Goal: Information Seeking & Learning: Learn about a topic

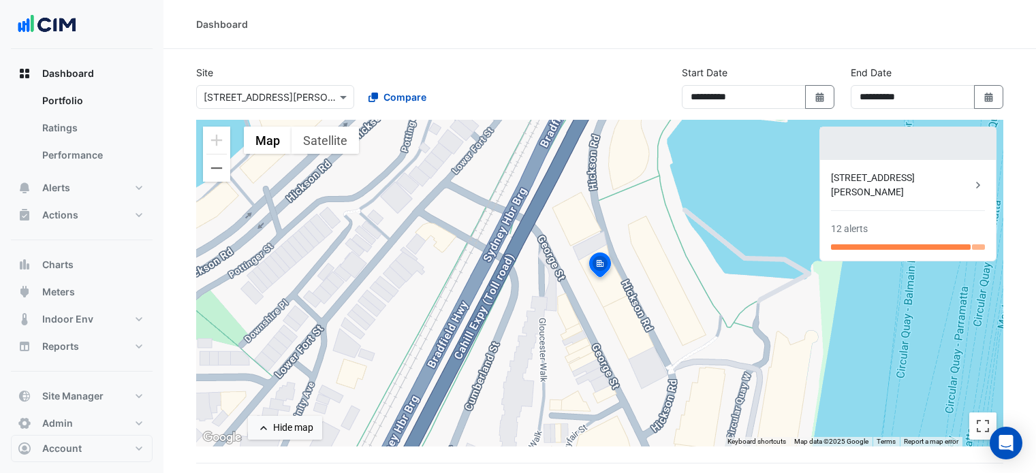
select select "***"
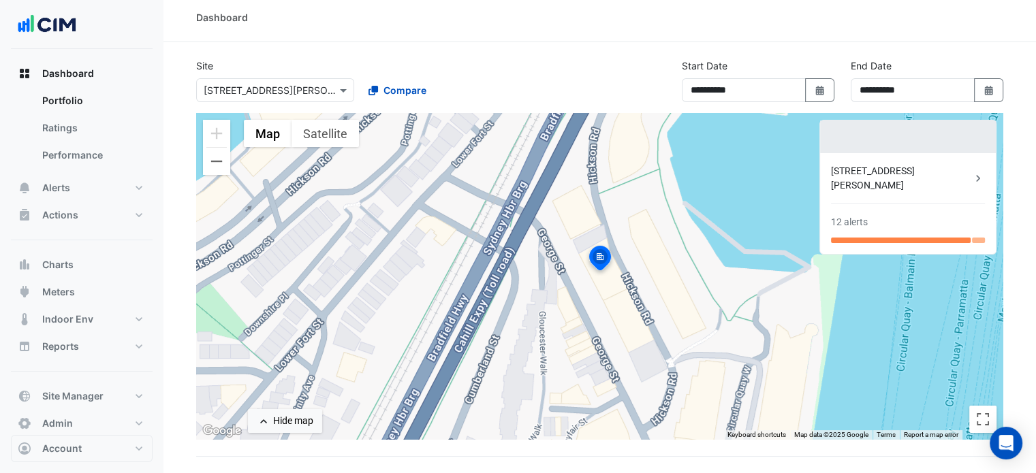
scroll to position [7, 0]
click at [410, 86] on span "Compare" at bounding box center [404, 89] width 43 height 14
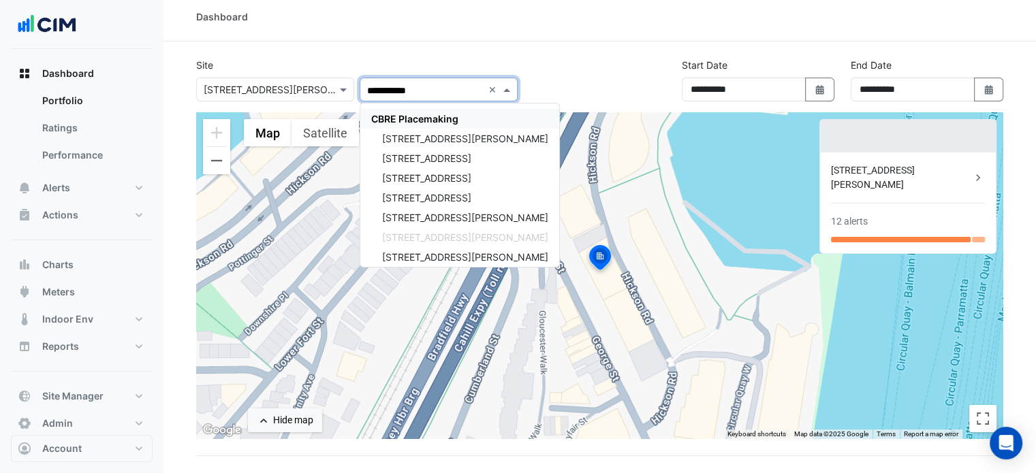
click at [406, 116] on span "CBRE Placemaking" at bounding box center [414, 119] width 87 height 12
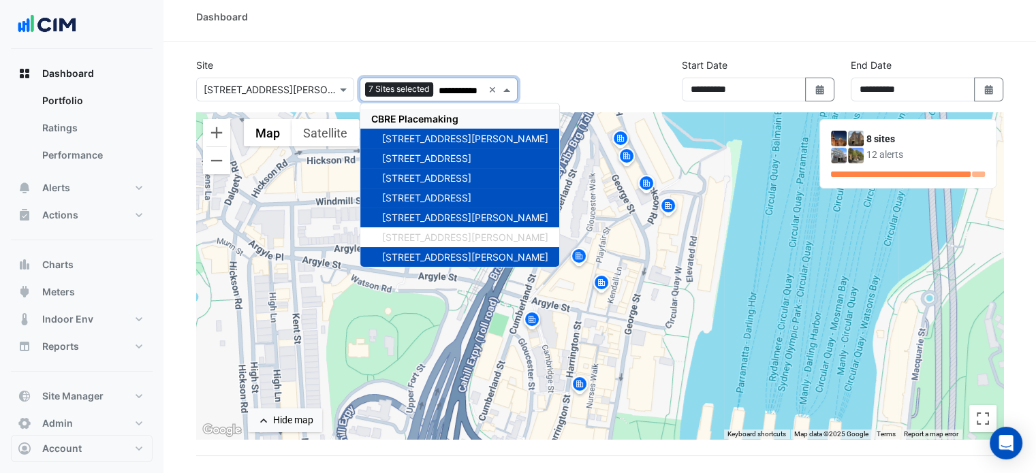
type input "**********"
click at [189, 94] on div "**********" at bounding box center [357, 80] width 338 height 44
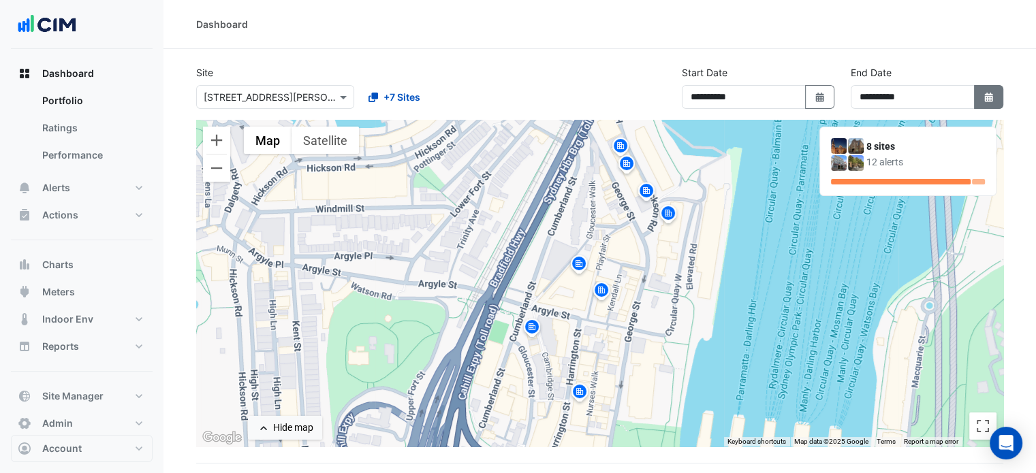
click at [985, 99] on icon "Select Date" at bounding box center [989, 98] width 12 height 10
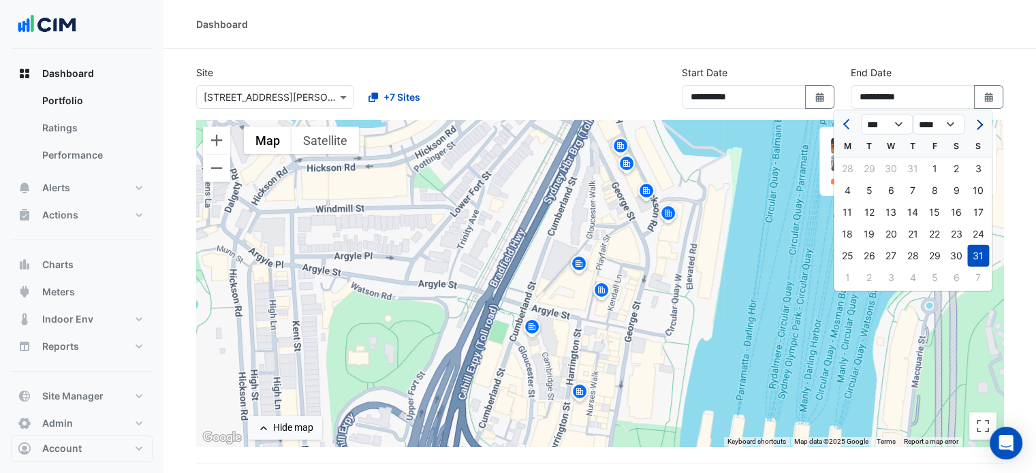
click at [979, 121] on span "Next month" at bounding box center [977, 124] width 10 height 10
select select "*"
click at [977, 185] on div "14" at bounding box center [978, 191] width 22 height 22
type input "**********"
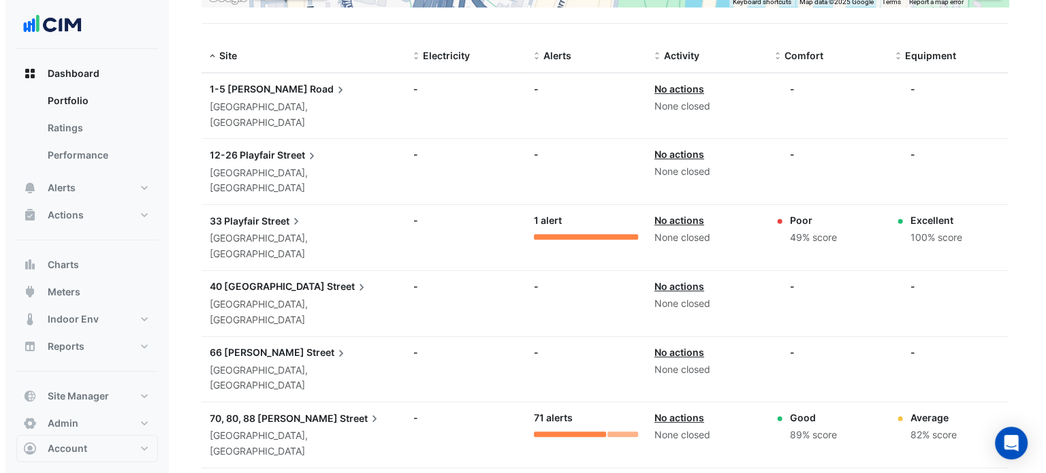
scroll to position [439, 0]
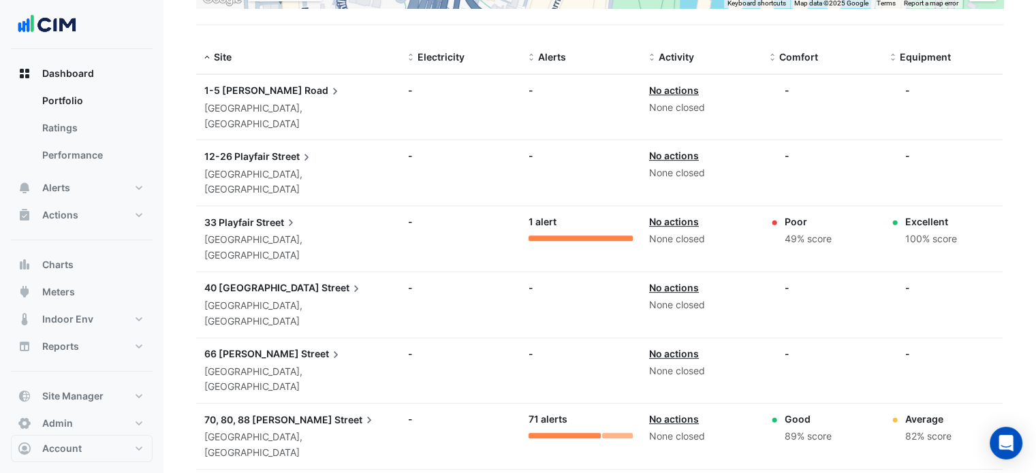
click at [275, 414] on span "70, 80, 88 [PERSON_NAME]" at bounding box center [268, 420] width 128 height 12
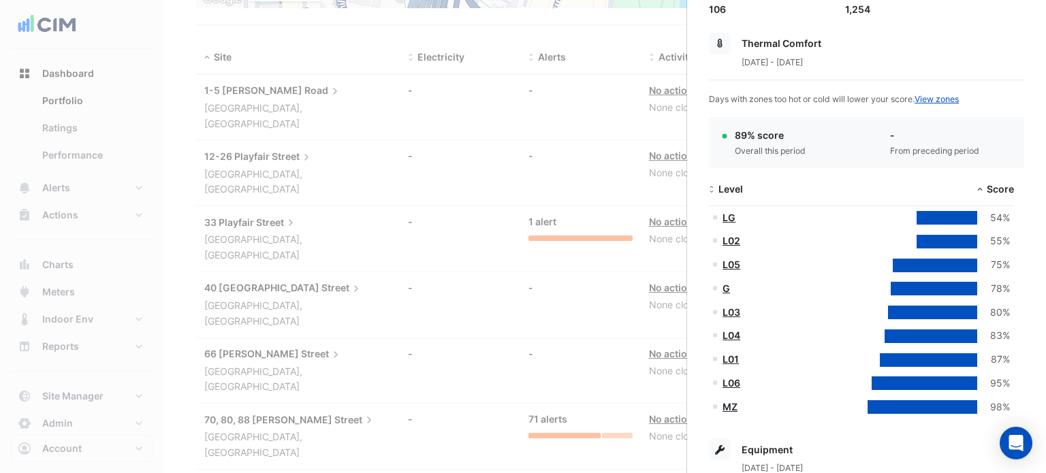
scroll to position [229, 0]
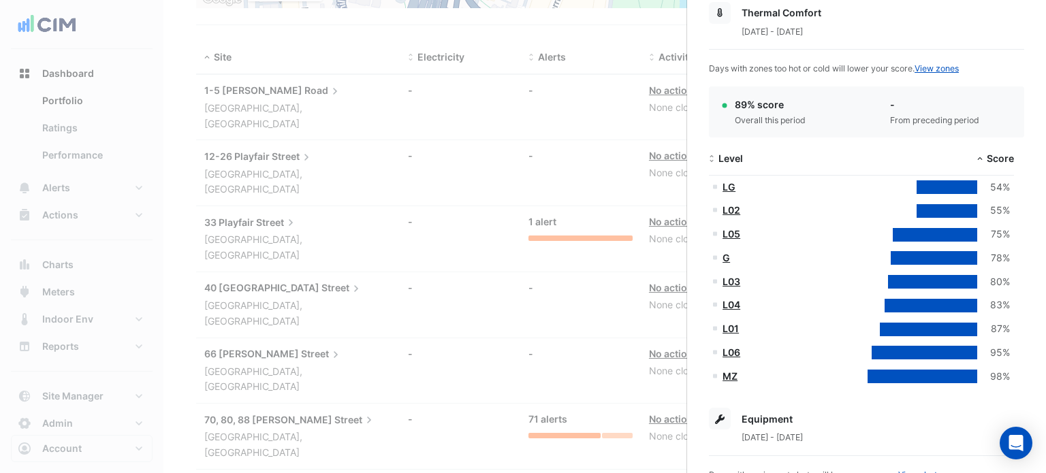
click at [731, 210] on link "L02" at bounding box center [731, 210] width 18 height 12
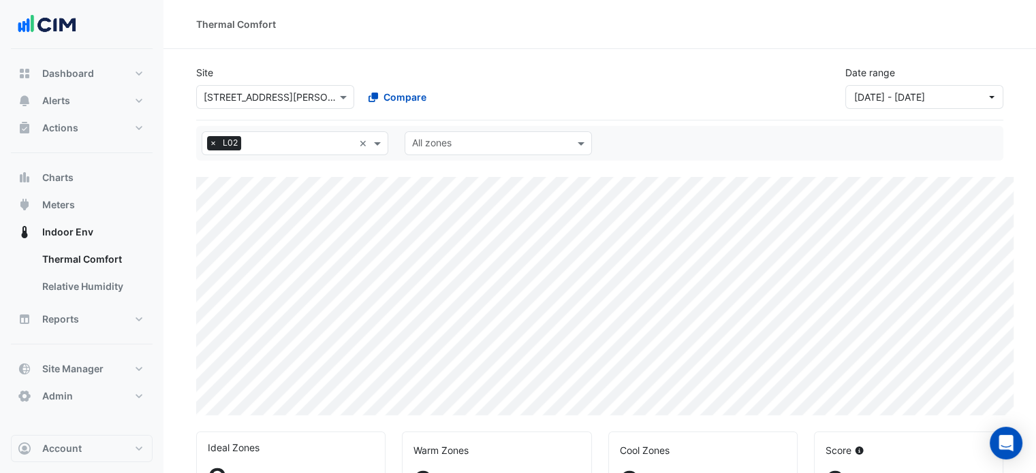
select select "***"
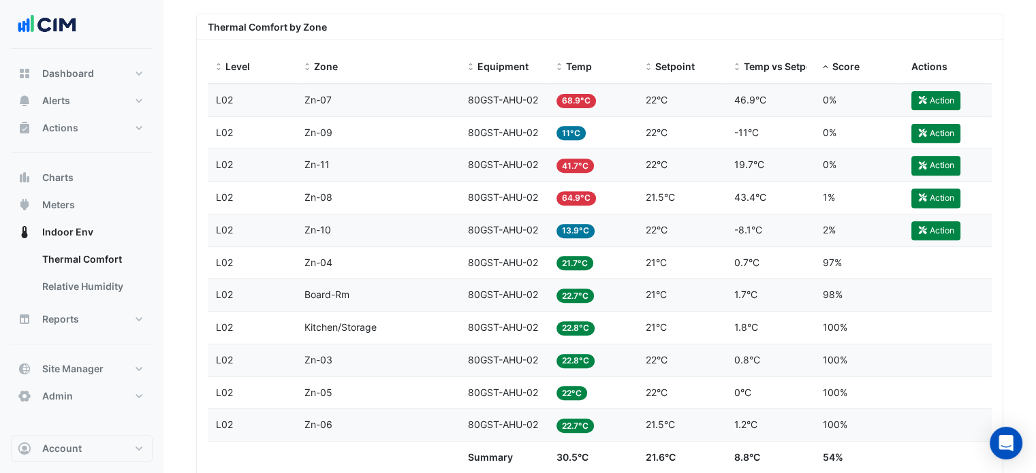
scroll to position [528, 0]
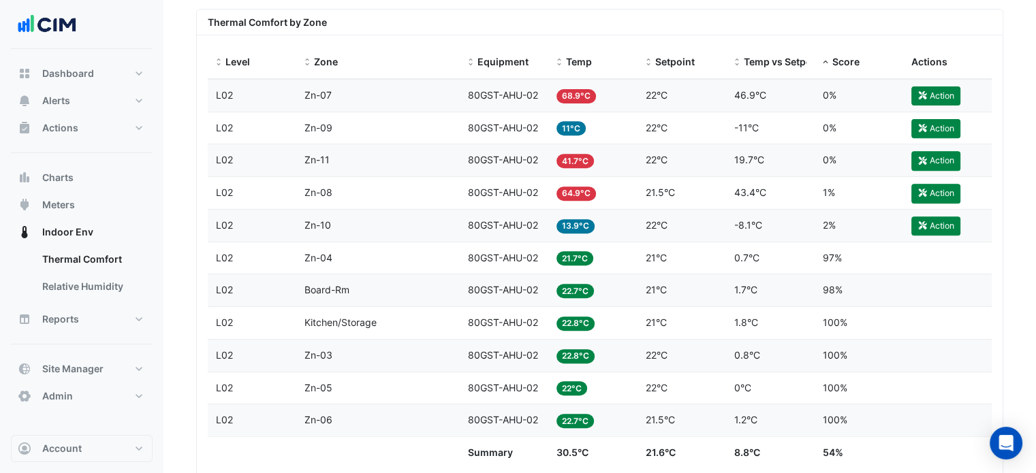
click at [439, 89] on div "Zone Zn-07" at bounding box center [377, 96] width 147 height 16
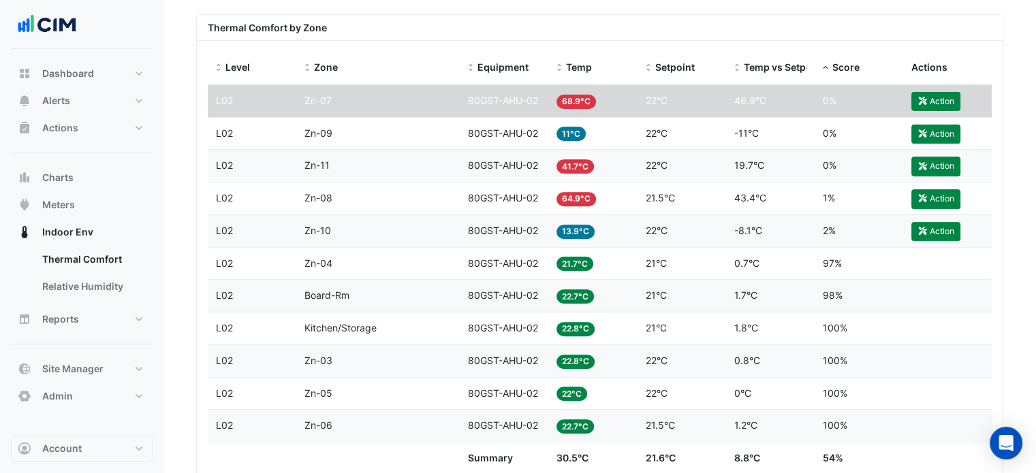
scroll to position [562, 0]
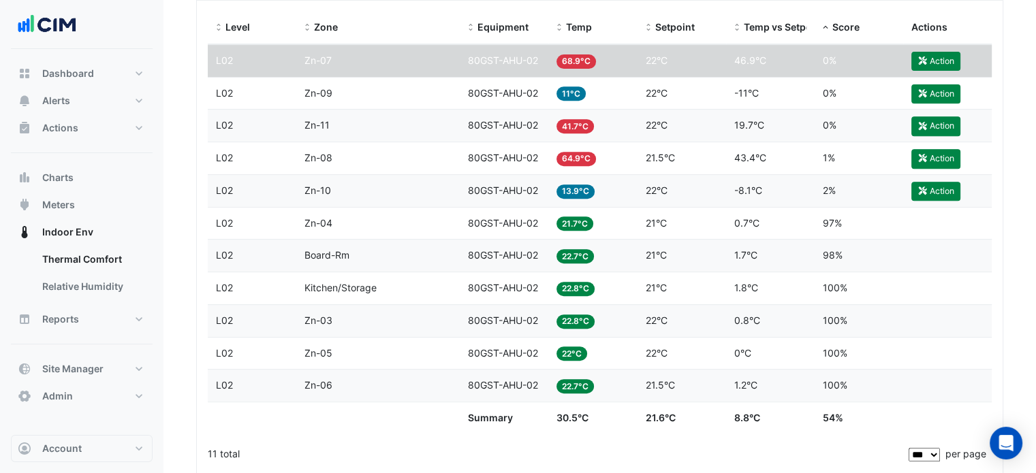
click at [488, 95] on span "80GST-AHU-02" at bounding box center [503, 93] width 70 height 12
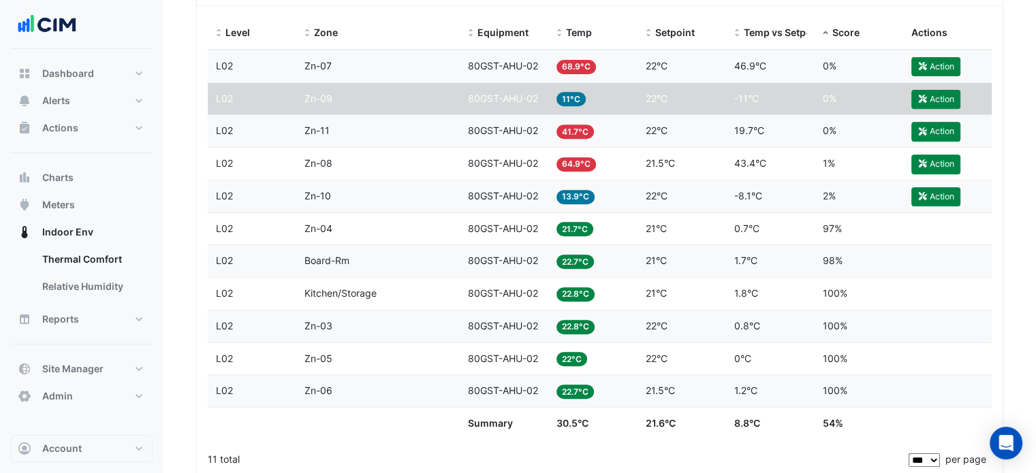
scroll to position [509, 0]
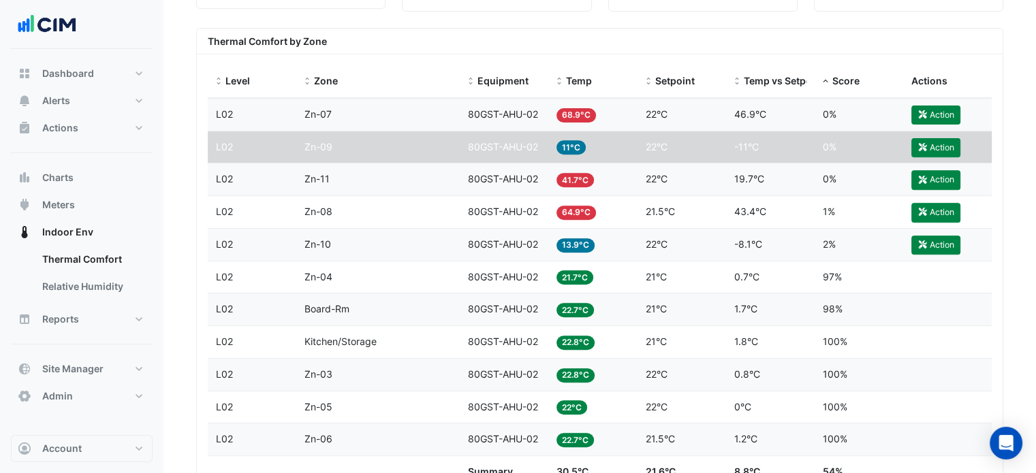
click at [599, 272] on div "Temp 21.7°C" at bounding box center [592, 278] width 72 height 16
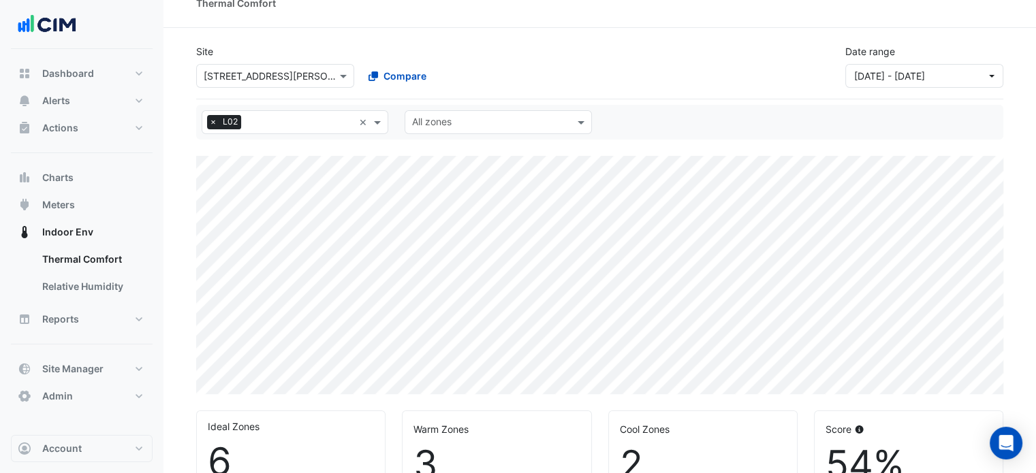
scroll to position [19, 0]
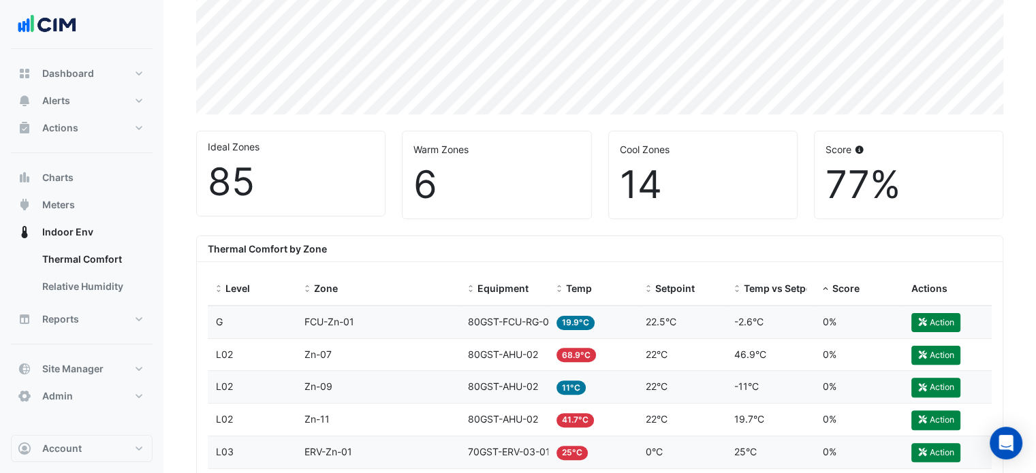
scroll to position [50, 0]
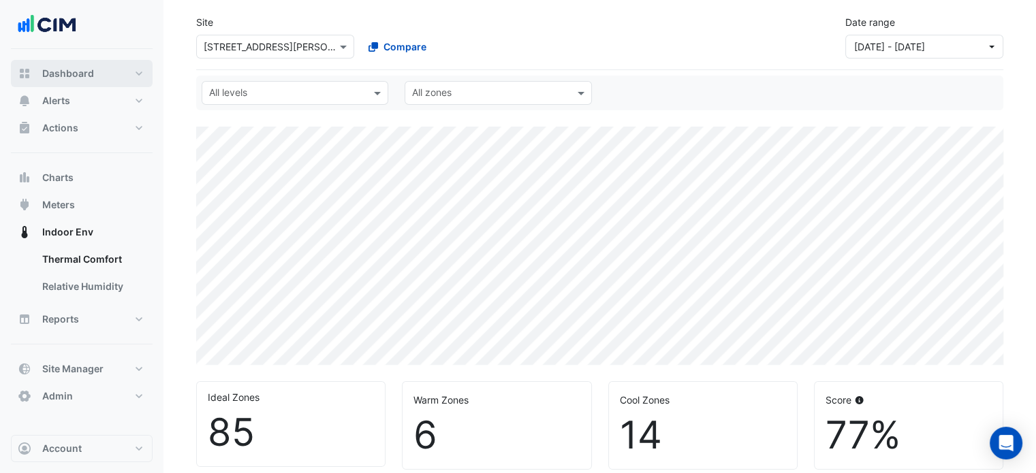
click at [95, 73] on button "Dashboard" at bounding box center [82, 73] width 142 height 27
select select "***"
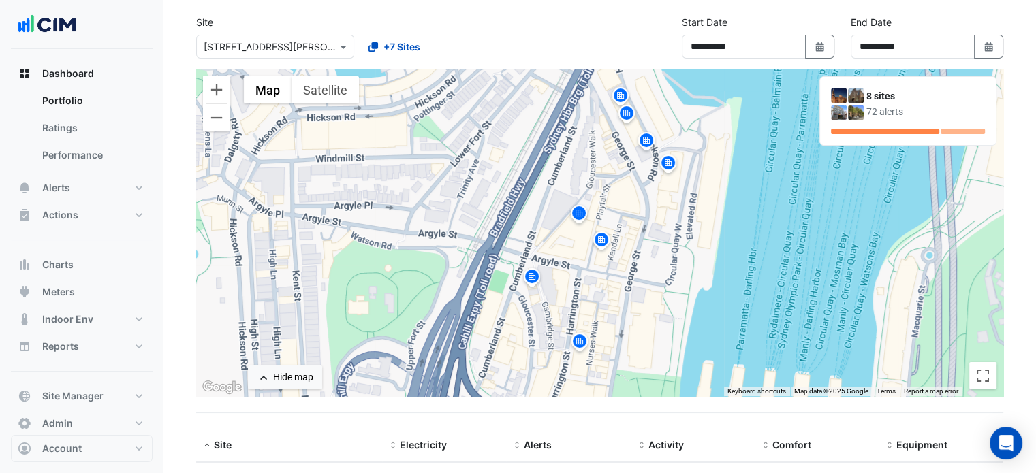
click at [918, 90] on div "8 sites" at bounding box center [925, 96] width 118 height 14
click at [854, 103] on div at bounding box center [847, 104] width 33 height 33
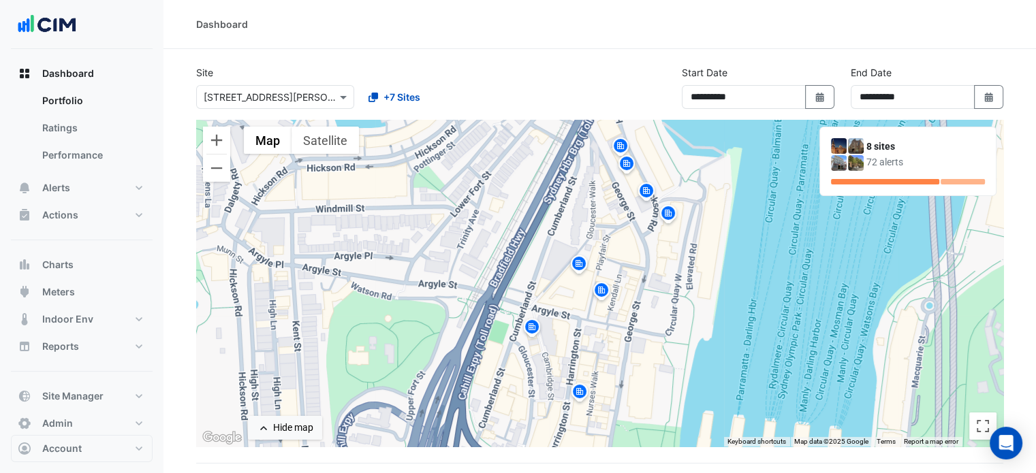
click at [848, 167] on img at bounding box center [856, 163] width 16 height 16
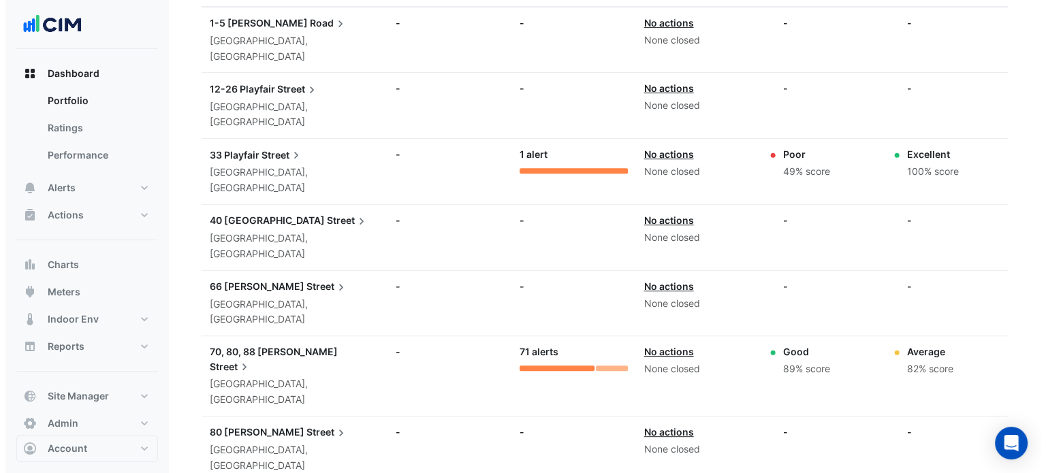
scroll to position [517, 0]
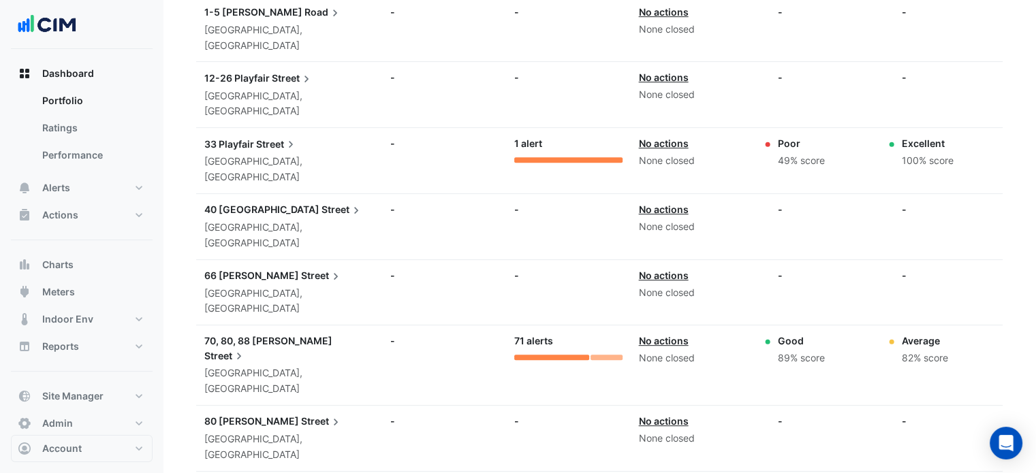
click at [246, 348] on span "Street" at bounding box center [225, 355] width 42 height 15
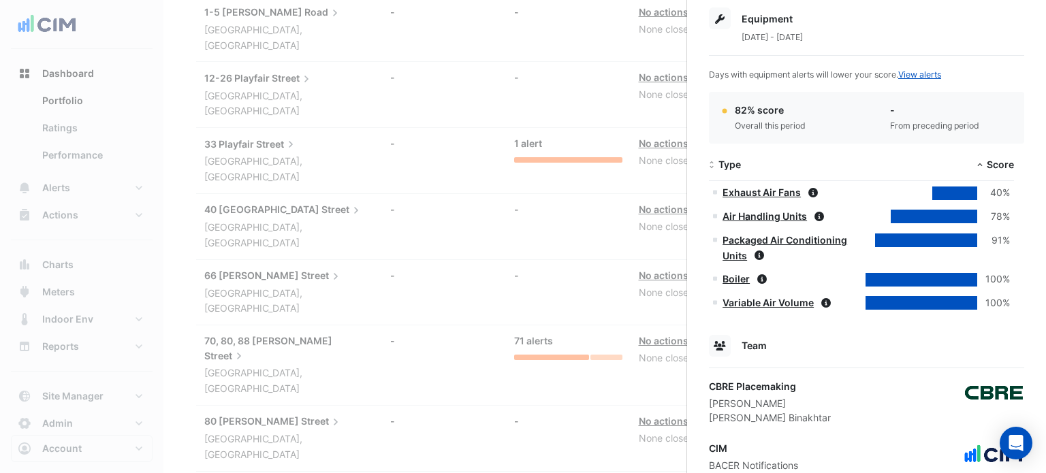
scroll to position [640, 0]
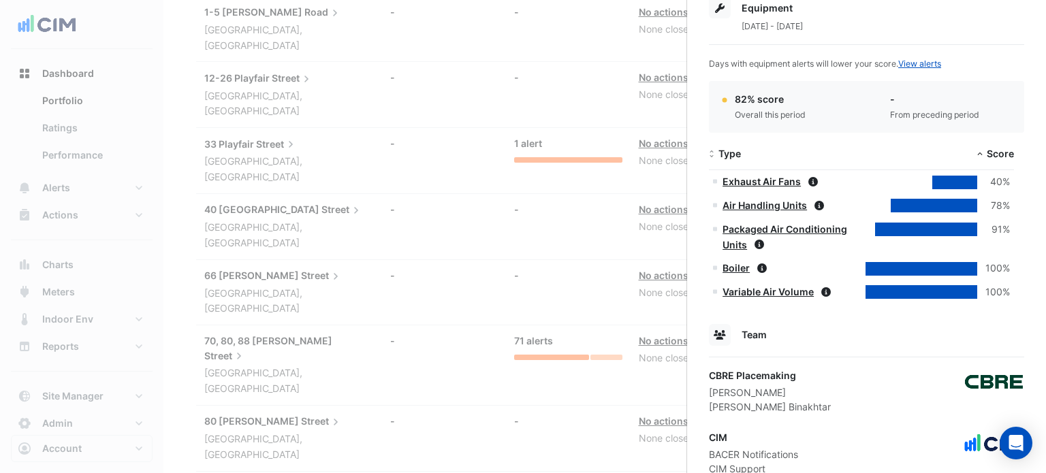
click at [769, 185] on link "Exhaust Air Fans" at bounding box center [761, 182] width 78 height 12
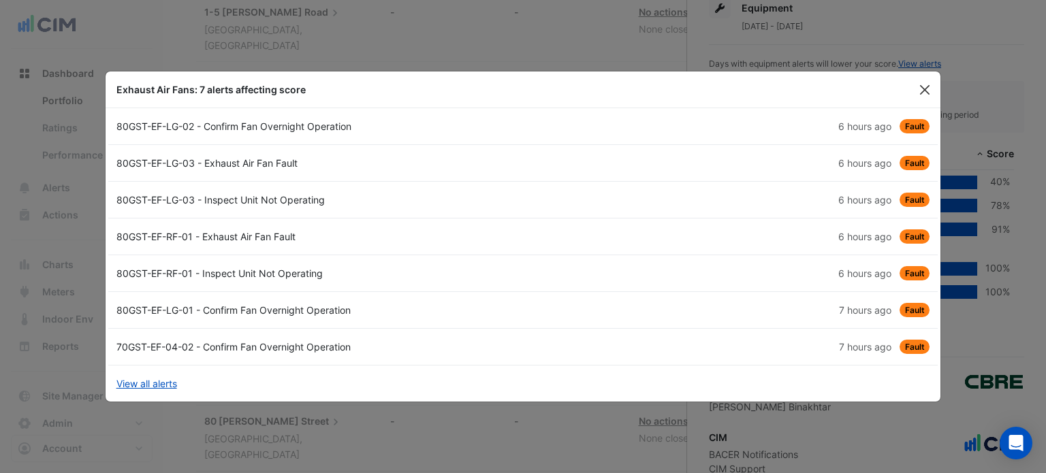
click at [926, 88] on button "Close" at bounding box center [925, 90] width 20 height 20
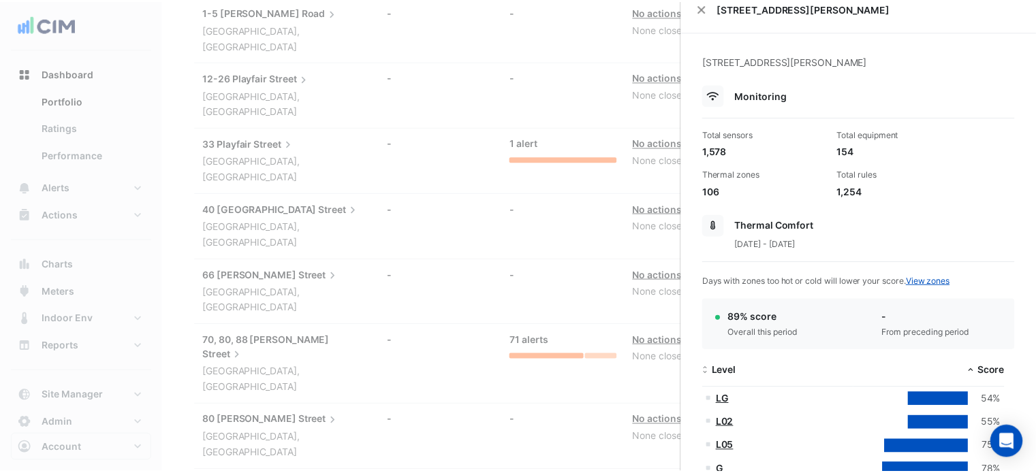
scroll to position [0, 0]
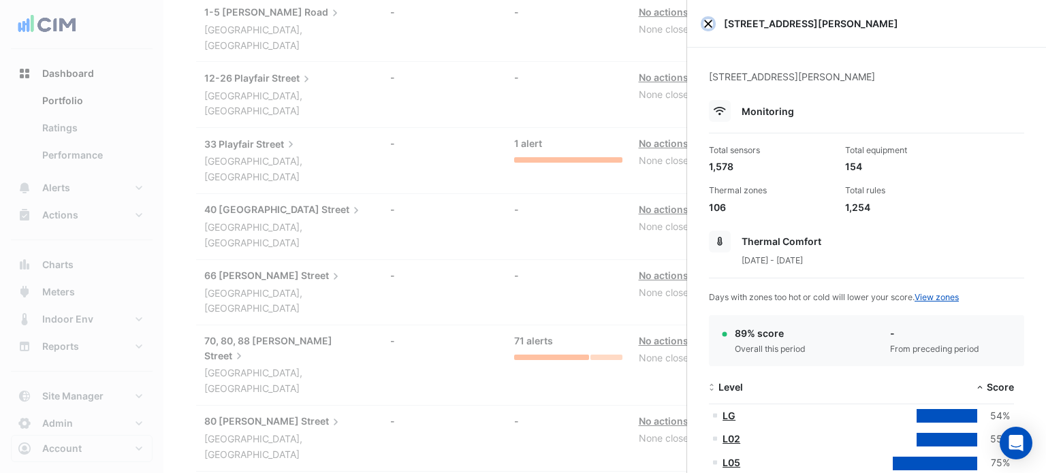
click at [706, 21] on button "Close" at bounding box center [708, 24] width 10 height 10
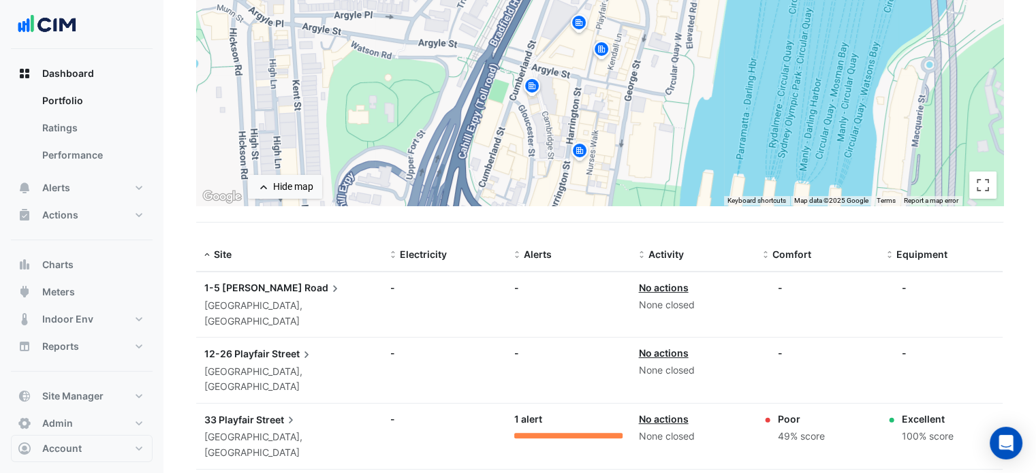
scroll to position [226, 0]
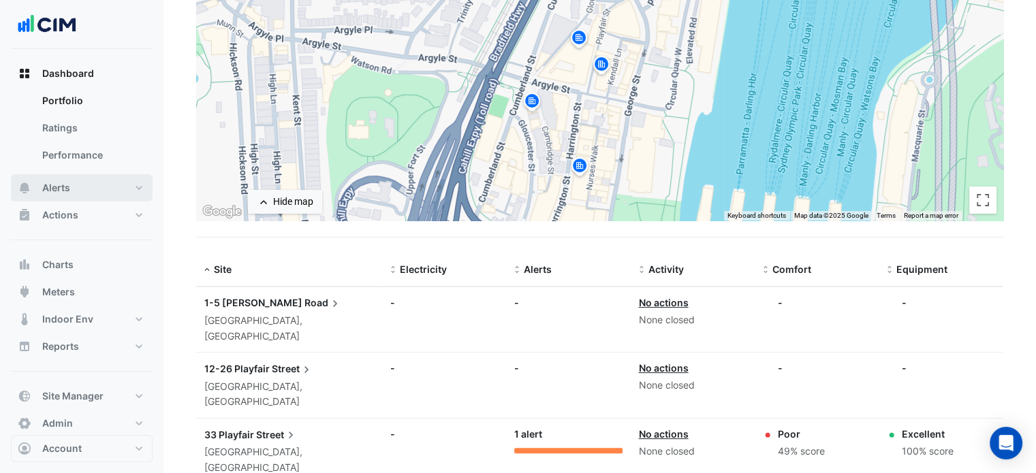
click at [84, 187] on button "Alerts" at bounding box center [82, 187] width 142 height 27
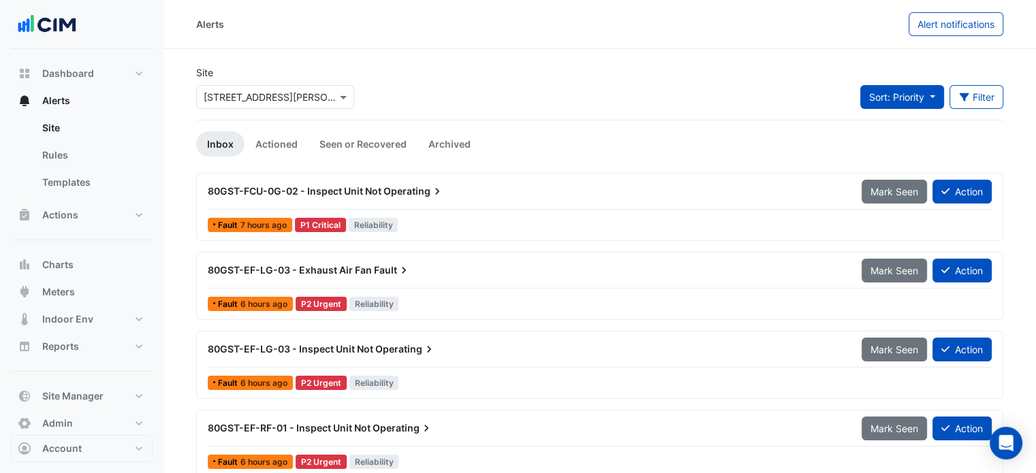
click at [906, 99] on span "Sort: Priority" at bounding box center [896, 97] width 55 height 12
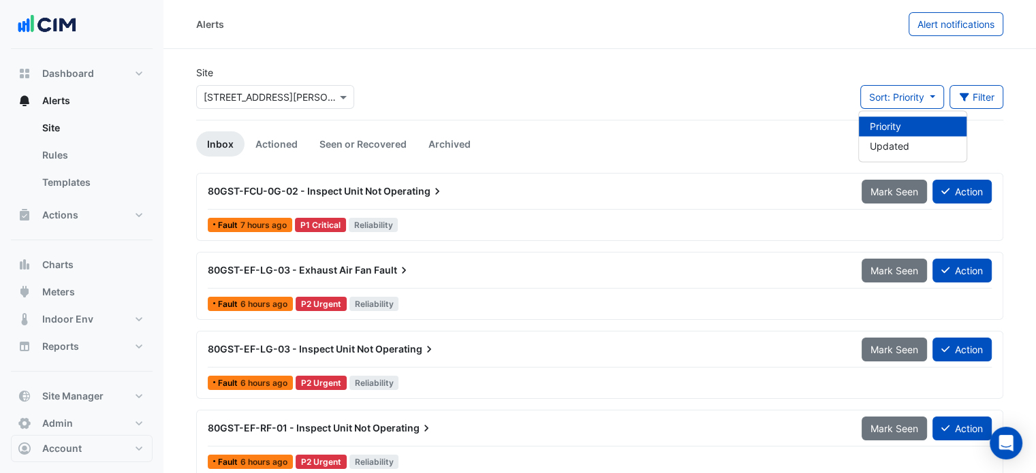
click at [804, 91] on div "Site Select a Site × [STREET_ADDRESS][PERSON_NAME] Sort: Priority Filter Title …" at bounding box center [599, 92] width 823 height 54
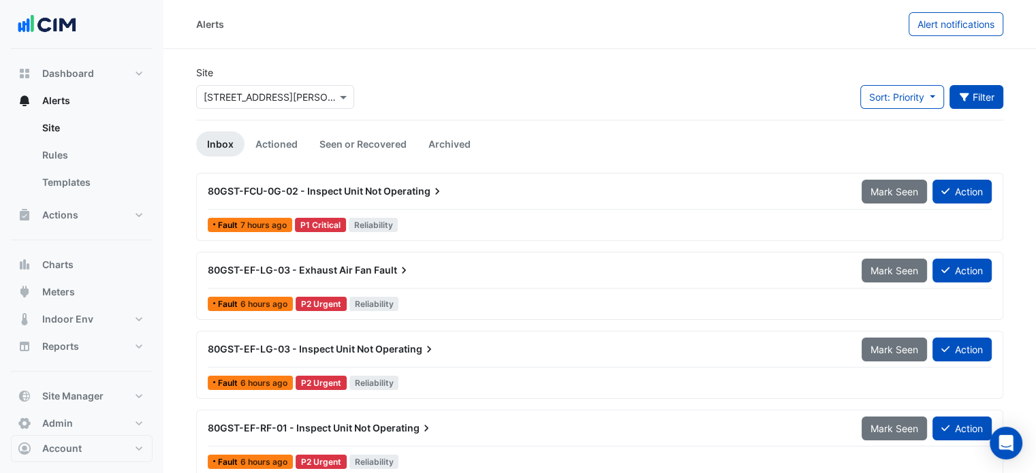
click at [976, 97] on button "Filter" at bounding box center [976, 97] width 54 height 24
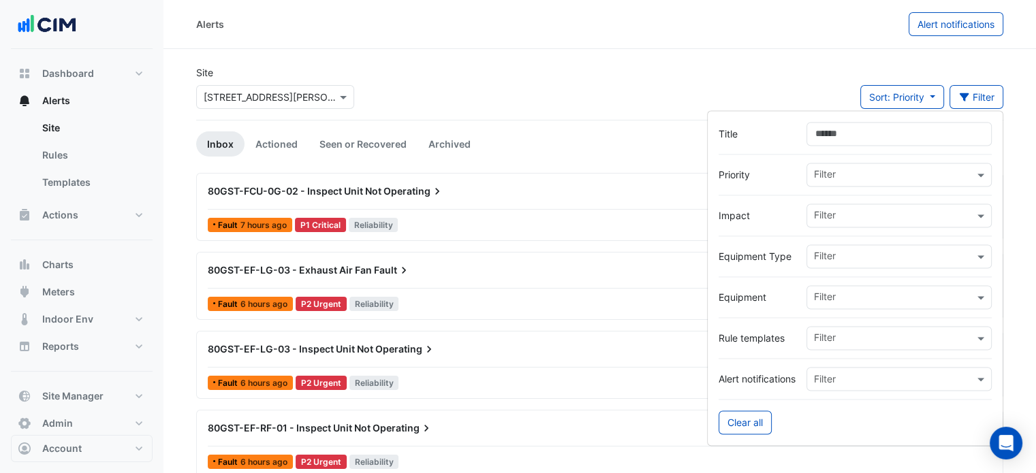
click at [916, 174] on input "text" at bounding box center [894, 176] width 160 height 14
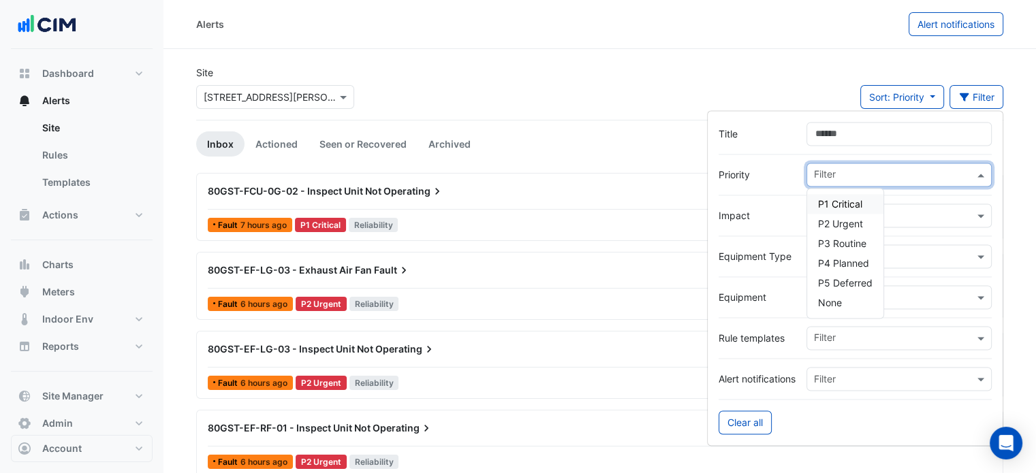
click at [836, 202] on span "P1 Critical" at bounding box center [840, 204] width 44 height 12
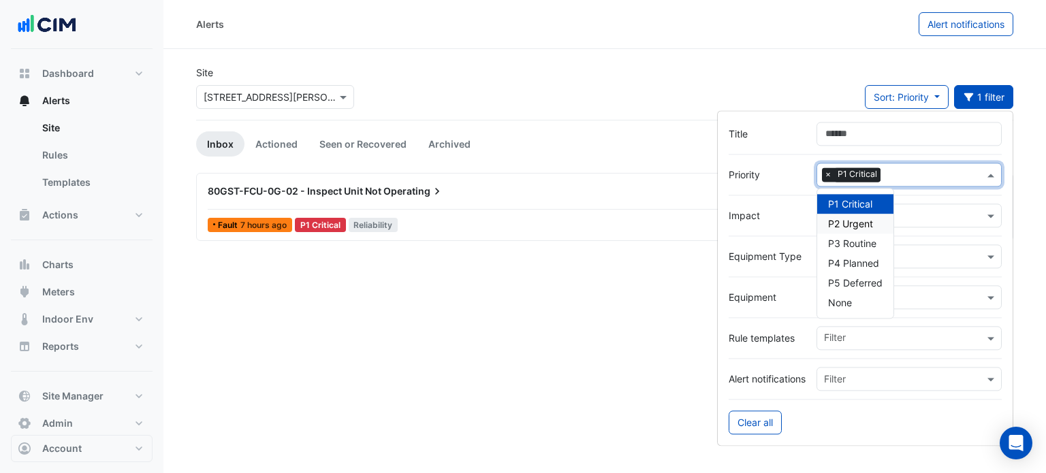
click at [880, 220] on div "P2 Urgent" at bounding box center [855, 224] width 76 height 20
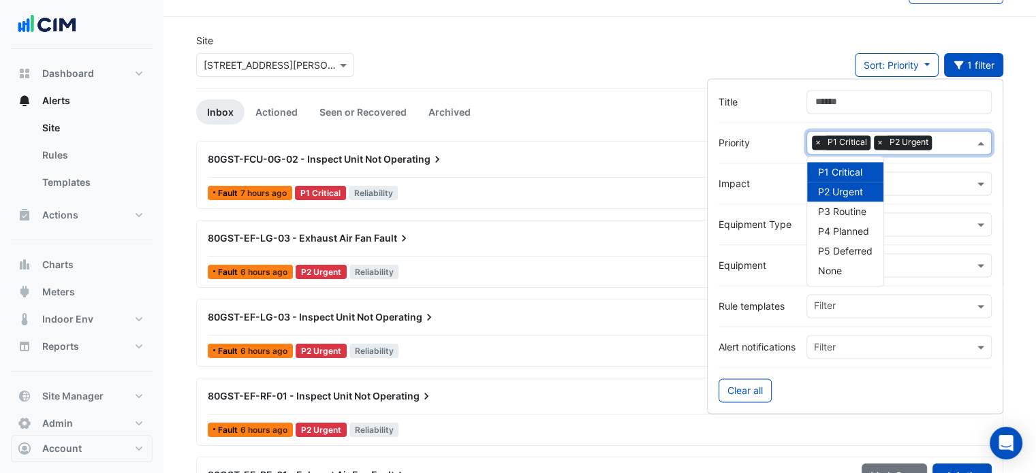
scroll to position [30, 0]
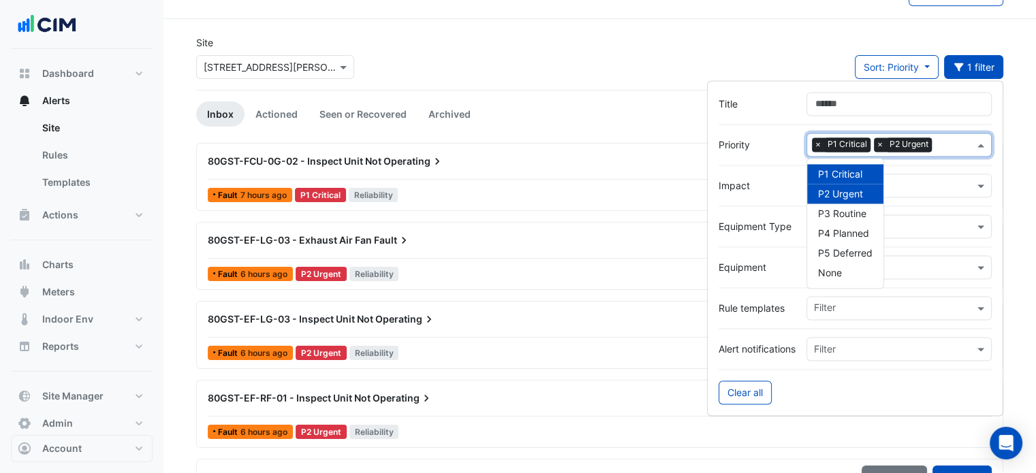
click at [631, 70] on div "Site Select a Site × [STREET_ADDRESS][PERSON_NAME] Sort: Priority Priority Upda…" at bounding box center [599, 62] width 823 height 54
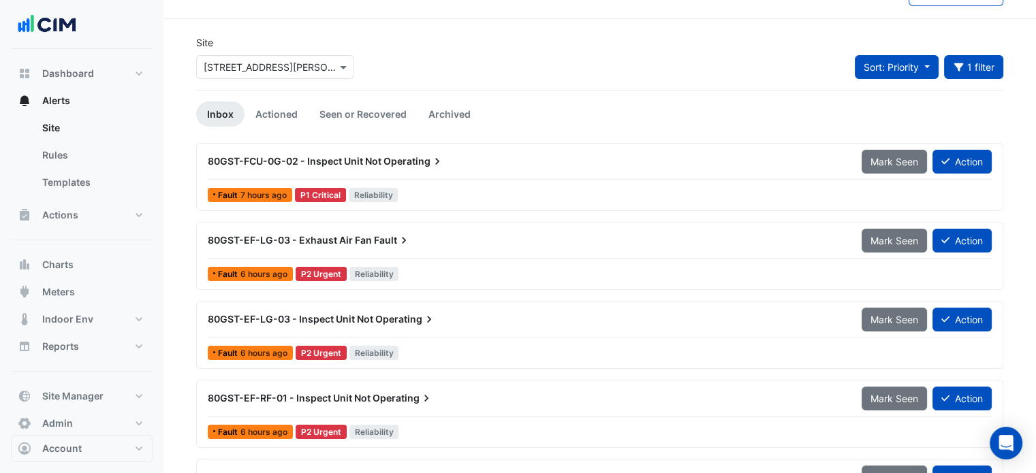
click at [923, 64] on button "Sort: Priority" at bounding box center [897, 67] width 84 height 24
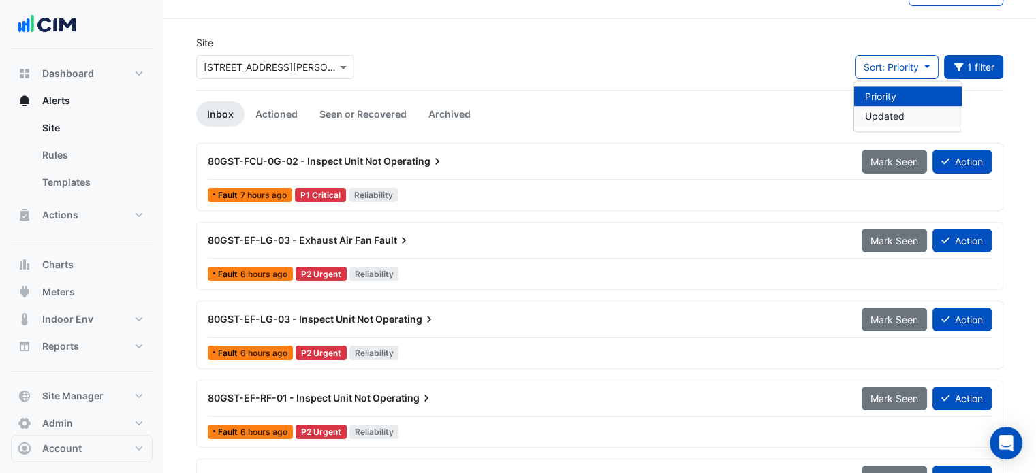
click at [880, 118] on li "Updated" at bounding box center [908, 116] width 108 height 20
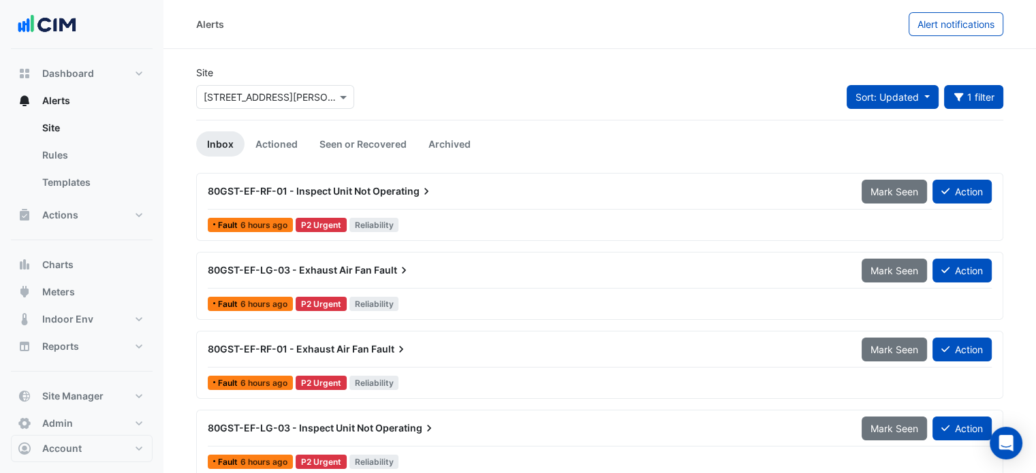
click at [898, 98] on span "Sort: Updated" at bounding box center [886, 97] width 63 height 12
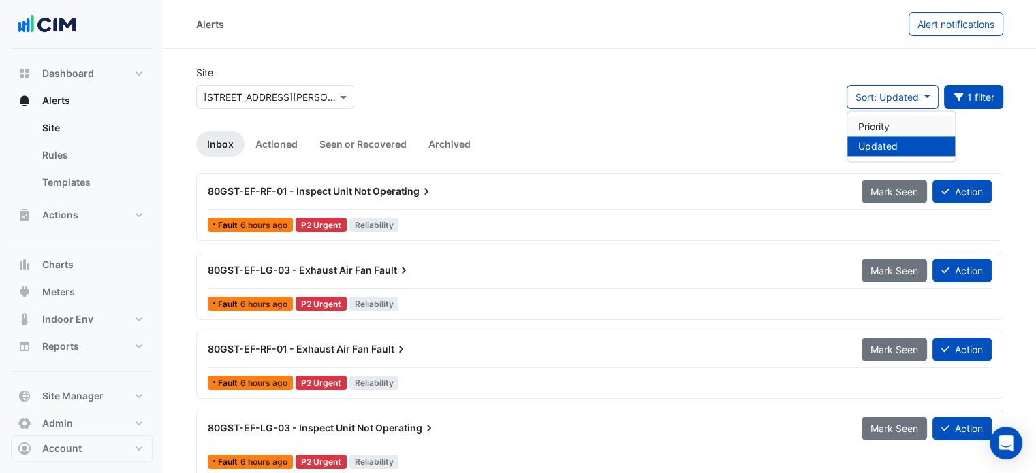
click at [885, 123] on li "Priority" at bounding box center [901, 126] width 108 height 20
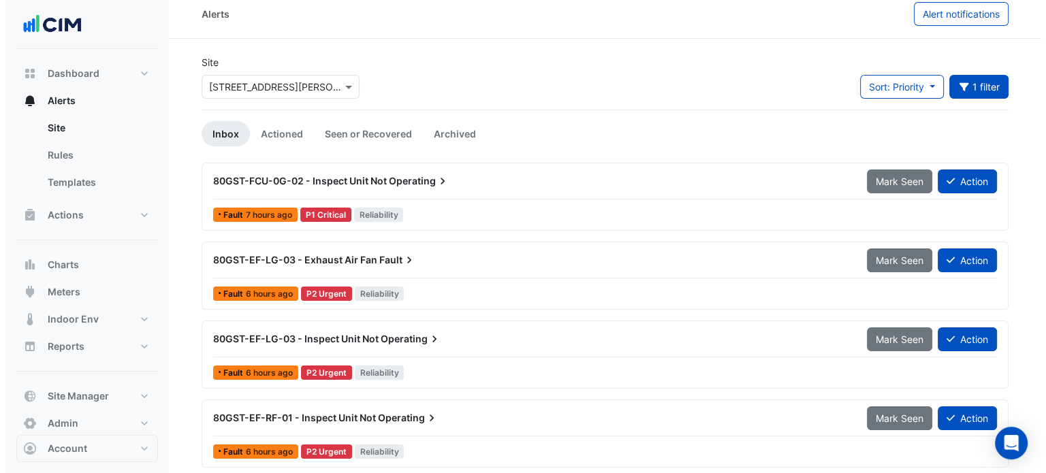
scroll to position [11, 0]
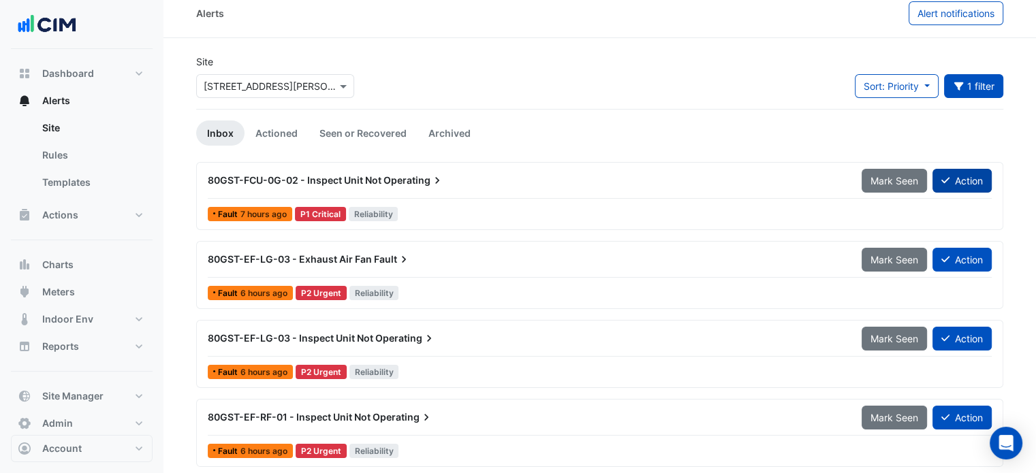
click at [968, 172] on button "Action" at bounding box center [961, 181] width 59 height 24
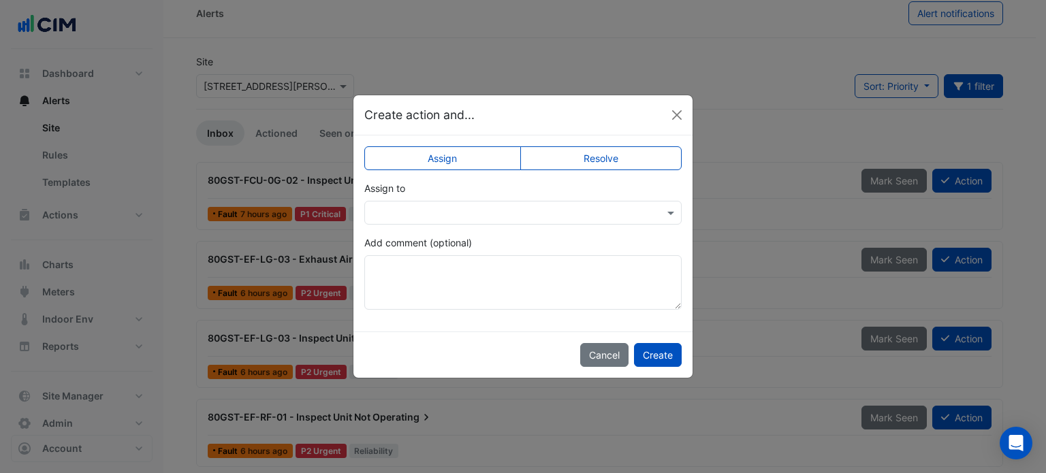
click at [579, 211] on input "text" at bounding box center [509, 213] width 275 height 14
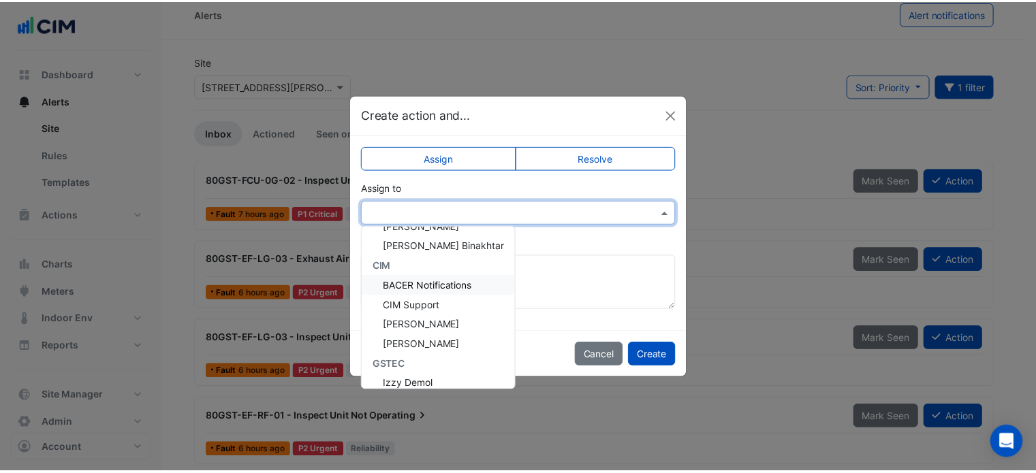
scroll to position [45, 0]
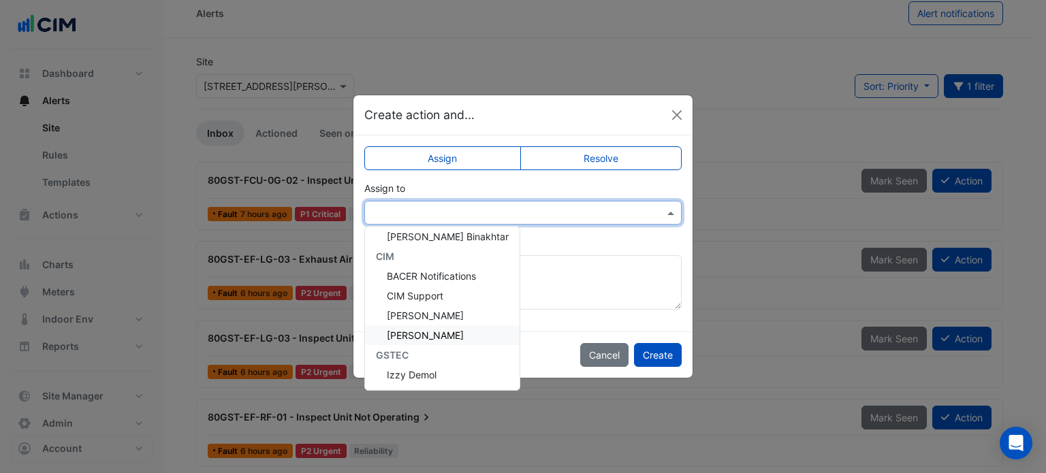
click at [439, 334] on div "[PERSON_NAME]" at bounding box center [442, 335] width 155 height 20
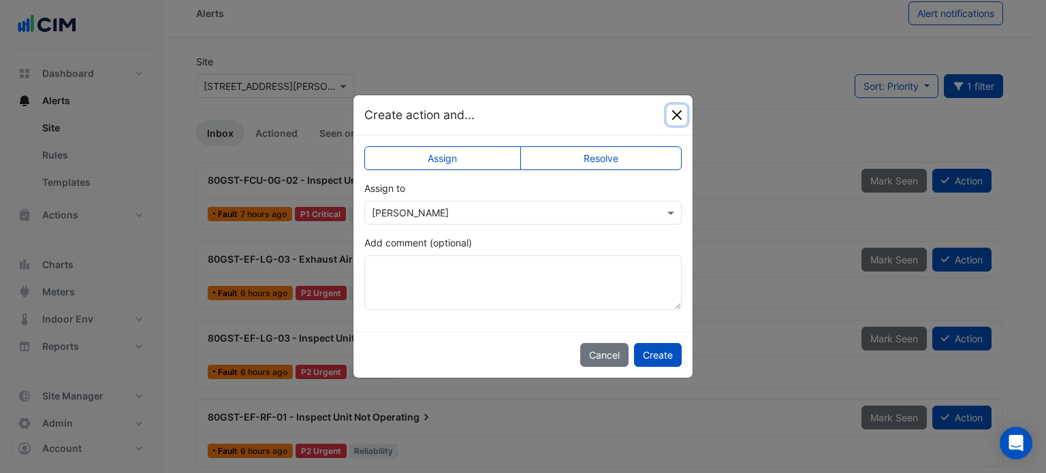
click at [675, 115] on button "Close" at bounding box center [677, 115] width 20 height 20
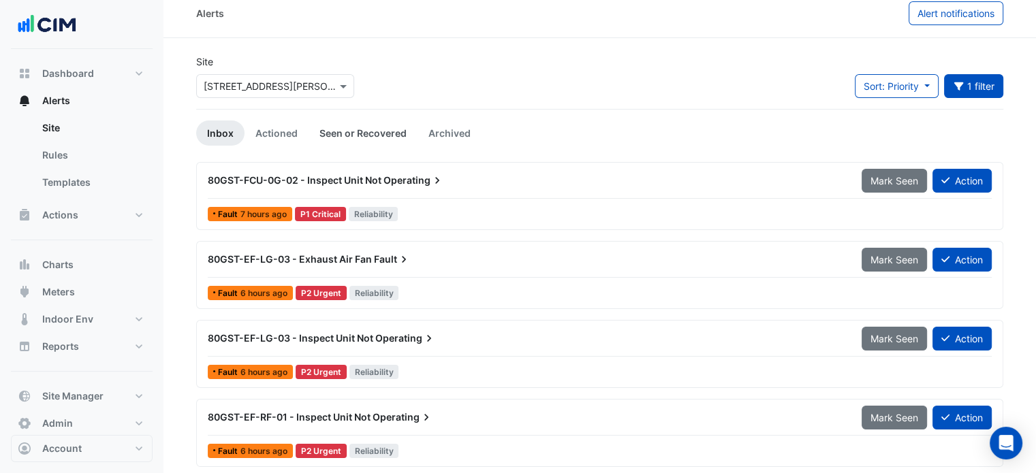
click at [378, 133] on link "Seen or Recovered" at bounding box center [362, 133] width 109 height 25
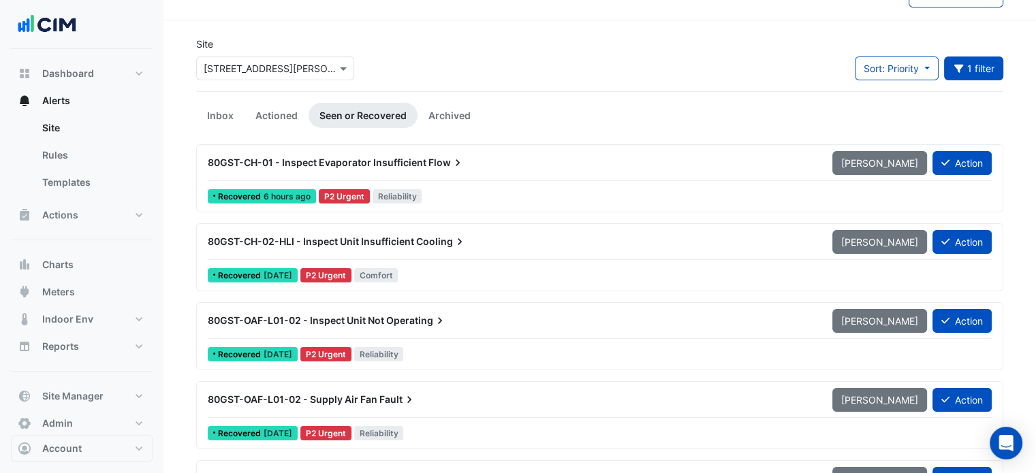
scroll to position [29, 0]
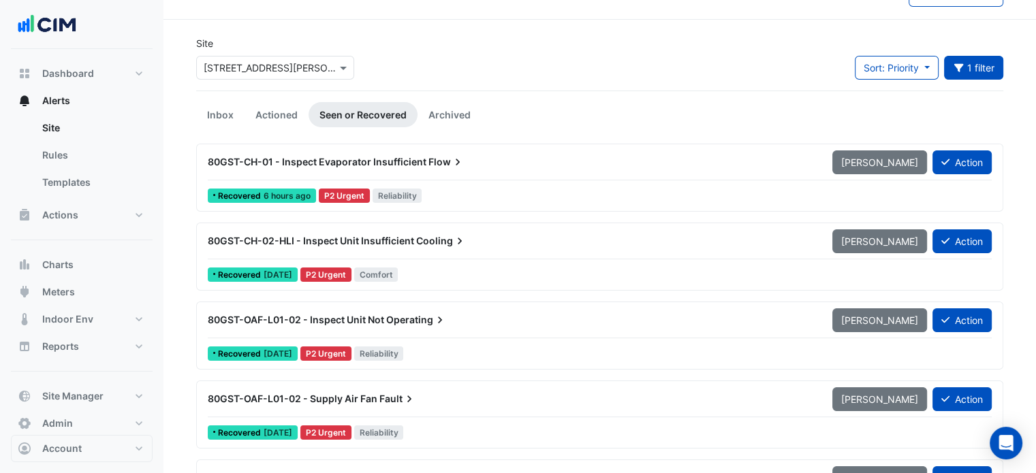
click at [267, 182] on div "80GST-CH-01 - Inspect Evaporator Insufficient Flow [PERSON_NAME] Action Recover…" at bounding box center [599, 178] width 795 height 56
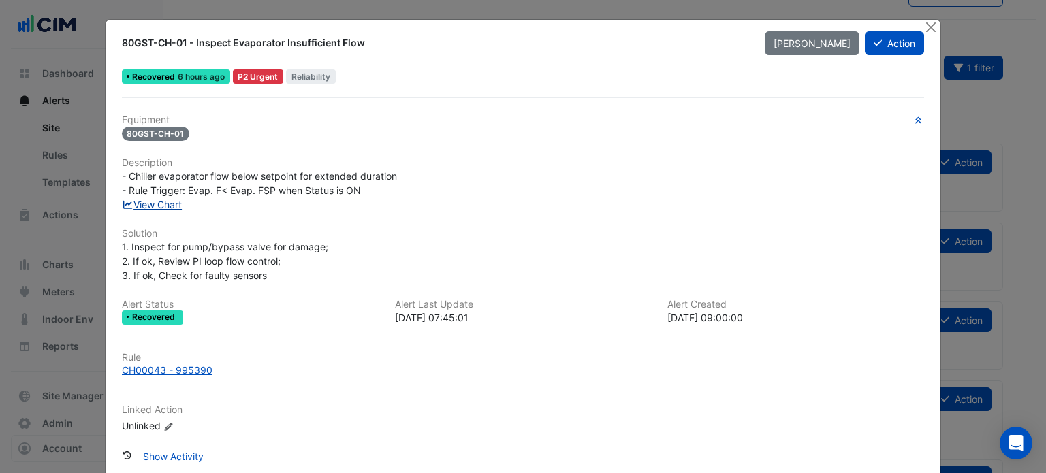
click at [150, 205] on link "View Chart" at bounding box center [152, 205] width 61 height 12
click at [929, 27] on button "Close" at bounding box center [930, 27] width 14 height 14
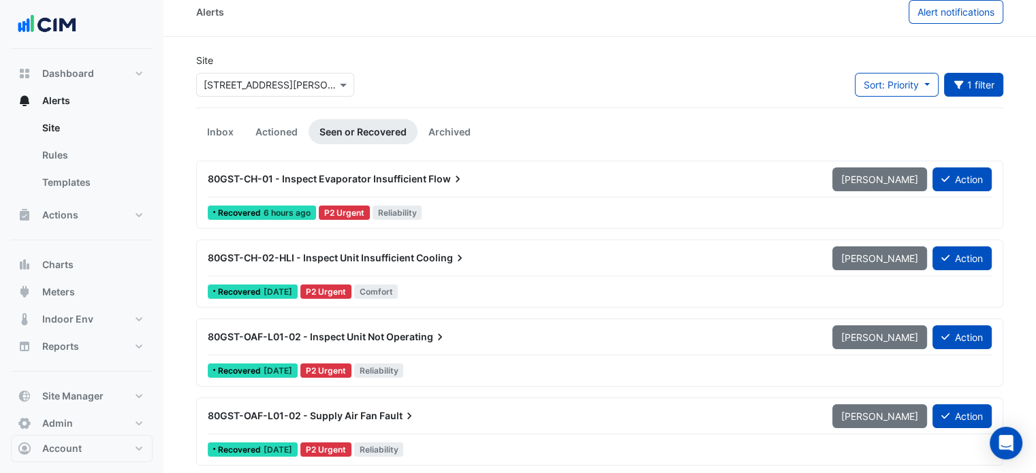
scroll to position [13, 0]
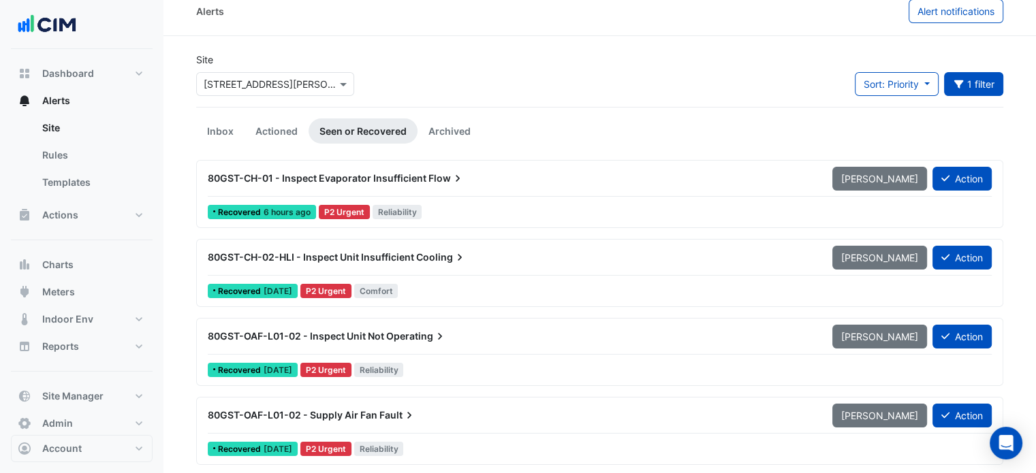
click at [531, 177] on div "80GST-CH-01 - Inspect Evaporator Insufficient Flow" at bounding box center [512, 179] width 608 height 14
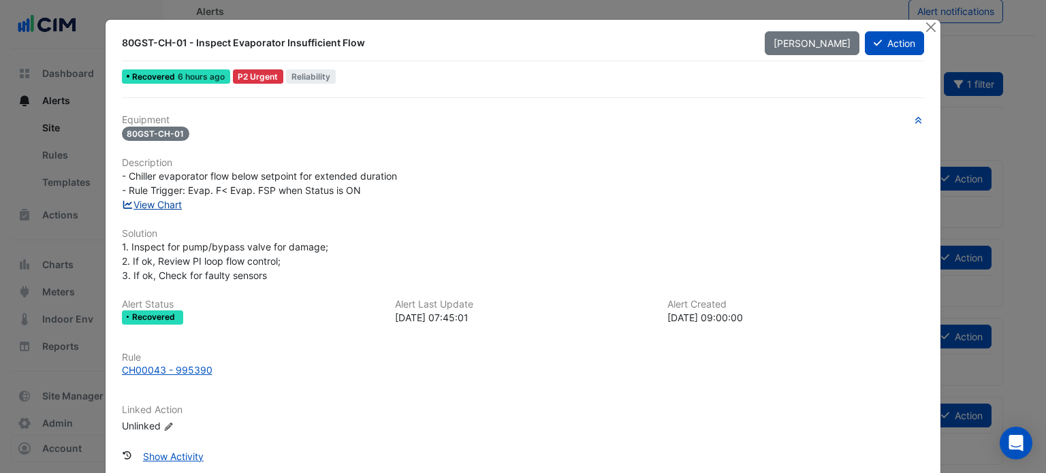
click at [158, 200] on link "View Chart" at bounding box center [152, 205] width 61 height 12
click at [923, 29] on button "Close" at bounding box center [930, 27] width 14 height 14
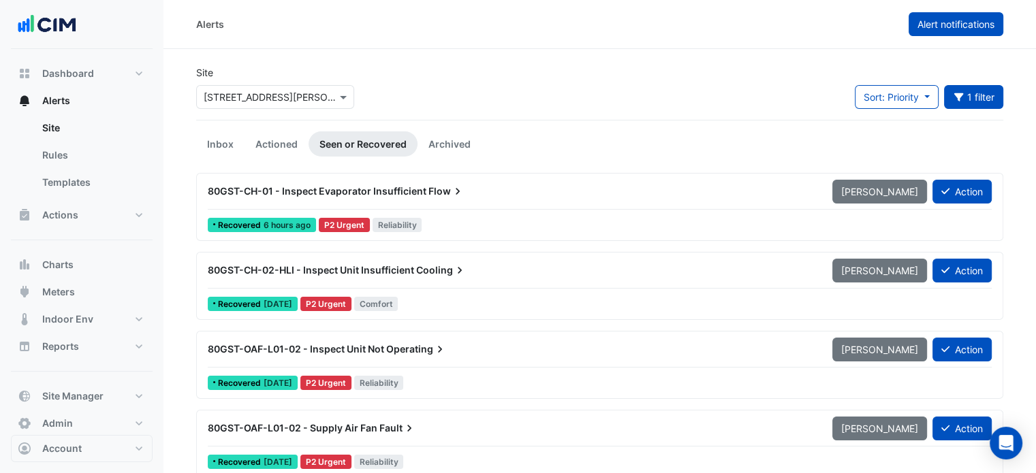
click at [974, 24] on span "Alert notifications" at bounding box center [955, 24] width 77 height 12
select select "******"
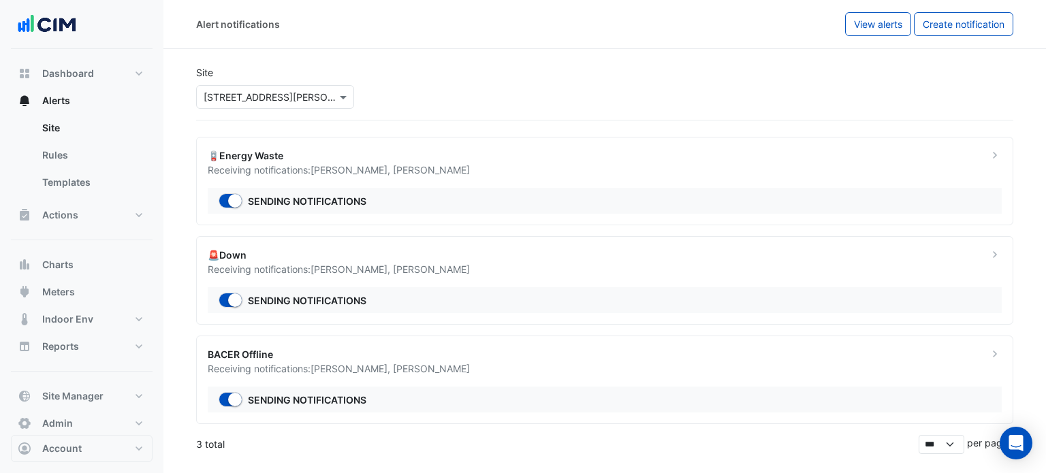
click at [309, 168] on div "Receiving notifications: [PERSON_NAME] , [PERSON_NAME]" at bounding box center [590, 170] width 764 height 14
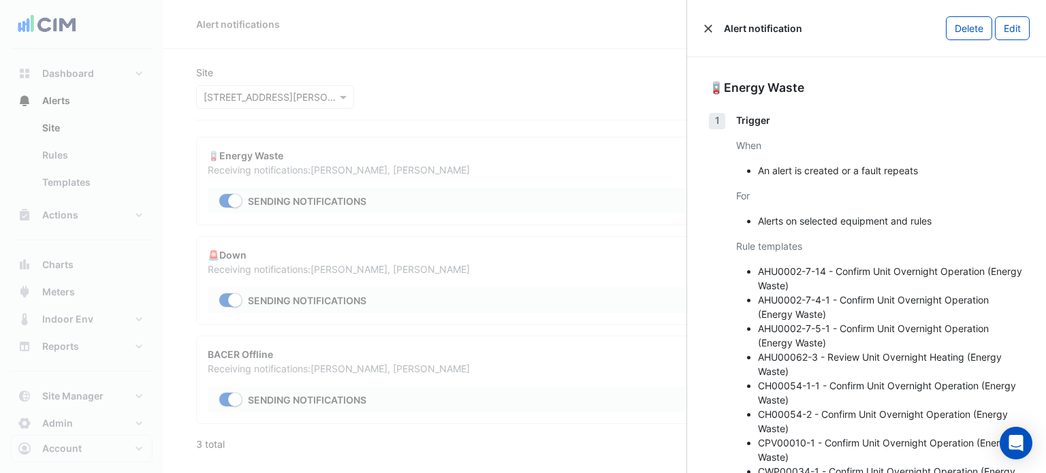
click at [708, 31] on button "Close" at bounding box center [708, 29] width 10 height 10
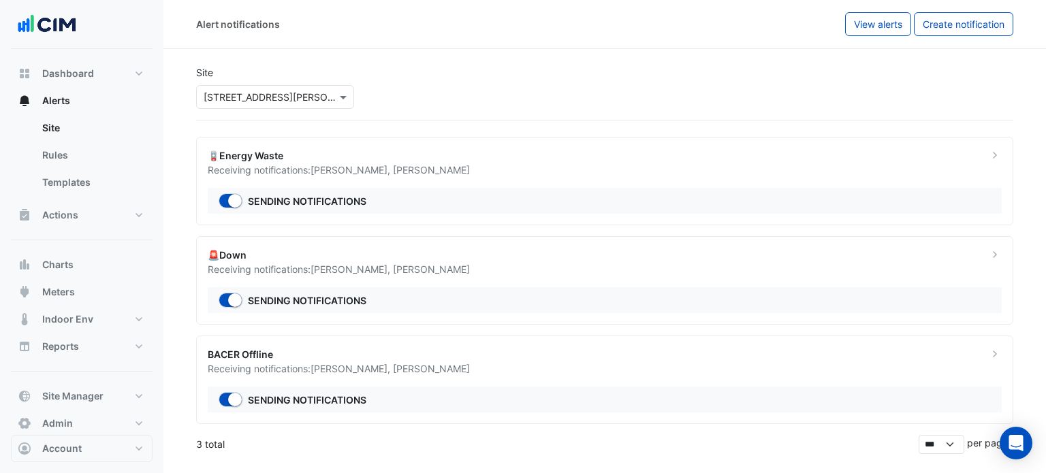
click at [443, 258] on div "🚨Down" at bounding box center [590, 255] width 764 height 14
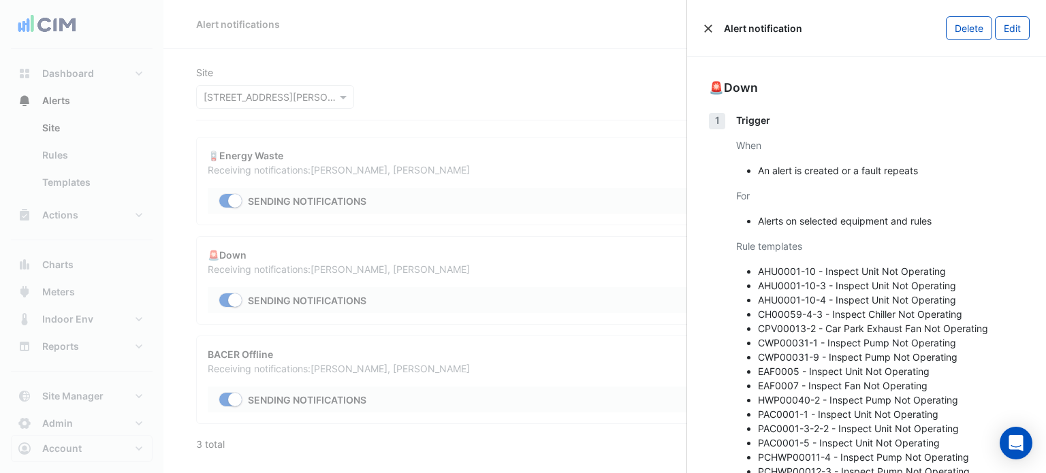
click at [708, 27] on button "Close" at bounding box center [708, 29] width 10 height 10
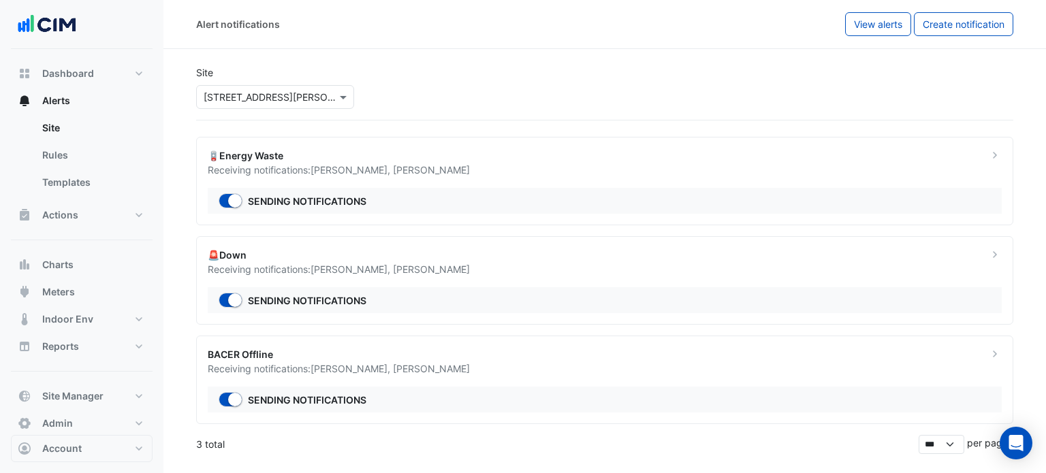
click at [302, 103] on div "× [STREET_ADDRESS][PERSON_NAME]" at bounding box center [270, 97] width 133 height 14
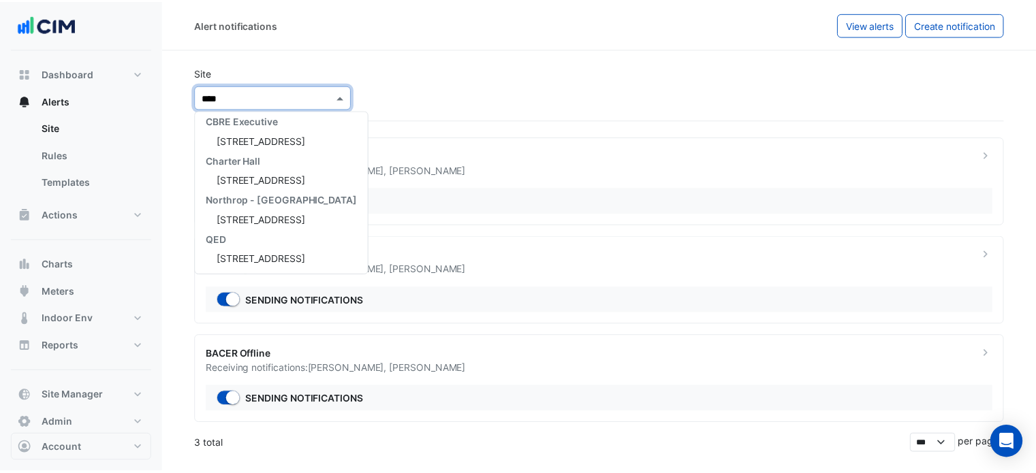
scroll to position [84, 0]
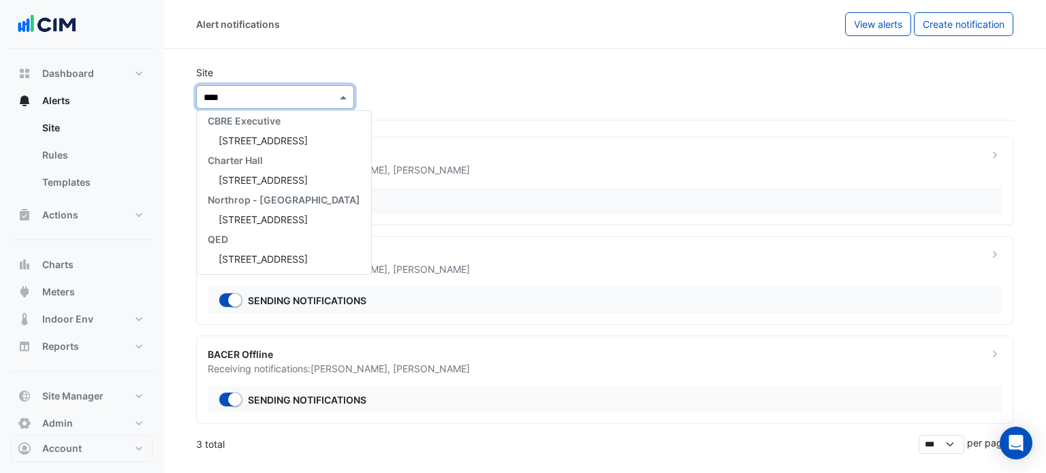
type input "*****"
click at [284, 142] on span "[STREET_ADDRESS]" at bounding box center [263, 141] width 89 height 12
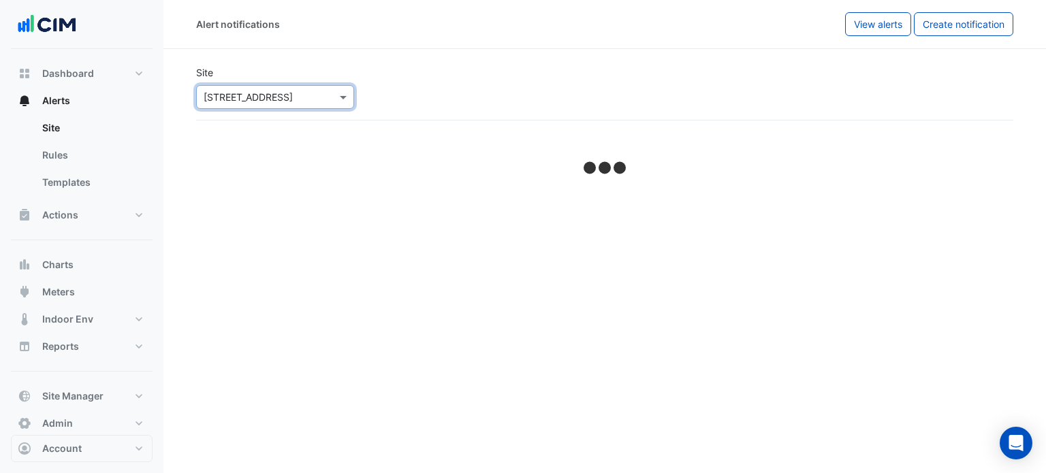
select select "******"
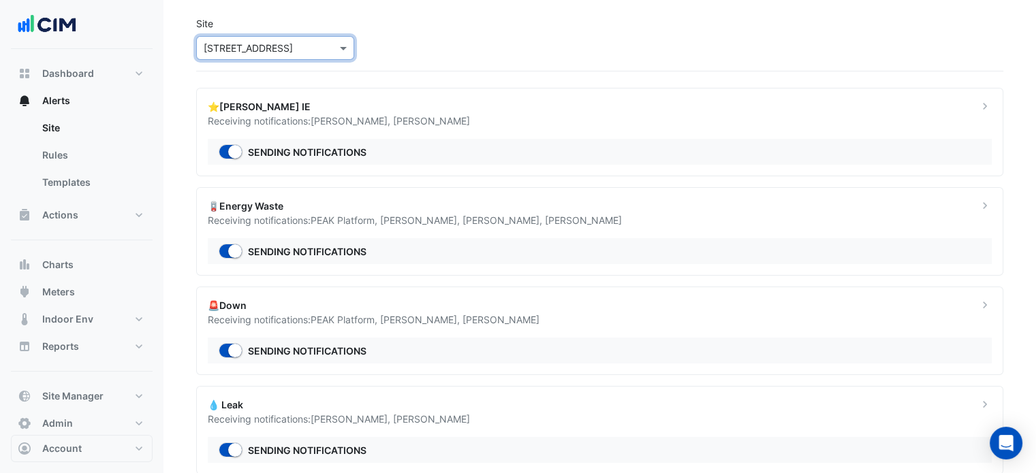
scroll to position [50, 0]
click at [83, 261] on button "Charts" at bounding box center [82, 264] width 142 height 27
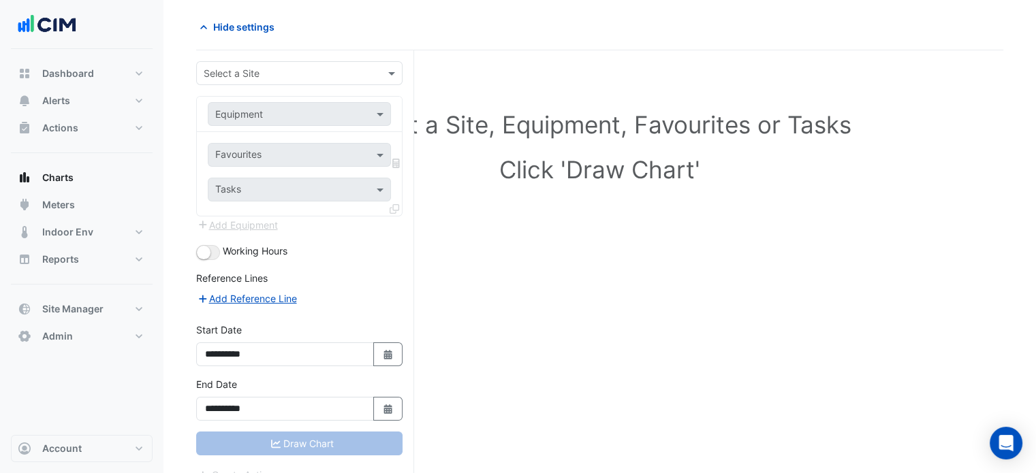
click at [270, 70] on input "text" at bounding box center [286, 74] width 164 height 14
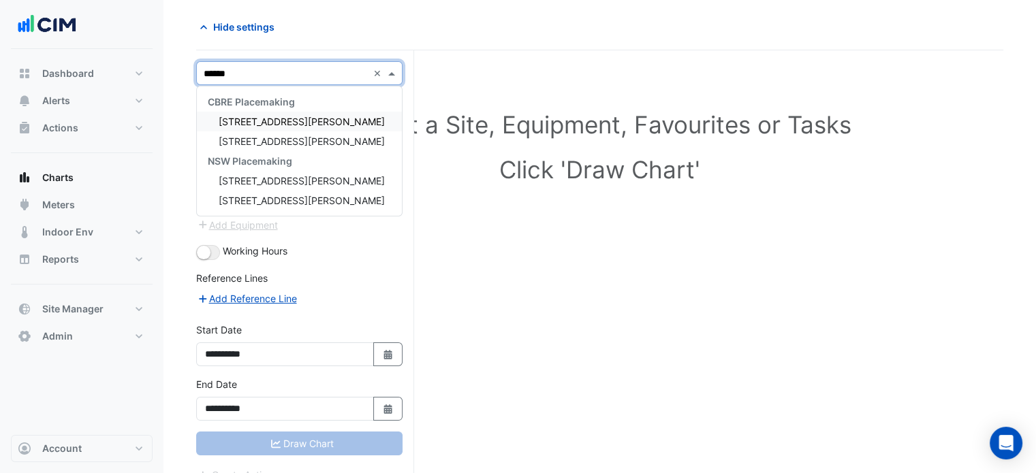
type input "*******"
click at [272, 126] on span "[STREET_ADDRESS][PERSON_NAME]" at bounding box center [302, 122] width 166 height 12
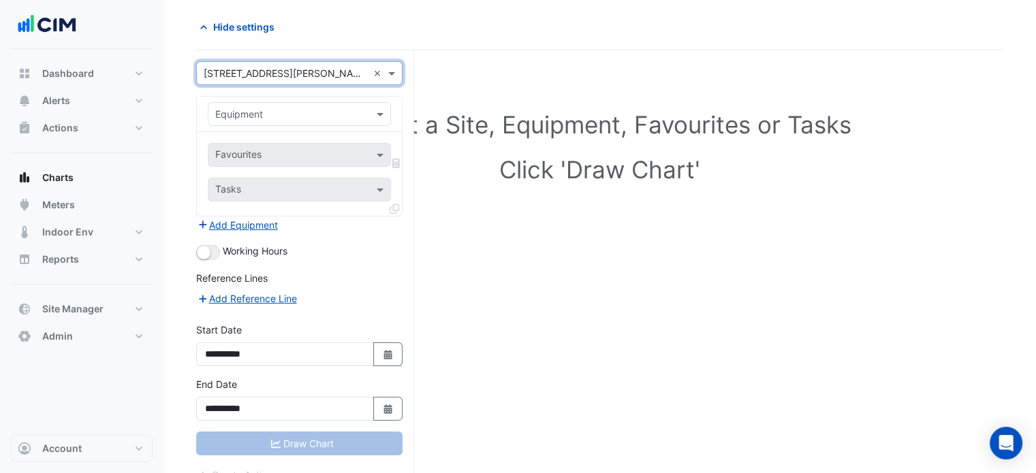
click at [254, 112] on input "text" at bounding box center [285, 115] width 141 height 14
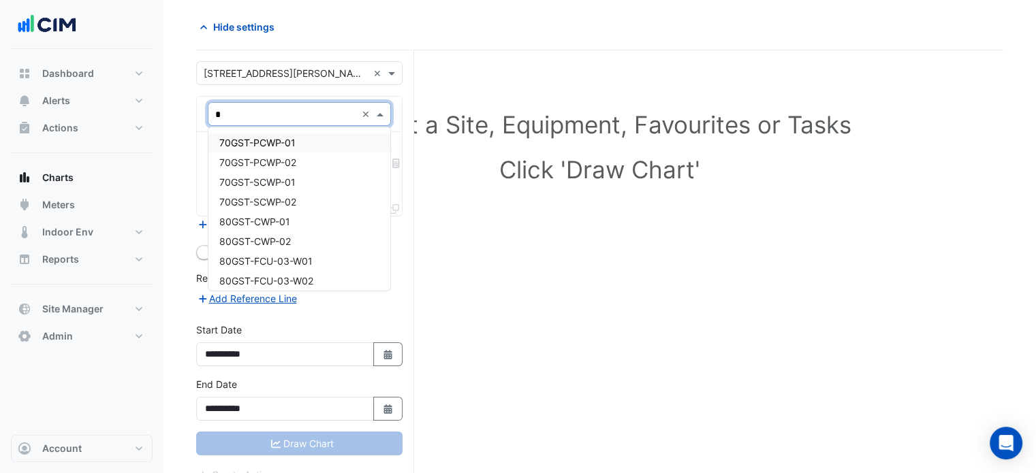
type input "*"
click at [290, 76] on input "text" at bounding box center [286, 74] width 164 height 14
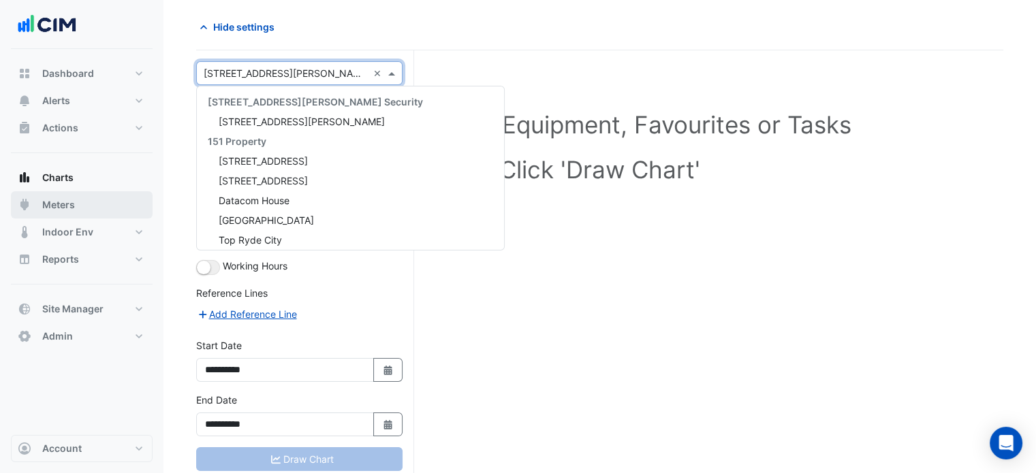
scroll to position [6404, 0]
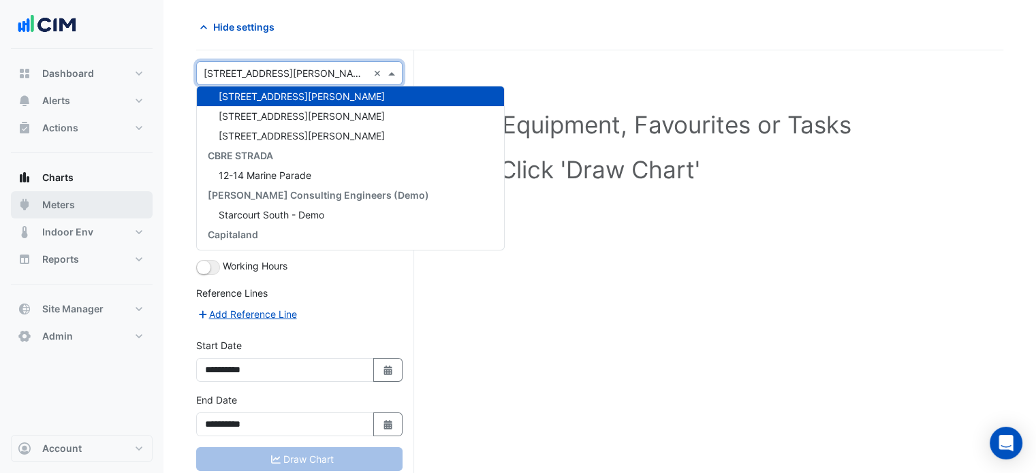
click at [53, 206] on span "Meters" at bounding box center [58, 205] width 33 height 14
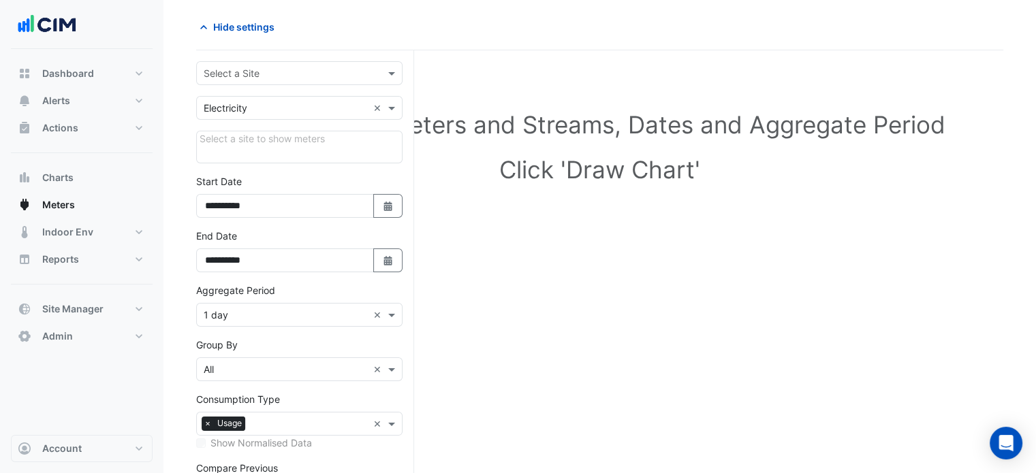
click at [297, 81] on div "Select a Site" at bounding box center [299, 73] width 206 height 24
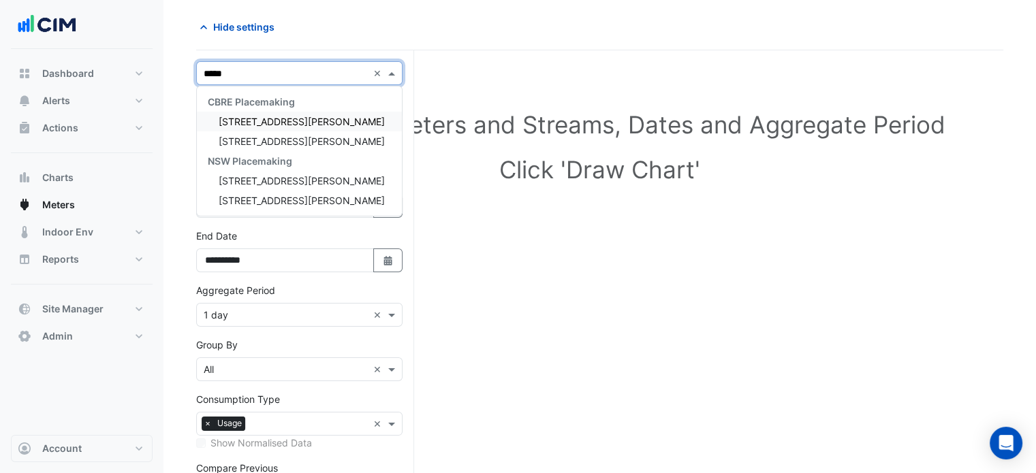
type input "******"
click at [294, 120] on span "[STREET_ADDRESS][PERSON_NAME]" at bounding box center [302, 122] width 166 height 12
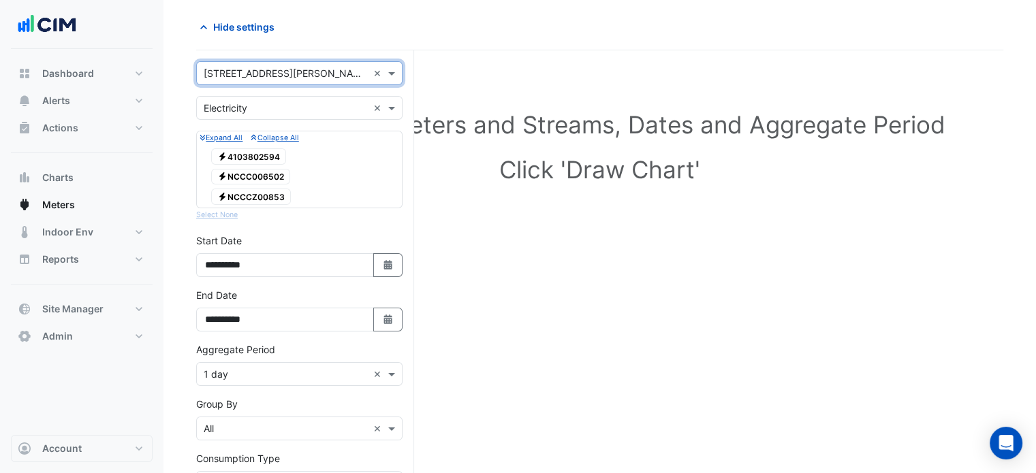
click at [308, 106] on input "text" at bounding box center [286, 108] width 164 height 14
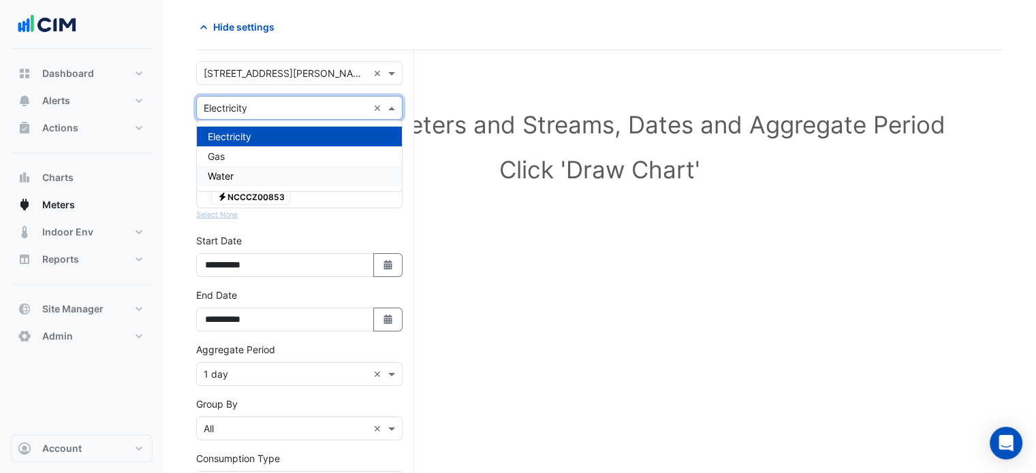
click at [262, 176] on div "Water" at bounding box center [299, 176] width 205 height 20
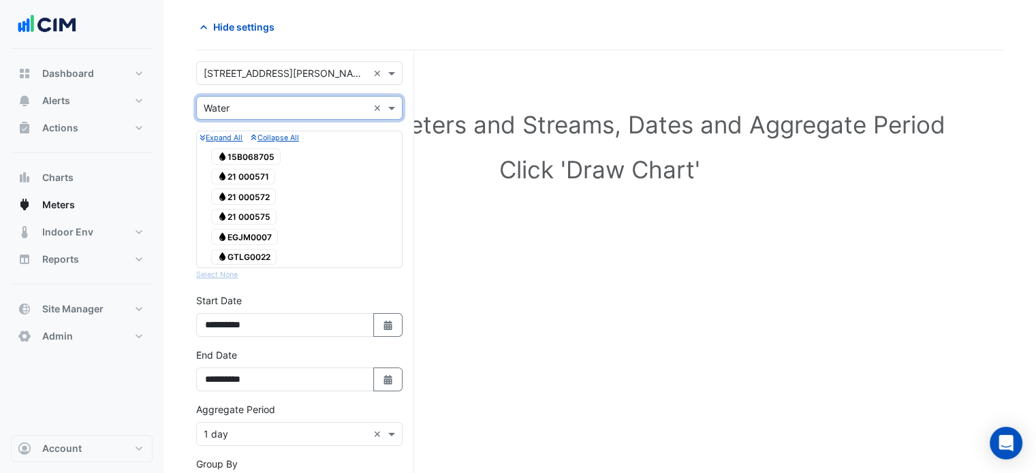
scroll to position [61, 0]
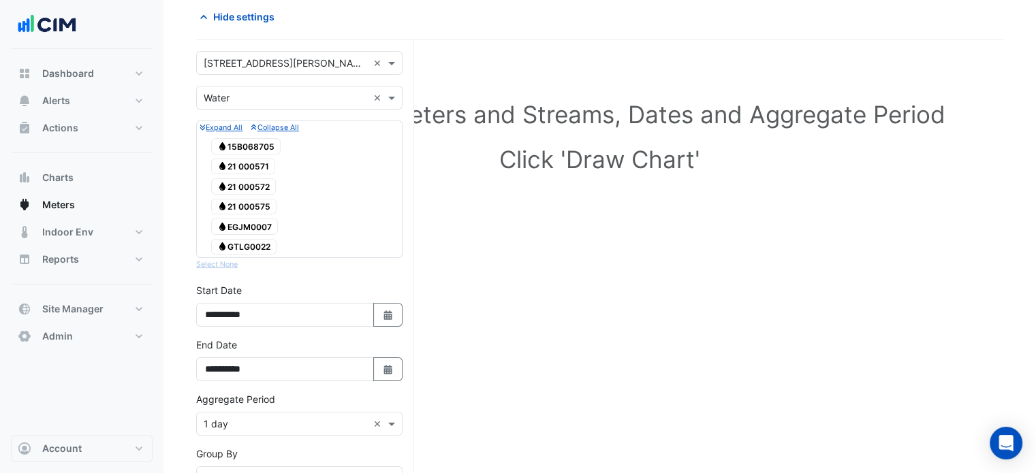
click at [244, 150] on span "Water 15B068705" at bounding box center [245, 146] width 69 height 16
click at [247, 166] on span "Water 21 000571" at bounding box center [243, 167] width 64 height 16
click at [248, 182] on span "Water 21 000572" at bounding box center [243, 186] width 65 height 16
click at [249, 203] on span "Water 21 000575" at bounding box center [243, 207] width 65 height 16
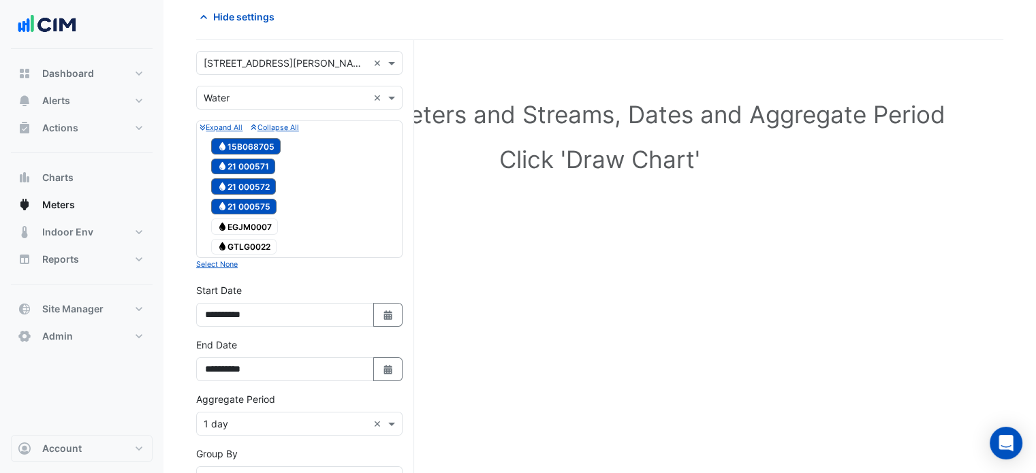
click at [251, 223] on span "Water EGJM0007" at bounding box center [244, 227] width 67 height 16
click at [253, 239] on span "Water GTLG0022" at bounding box center [243, 247] width 65 height 16
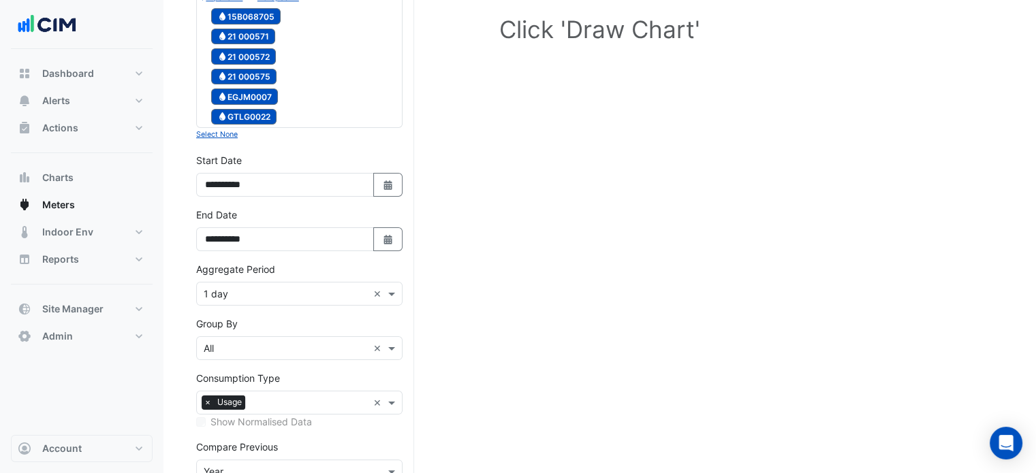
scroll to position [208, 0]
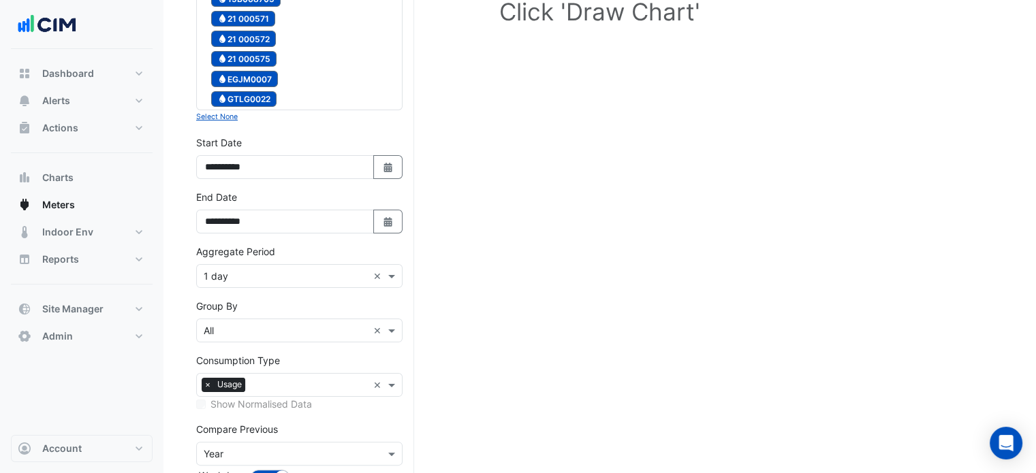
click at [287, 334] on div "Group By × All ×" at bounding box center [299, 331] width 206 height 24
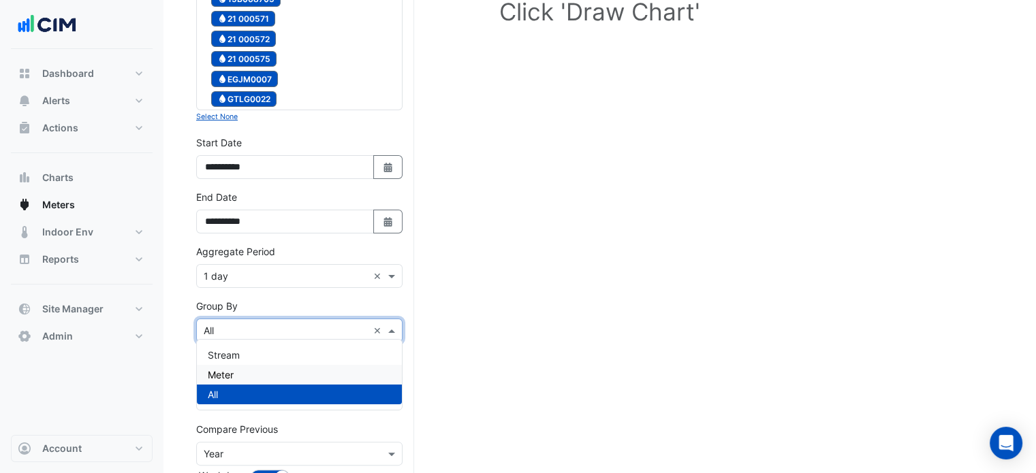
click at [229, 370] on span "Meter" at bounding box center [221, 375] width 26 height 12
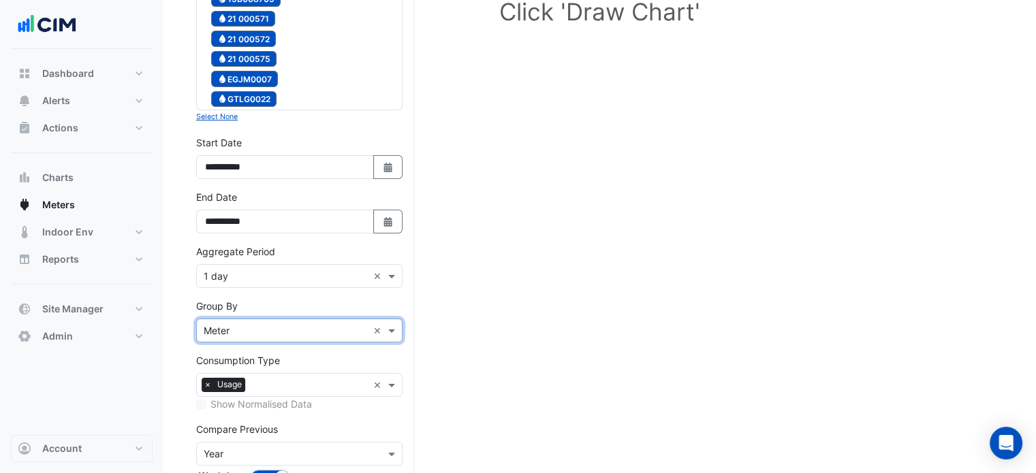
scroll to position [290, 0]
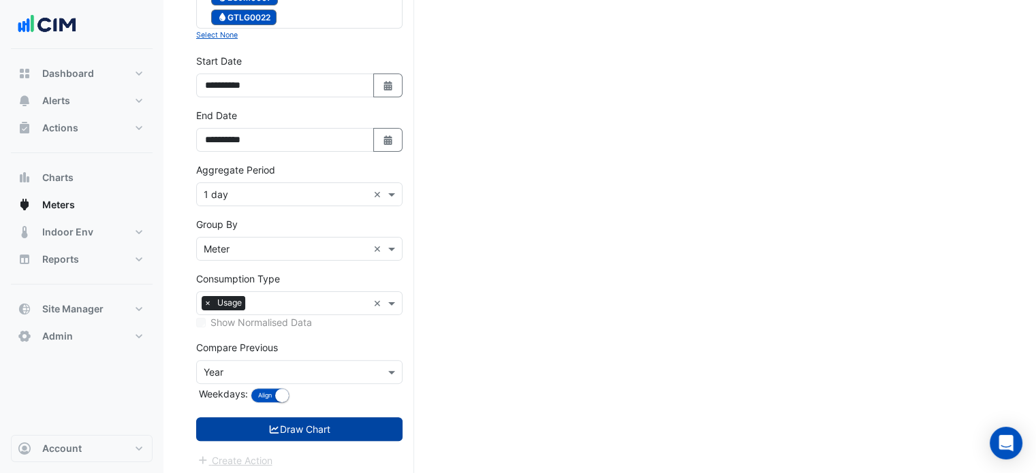
click at [274, 426] on icon "submit" at bounding box center [275, 430] width 10 height 8
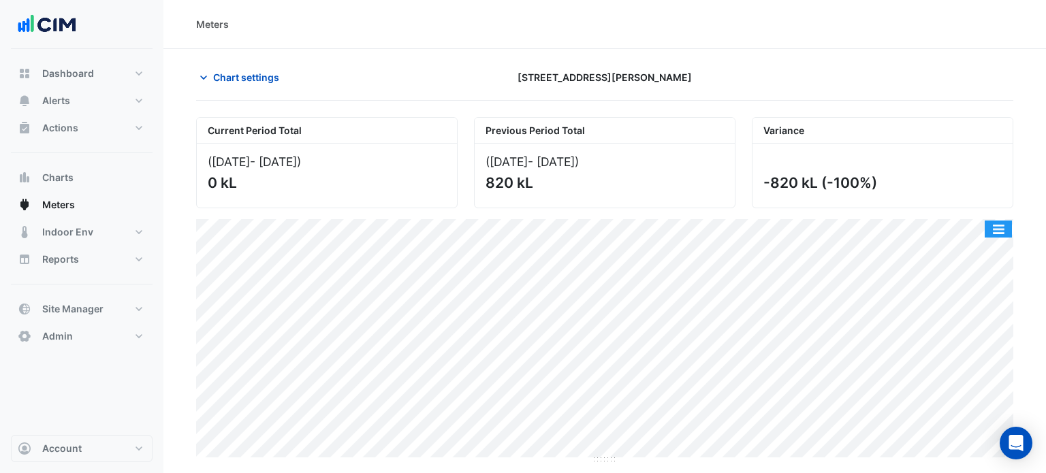
click at [1002, 227] on button "button" at bounding box center [998, 229] width 27 height 17
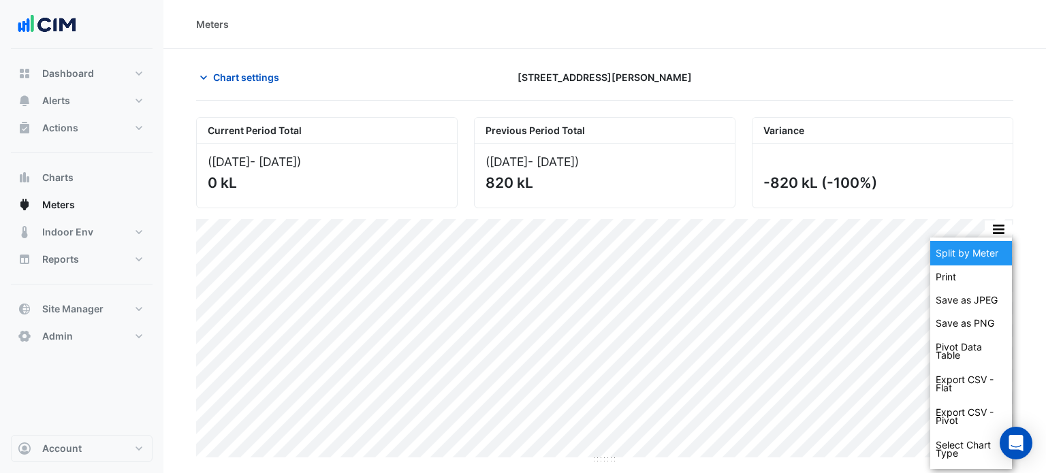
click at [985, 247] on div "Split by Meter" at bounding box center [971, 253] width 82 height 25
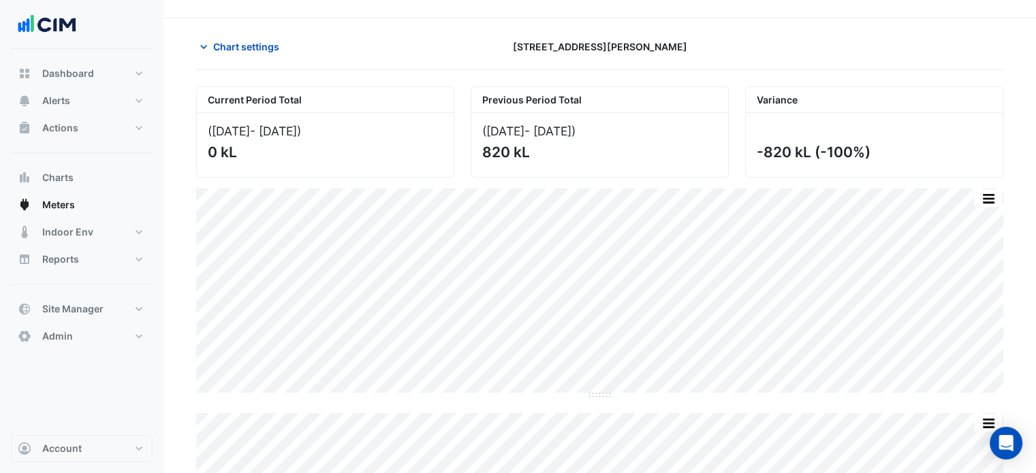
scroll to position [29, 0]
click at [253, 50] on span "Chart settings" at bounding box center [246, 49] width 66 height 14
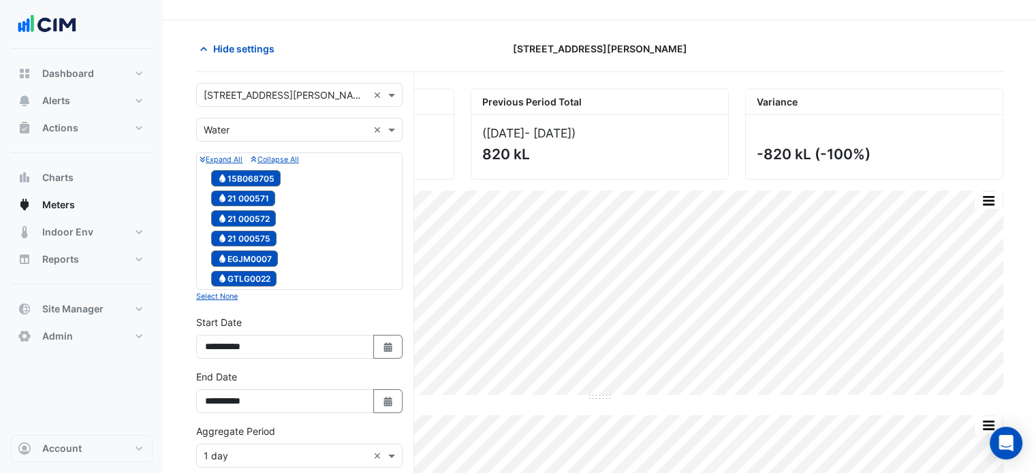
scroll to position [84, 0]
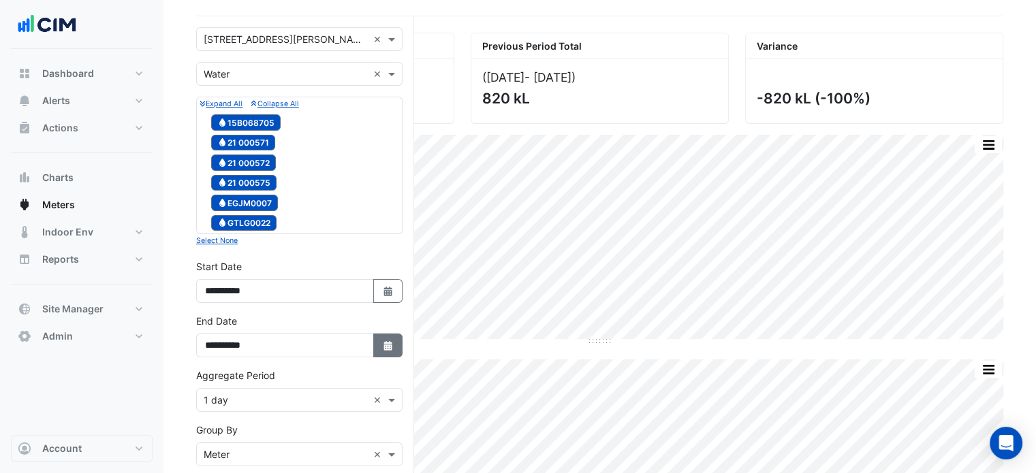
click at [383, 342] on icon "Select Date" at bounding box center [388, 346] width 12 height 10
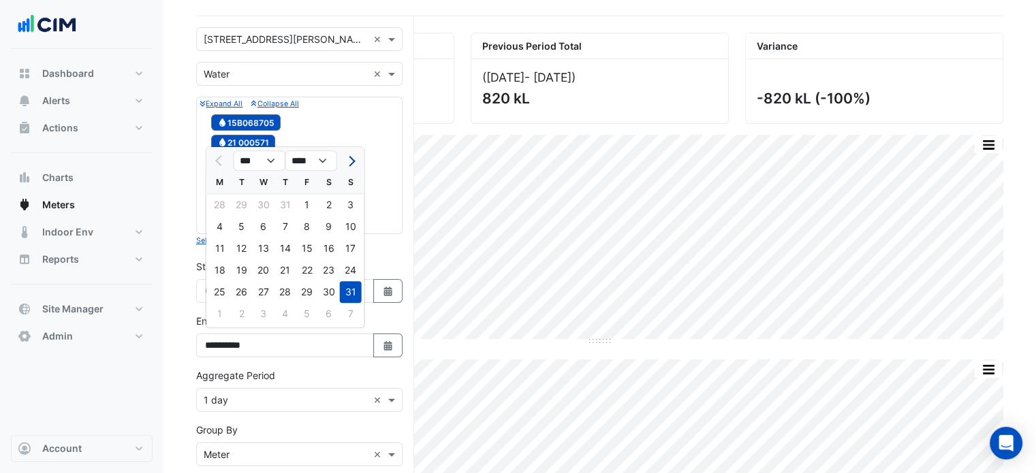
click at [349, 162] on span "Next month" at bounding box center [350, 161] width 10 height 10
select select "*"
click at [349, 226] on div "14" at bounding box center [351, 227] width 22 height 22
type input "**********"
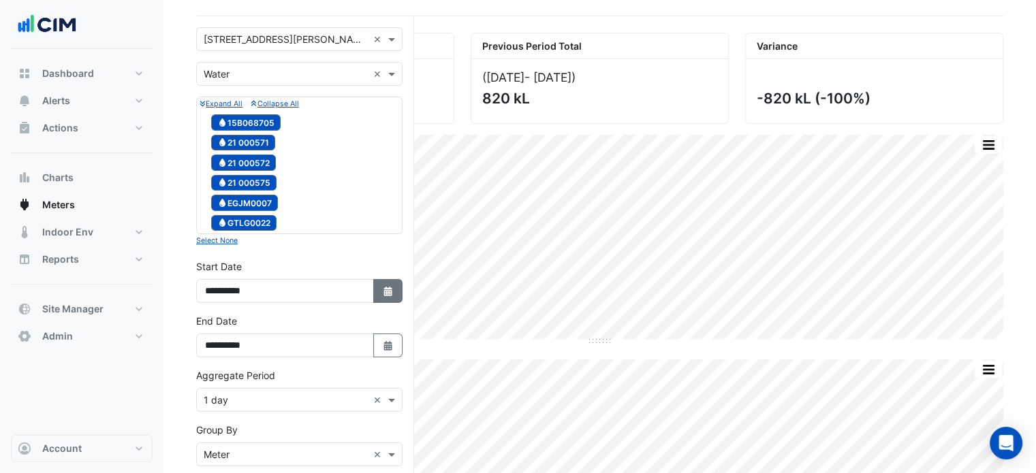
scroll to position [351, 0]
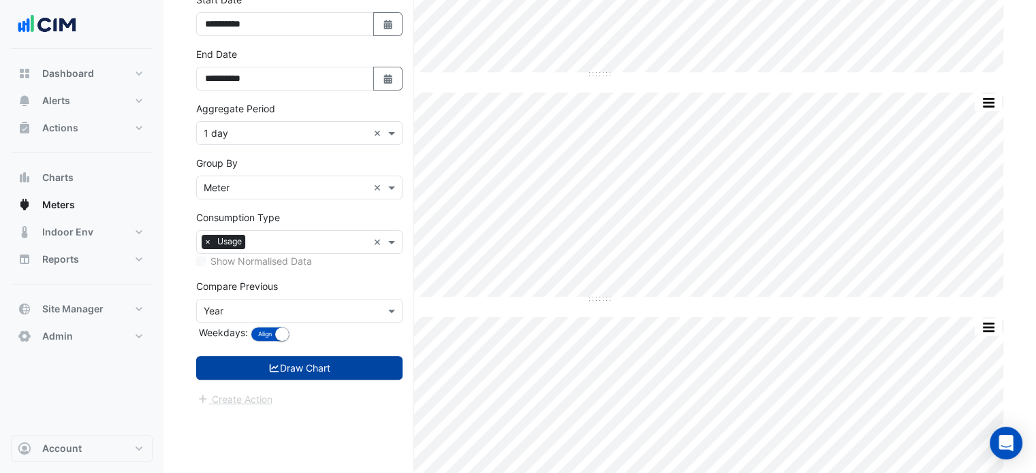
click at [355, 363] on button "Draw Chart" at bounding box center [299, 368] width 206 height 24
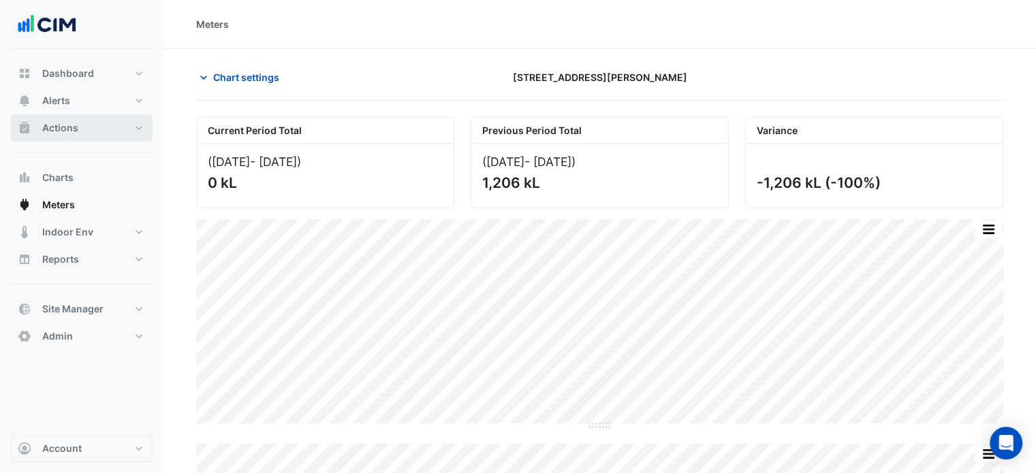
click at [114, 125] on button "Actions" at bounding box center [82, 127] width 142 height 27
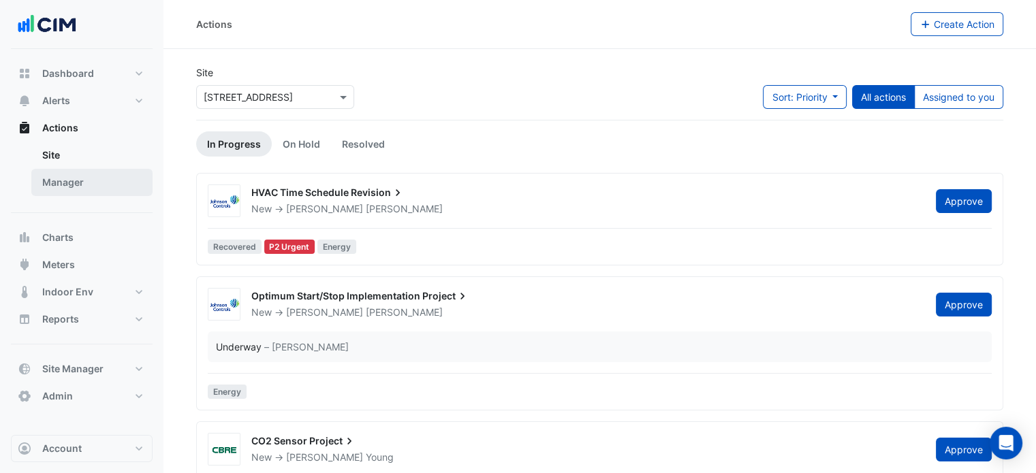
click at [101, 185] on link "Manager" at bounding box center [91, 182] width 121 height 27
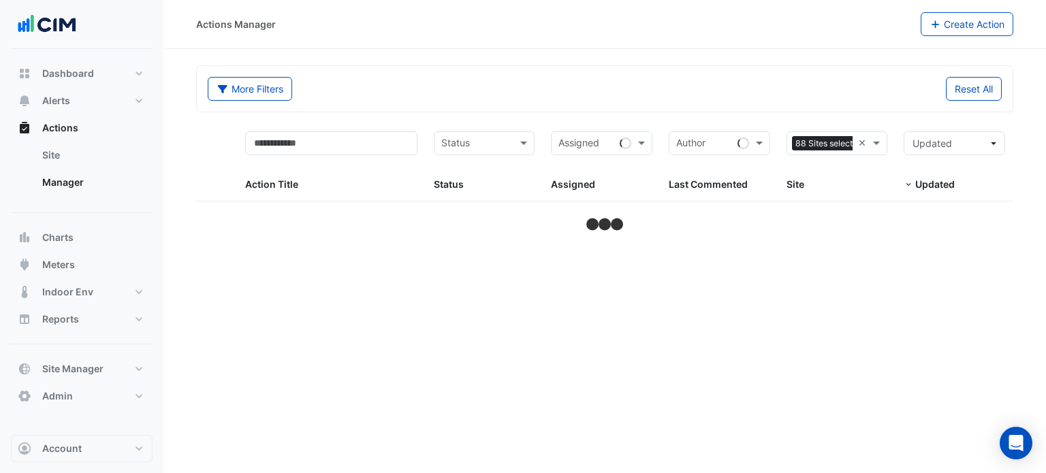
select select "***"
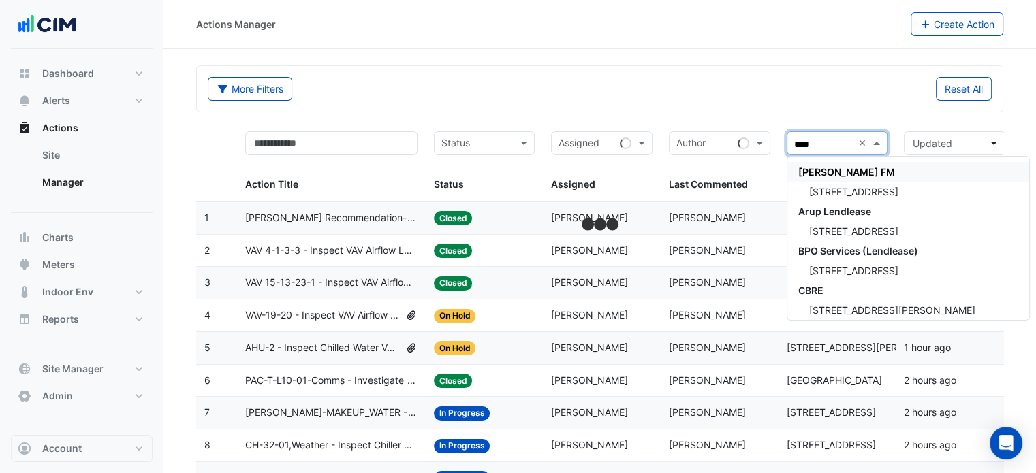
type input "*****"
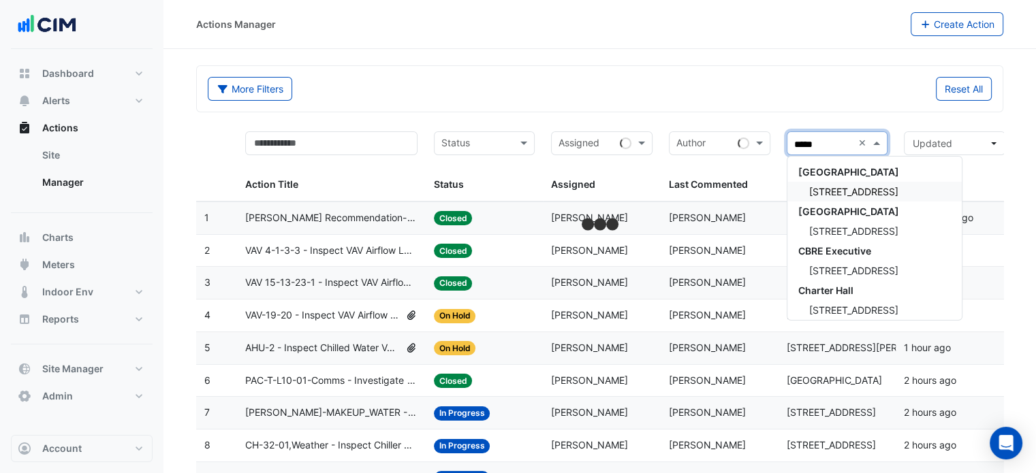
click at [836, 187] on span "[STREET_ADDRESS]" at bounding box center [853, 192] width 89 height 12
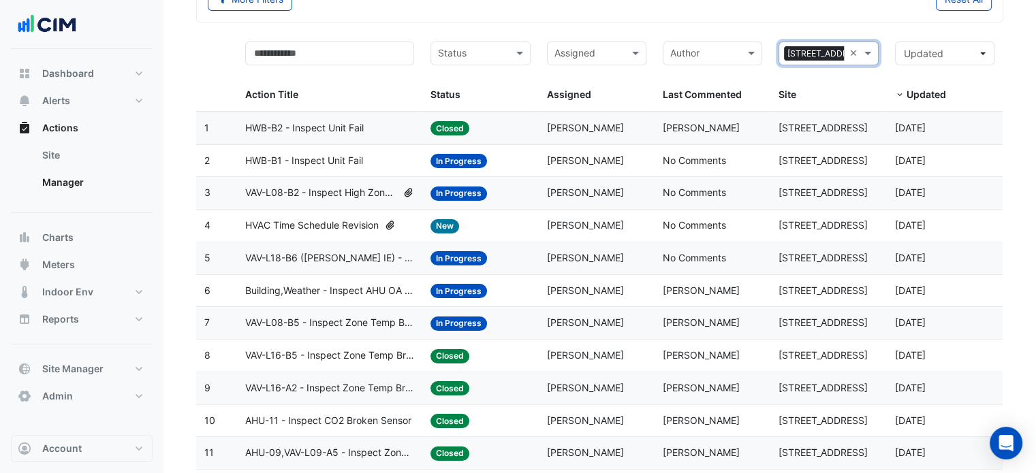
scroll to position [91, 0]
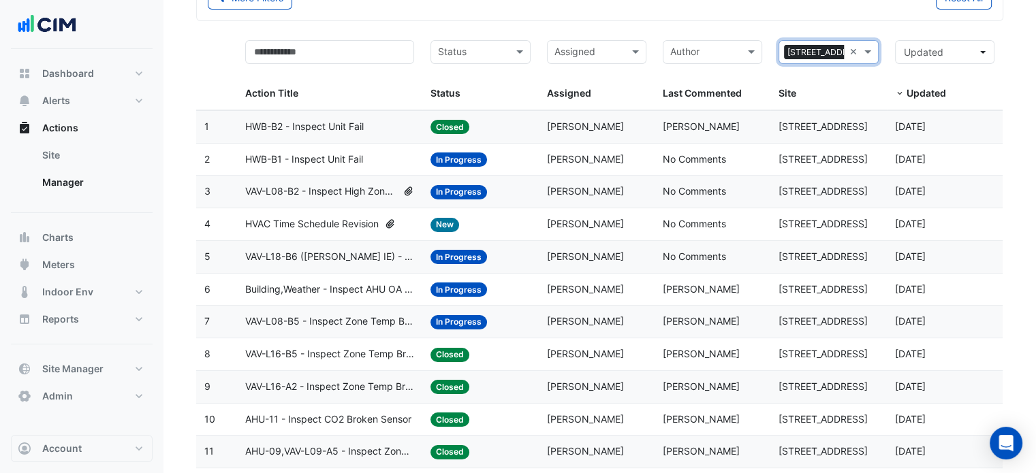
click at [497, 54] on input "text" at bounding box center [472, 54] width 69 height 16
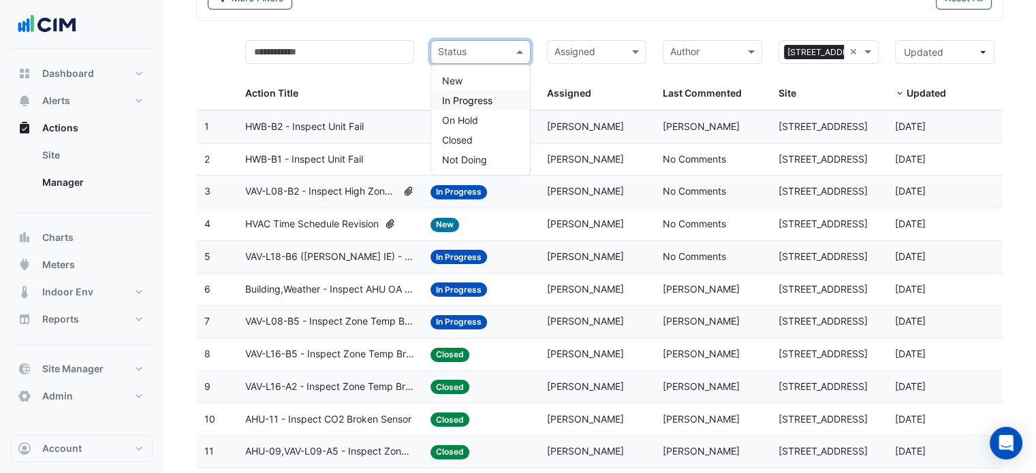
click at [495, 98] on div "In Progress" at bounding box center [480, 101] width 98 height 20
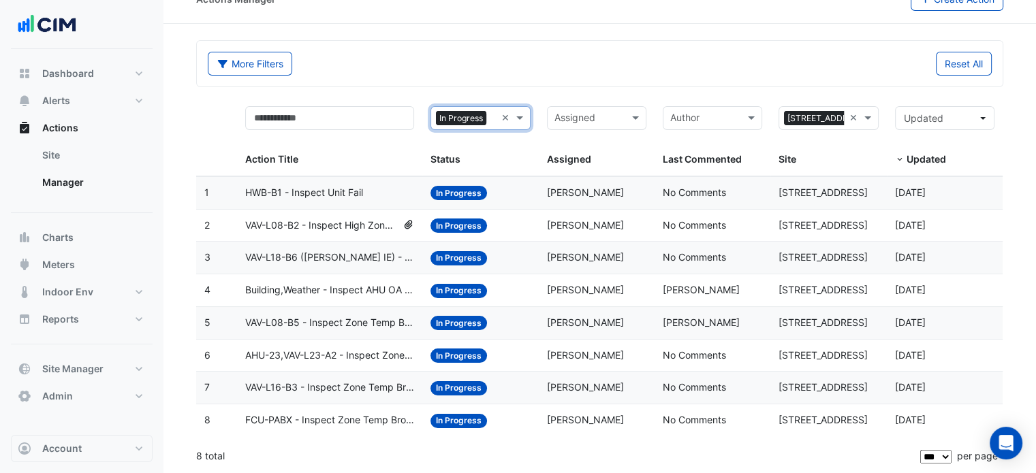
scroll to position [23, 0]
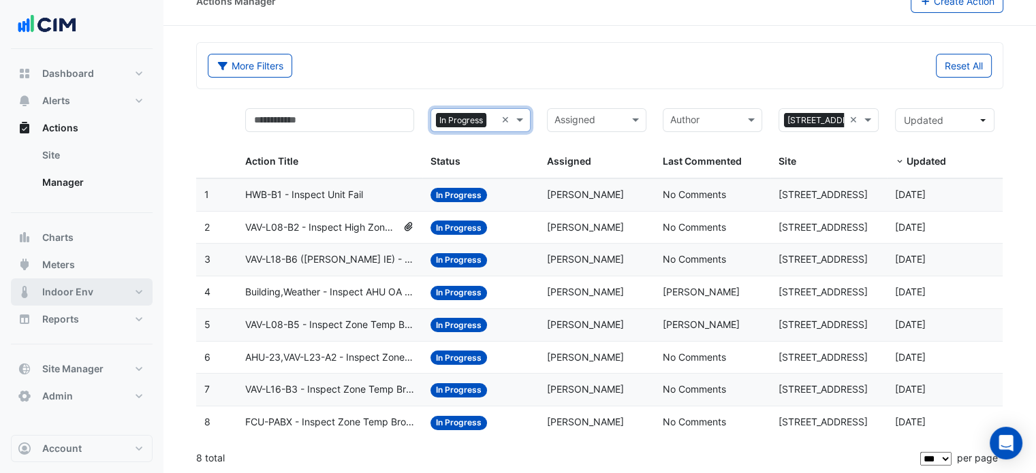
click at [90, 291] on span "Indoor Env" at bounding box center [67, 292] width 51 height 14
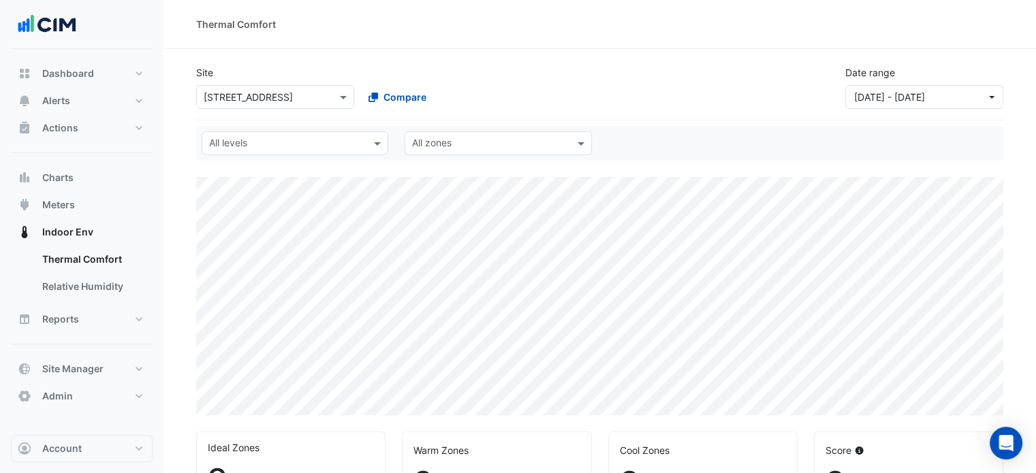
select select "***"
click at [272, 91] on input "text" at bounding box center [262, 98] width 116 height 14
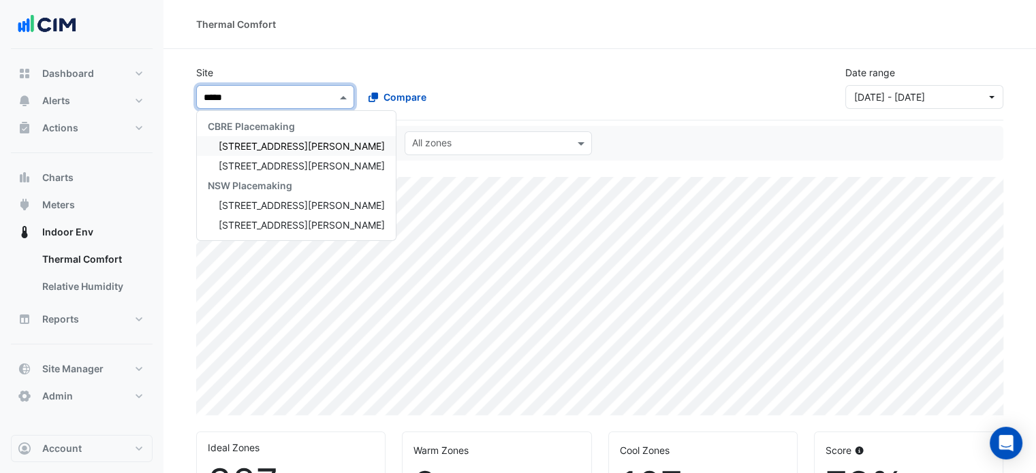
type input "******"
click at [277, 146] on span "[STREET_ADDRESS][PERSON_NAME]" at bounding box center [302, 146] width 166 height 12
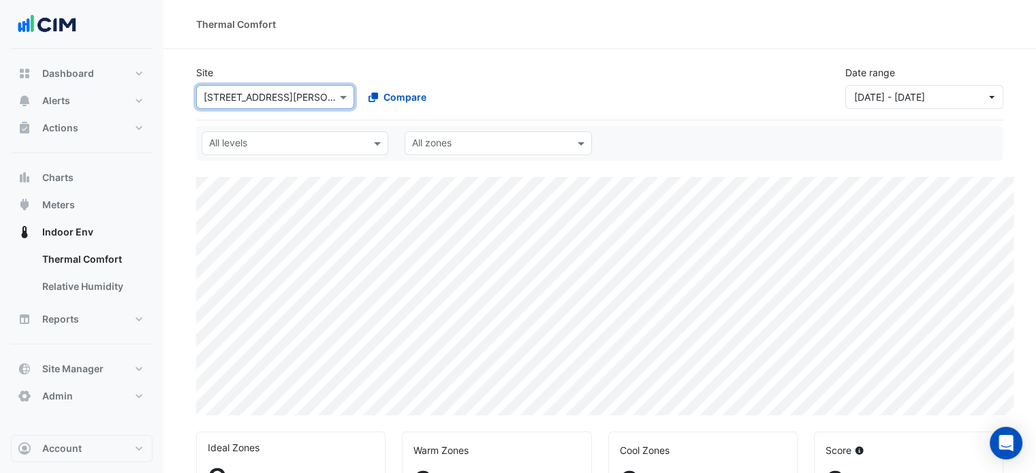
select select "***"
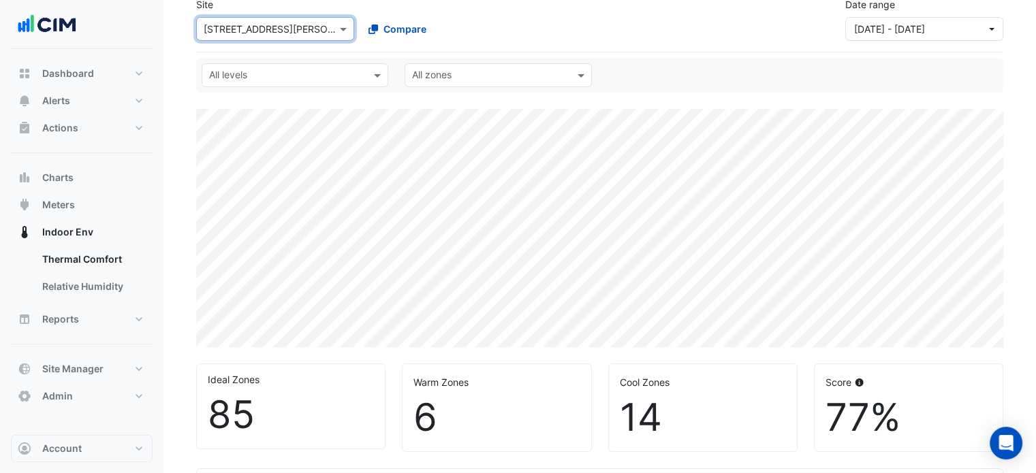
scroll to position [40, 0]
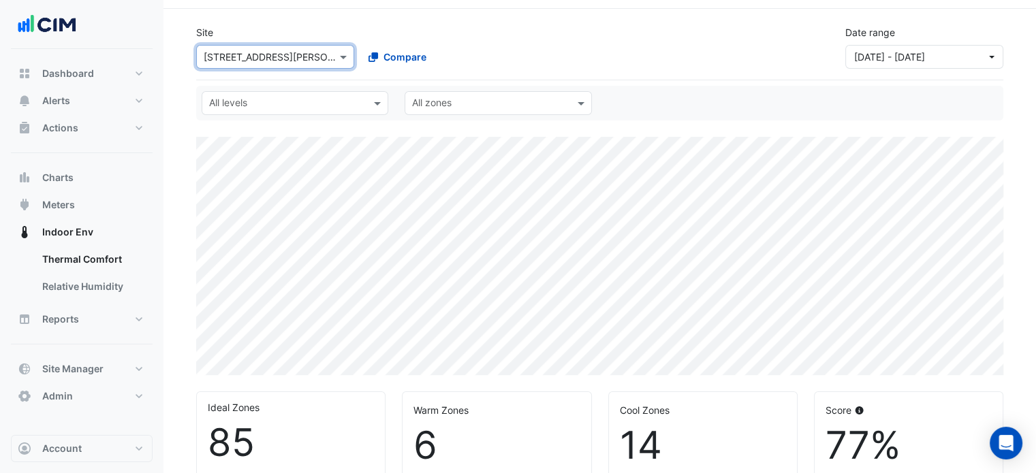
click at [316, 105] on input "text" at bounding box center [287, 104] width 156 height 14
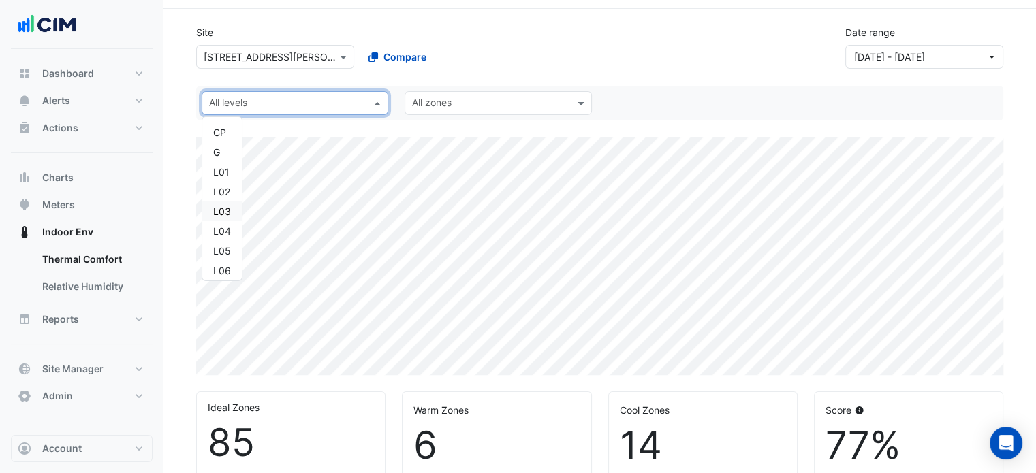
click at [231, 210] on div "L03" at bounding box center [221, 212] width 39 height 20
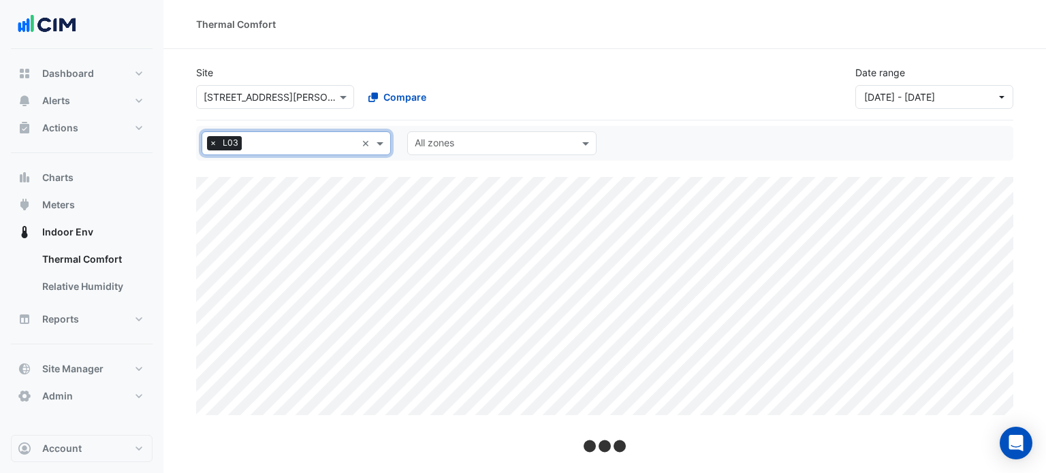
click at [505, 148] on input "text" at bounding box center [494, 145] width 159 height 14
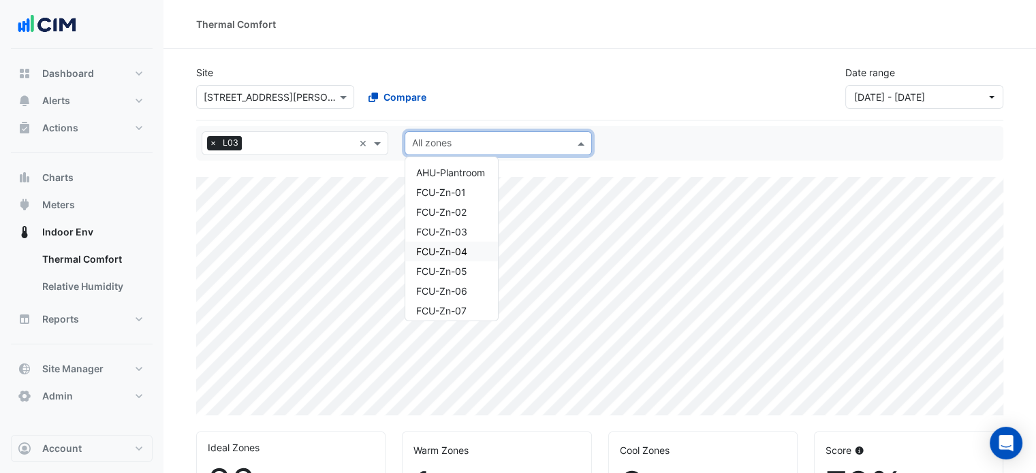
click at [462, 253] on span "FCU-Zn-04" at bounding box center [441, 252] width 51 height 12
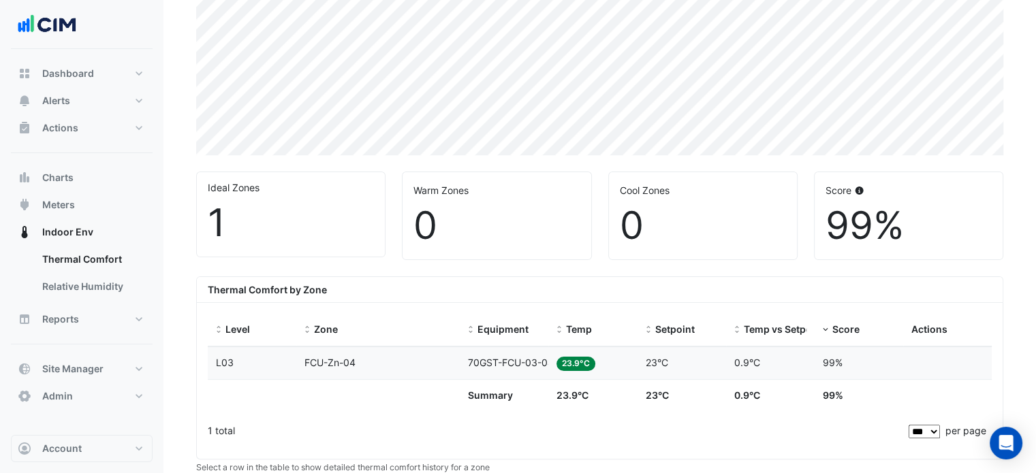
scroll to position [308, 0]
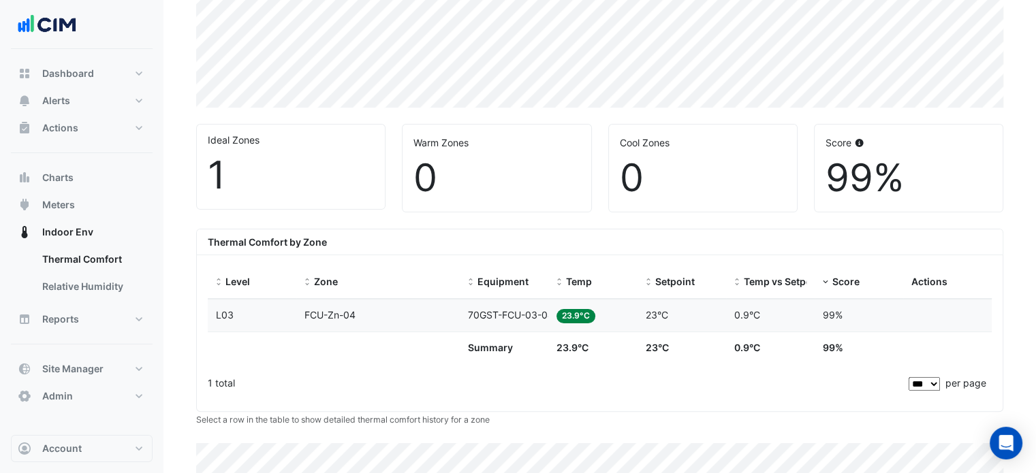
click at [355, 320] on div "Zone FCU-Zn-04" at bounding box center [377, 316] width 147 height 16
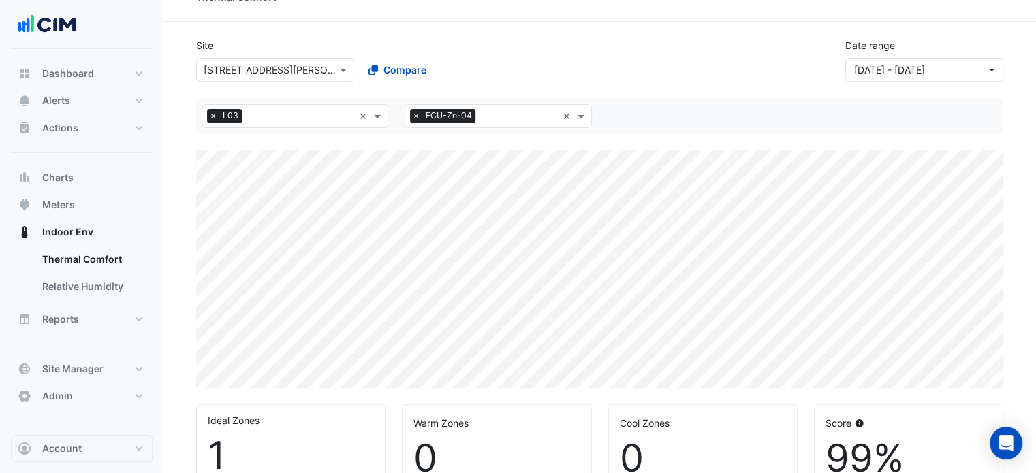
scroll to position [27, 0]
click at [115, 317] on button "Reports" at bounding box center [82, 319] width 142 height 27
select select "***"
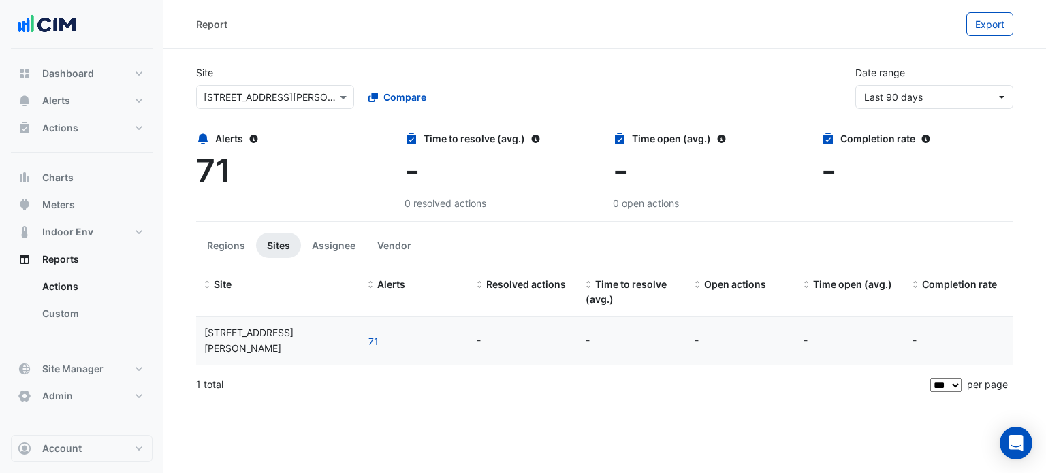
click at [272, 95] on input "text" at bounding box center [262, 98] width 116 height 14
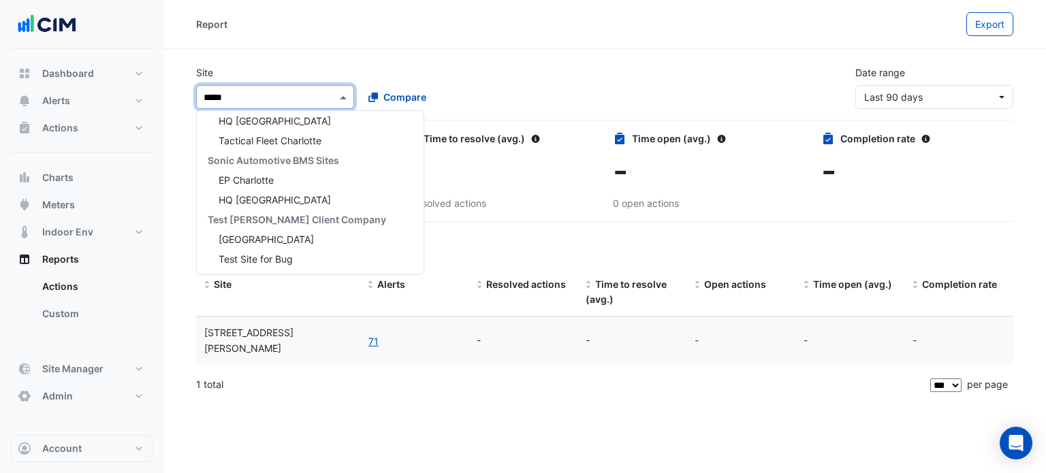
scroll to position [4488, 0]
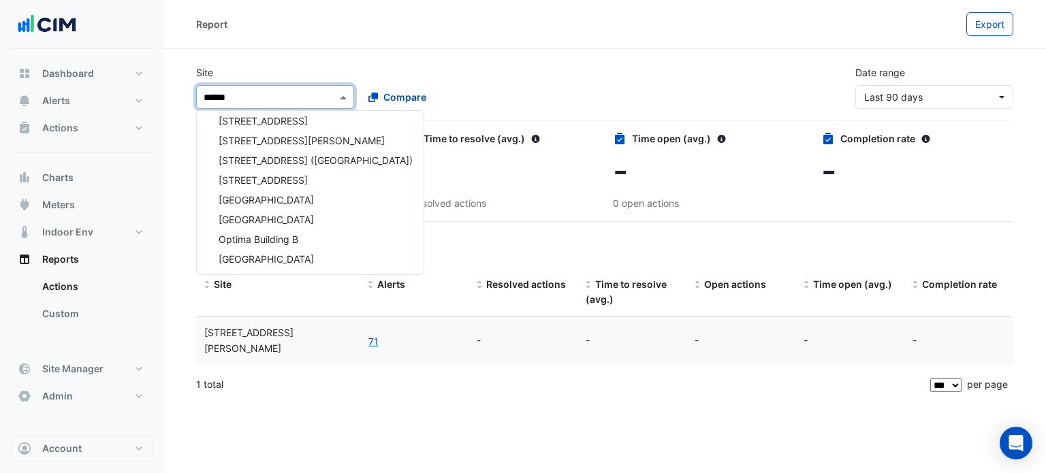
type input "*******"
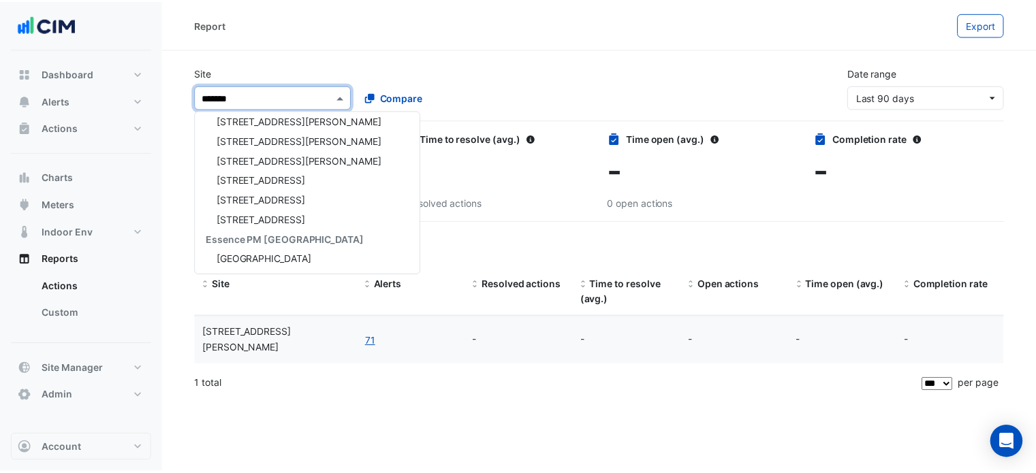
scroll to position [3923, 0]
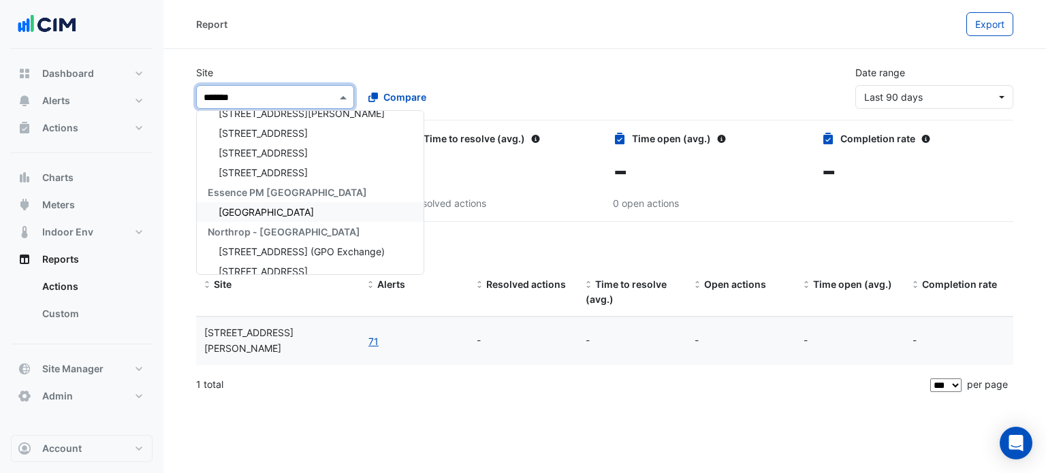
click at [270, 226] on span "Northrop - [GEOGRAPHIC_DATA]" at bounding box center [284, 232] width 153 height 12
click at [267, 247] on span "[STREET_ADDRESS] (GPO Exchange)" at bounding box center [302, 252] width 166 height 12
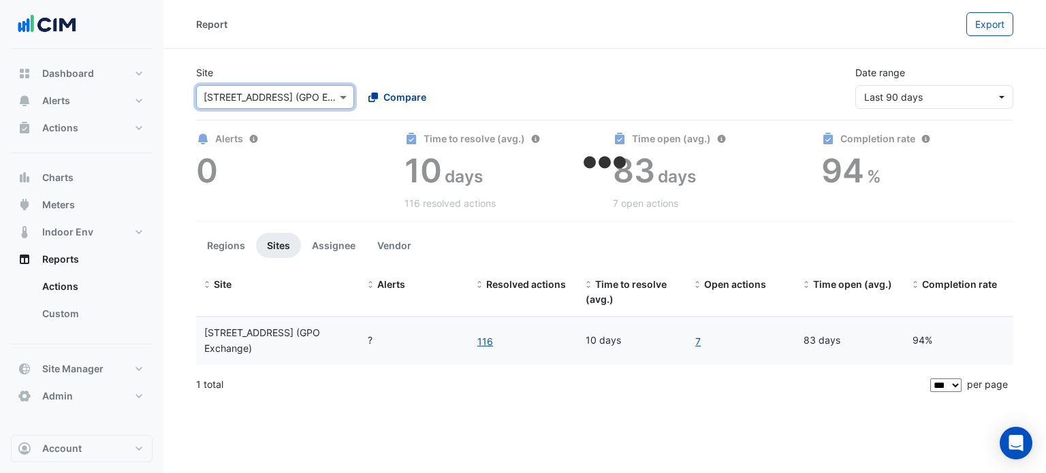
click at [396, 95] on span "Compare" at bounding box center [404, 97] width 43 height 14
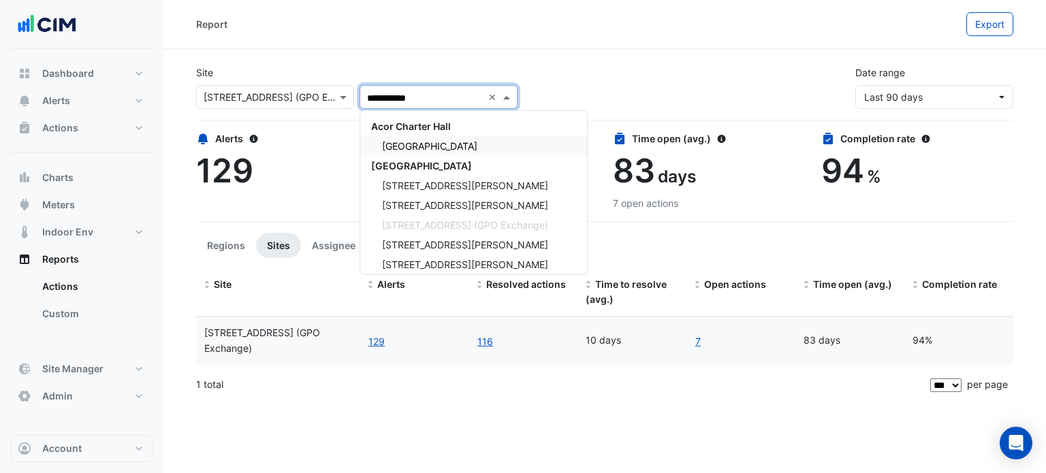
type input "**********"
click at [426, 163] on span "[GEOGRAPHIC_DATA]" at bounding box center [421, 166] width 101 height 12
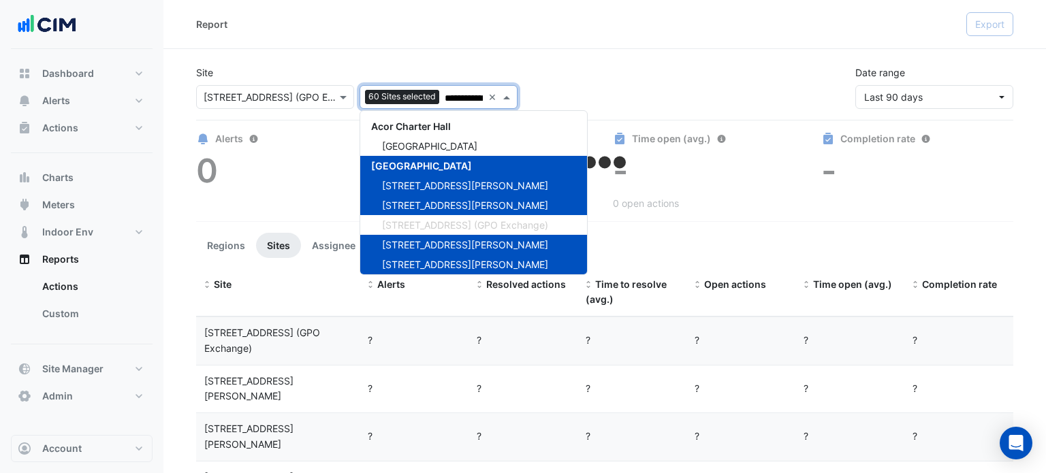
click at [595, 65] on div "**********" at bounding box center [604, 81] width 833 height 54
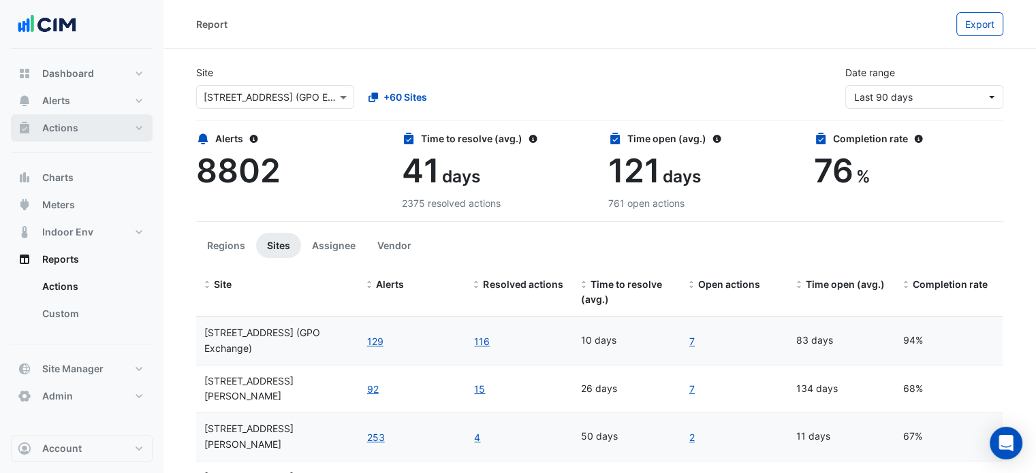
click at [97, 131] on button "Actions" at bounding box center [82, 127] width 142 height 27
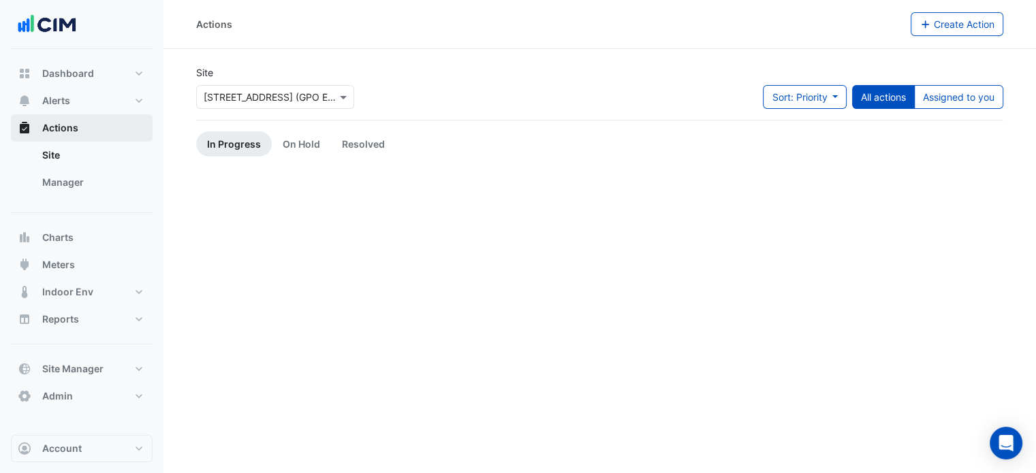
click at [242, 96] on input "text" at bounding box center [262, 98] width 116 height 14
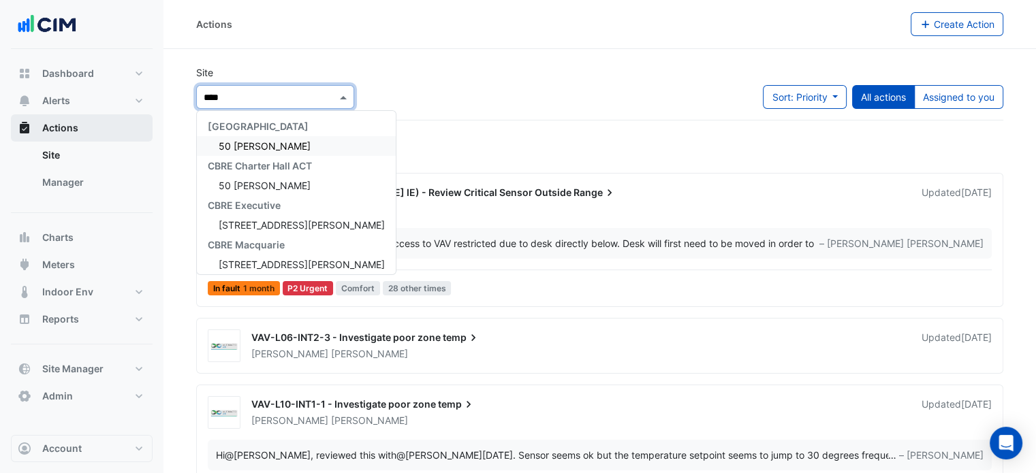
type input "*****"
click at [262, 140] on span "50 [PERSON_NAME]" at bounding box center [265, 146] width 92 height 12
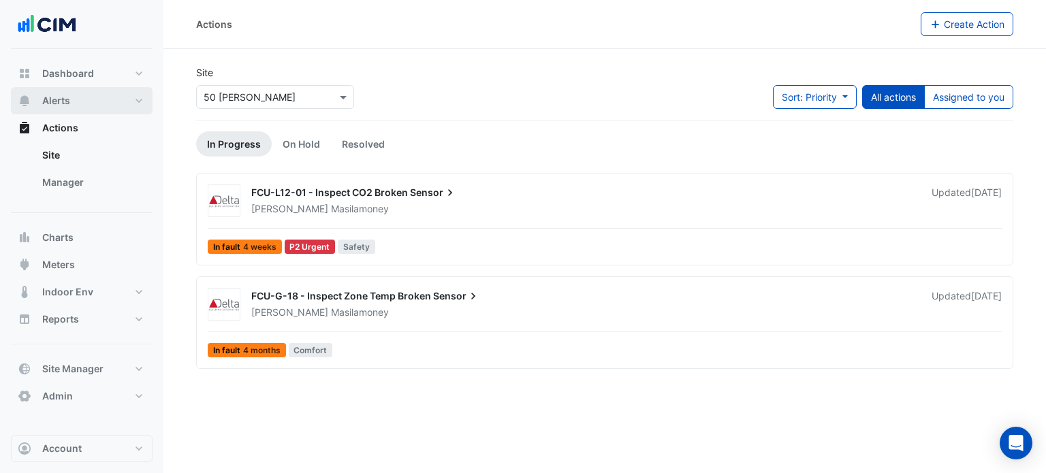
click at [81, 101] on button "Alerts" at bounding box center [82, 100] width 142 height 27
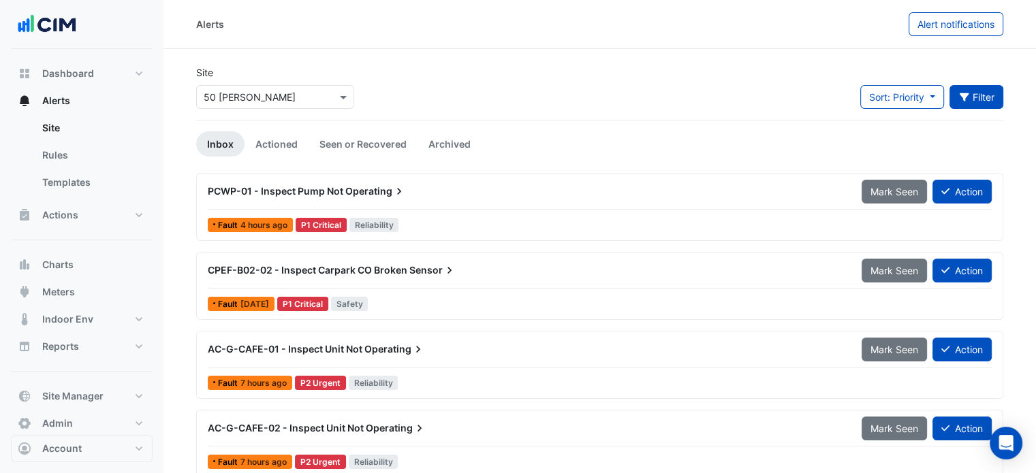
click at [975, 100] on button "Filter" at bounding box center [976, 97] width 54 height 24
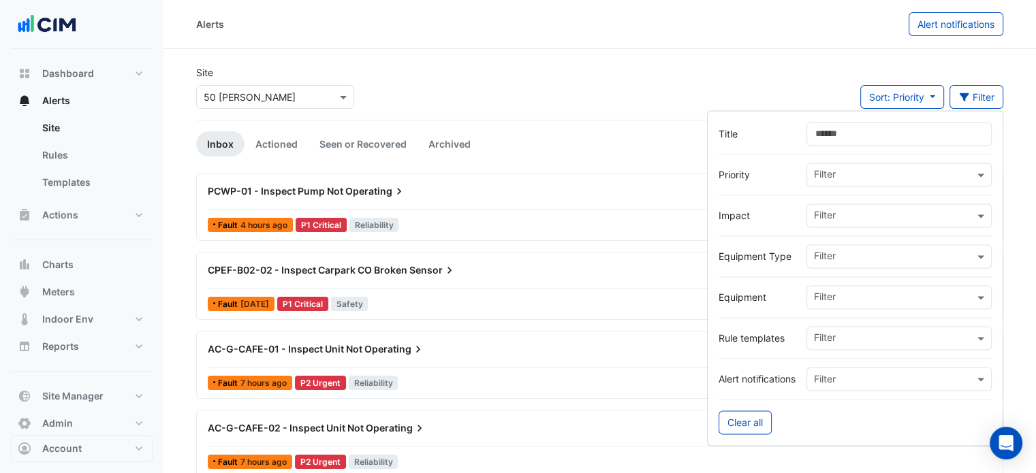
click at [844, 253] on input "text" at bounding box center [894, 258] width 160 height 14
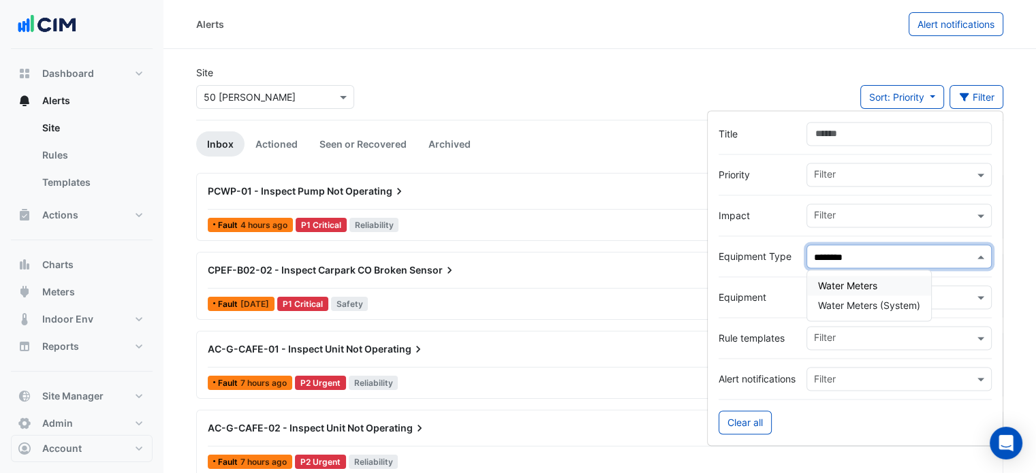
type input "*********"
click at [846, 287] on span "Water Meters" at bounding box center [847, 286] width 59 height 12
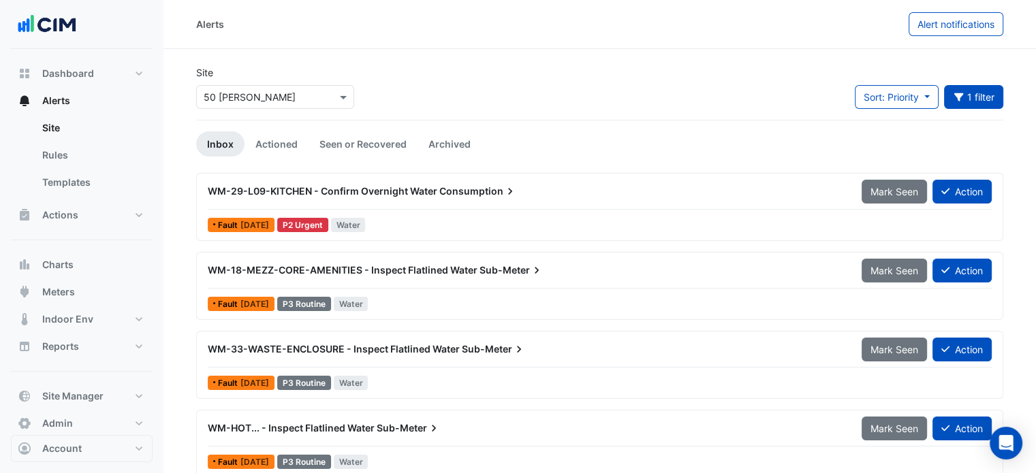
scroll to position [5, 0]
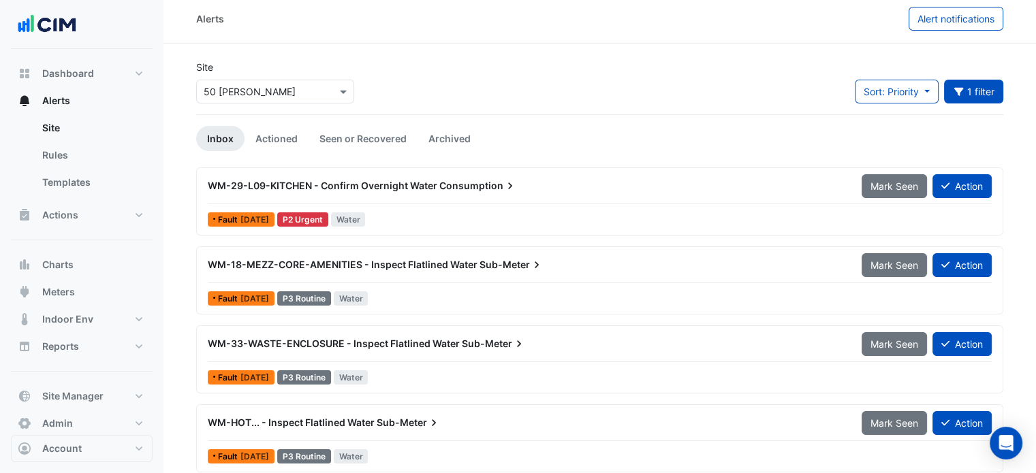
click at [391, 191] on span "WM-29-L09-KITCHEN - Confirm Overnight Water" at bounding box center [322, 186] width 229 height 12
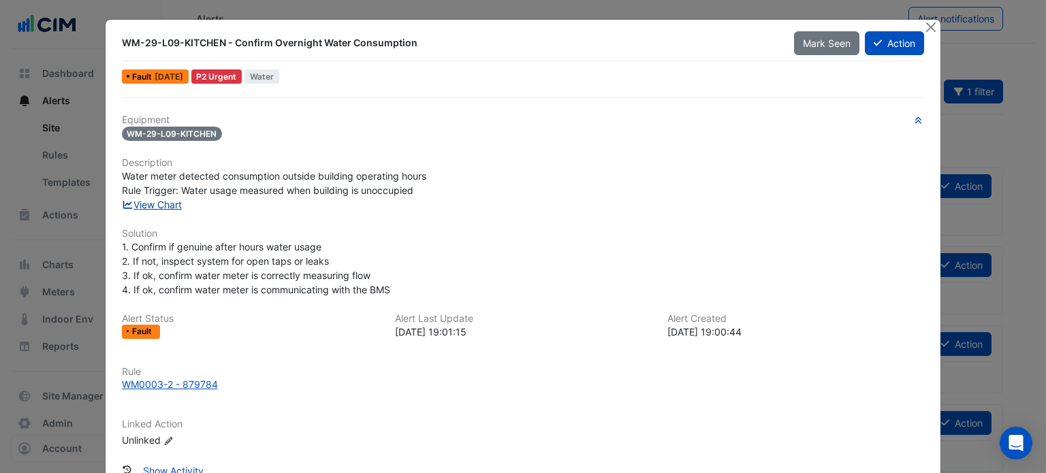
click at [155, 204] on link "View Chart" at bounding box center [152, 205] width 61 height 12
click at [927, 29] on button "Close" at bounding box center [930, 27] width 14 height 14
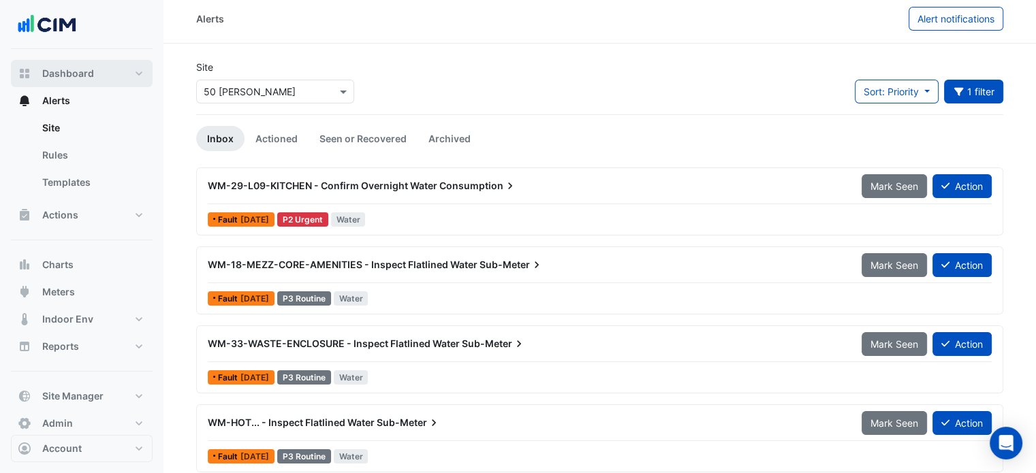
click at [86, 71] on span "Dashboard" at bounding box center [68, 74] width 52 height 14
select select "***"
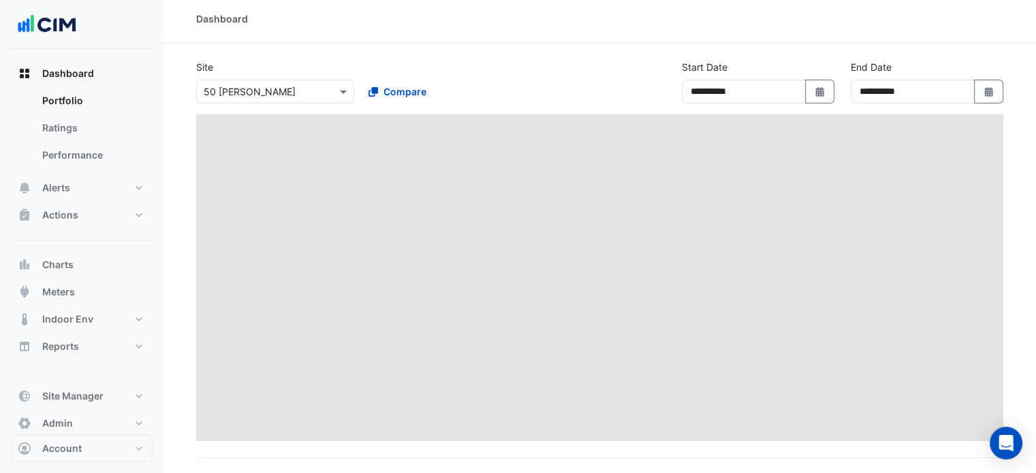
scroll to position [10, 0]
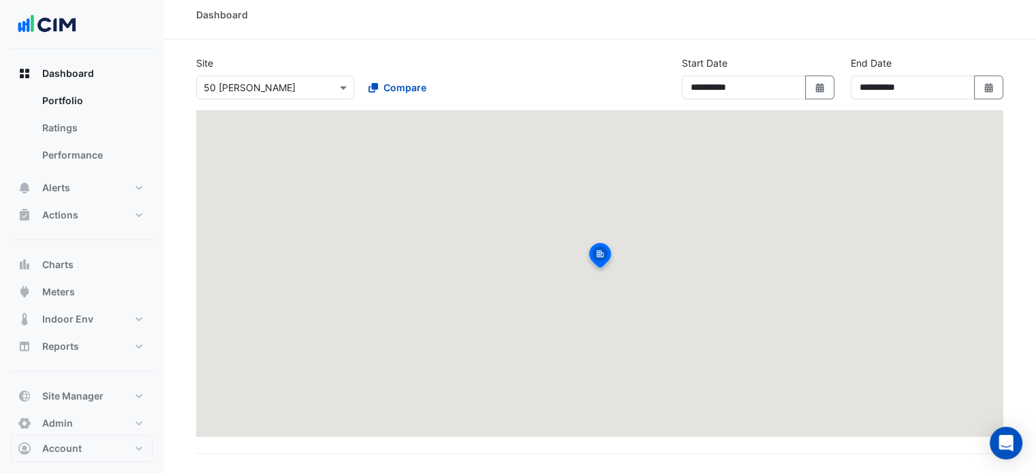
click at [270, 85] on input "text" at bounding box center [262, 88] width 116 height 14
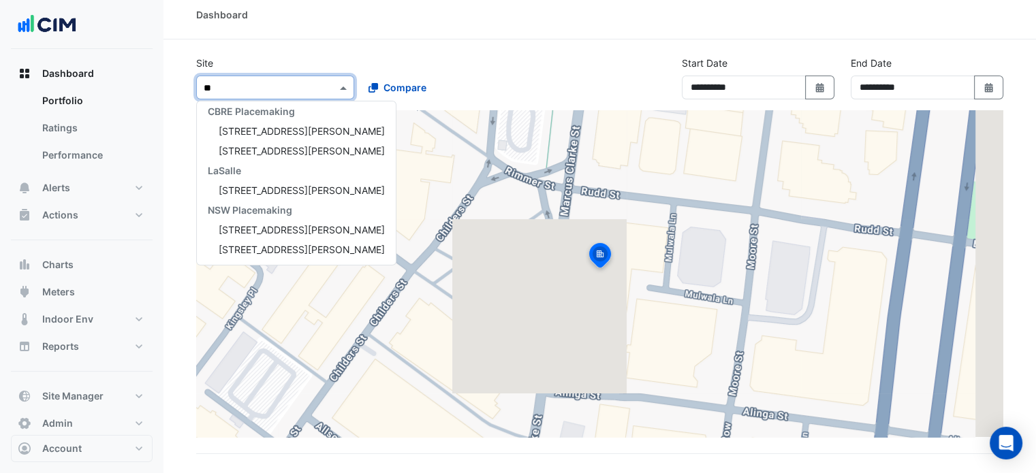
scroll to position [45, 0]
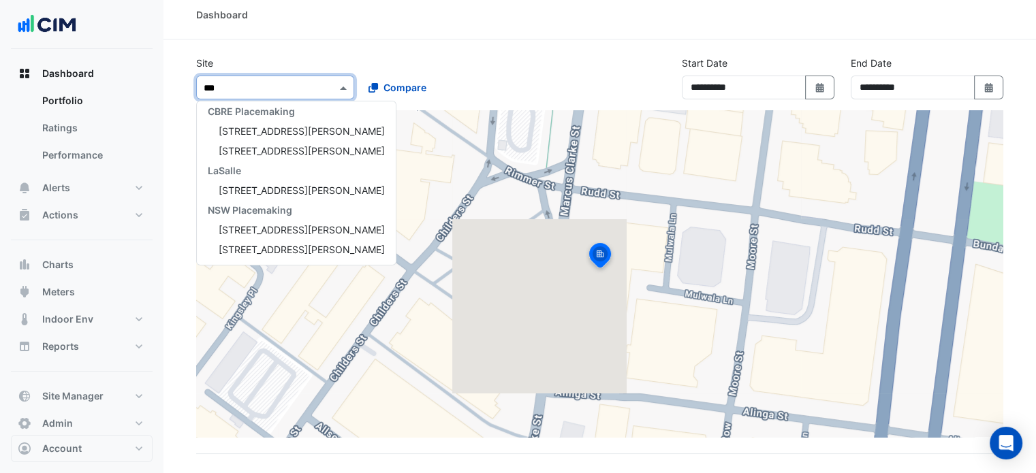
type input "****"
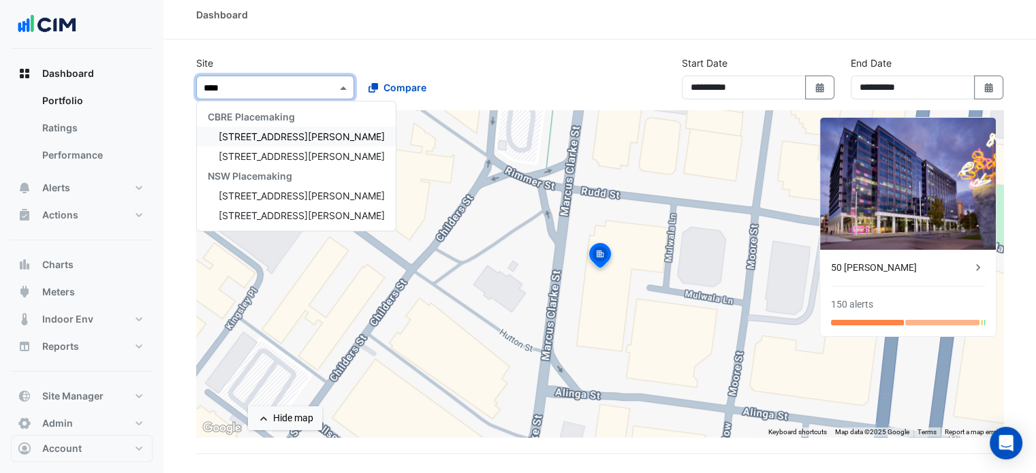
scroll to position [0, 0]
click at [284, 140] on span "[STREET_ADDRESS][PERSON_NAME]" at bounding box center [302, 137] width 166 height 12
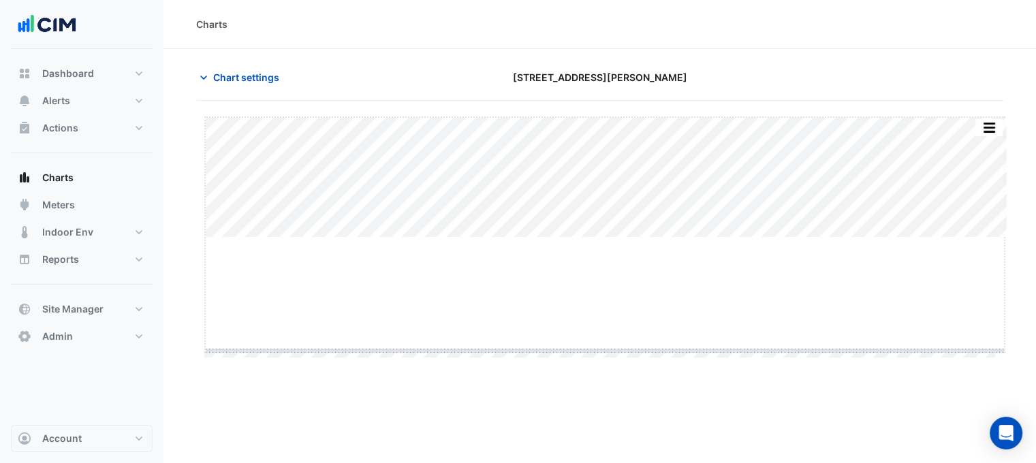
drag, startPoint x: 602, startPoint y: 239, endPoint x: 588, endPoint y: 358, distance: 120.0
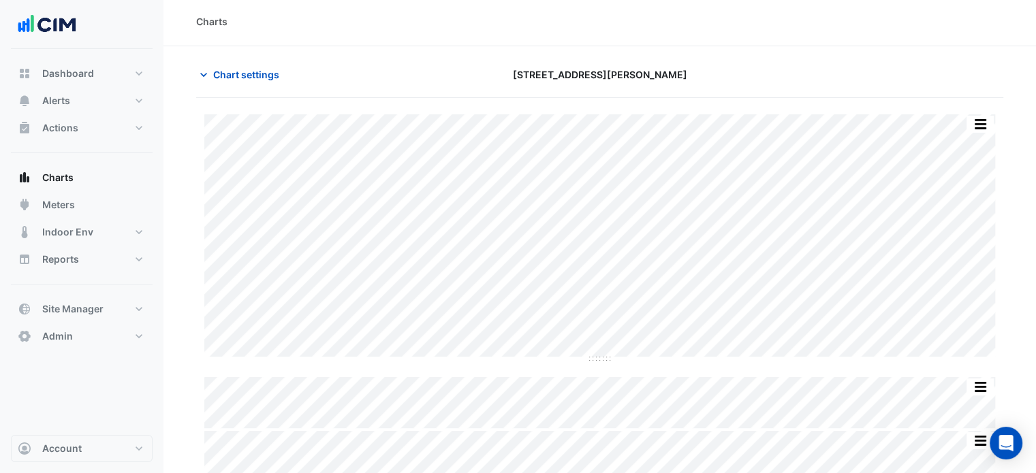
scroll to position [14, 0]
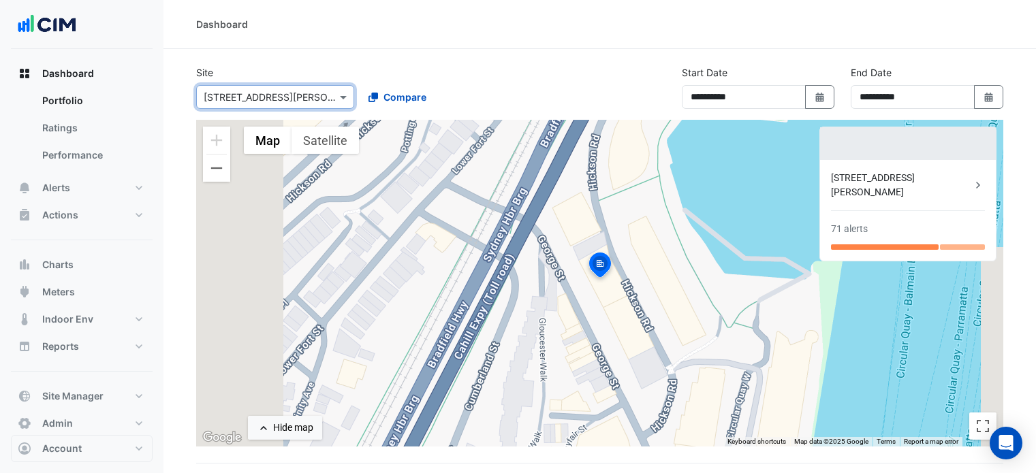
select select "***"
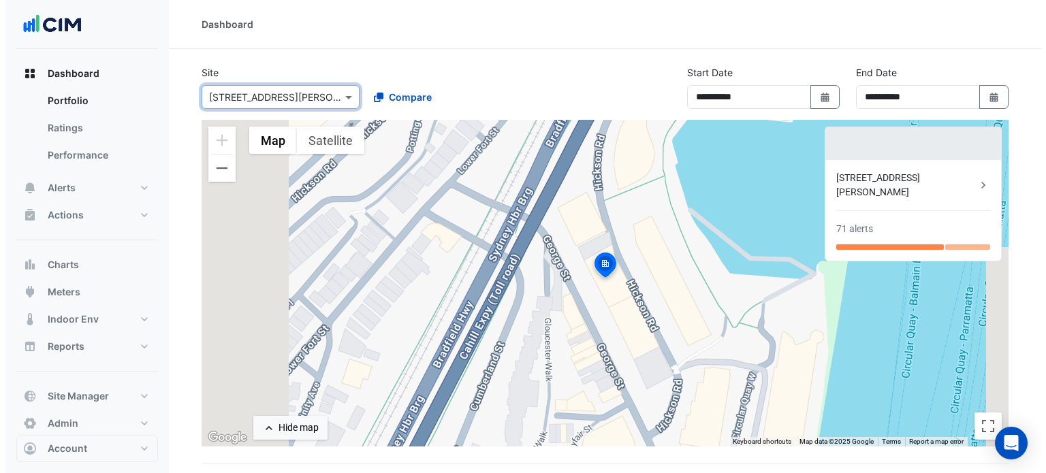
scroll to position [10, 0]
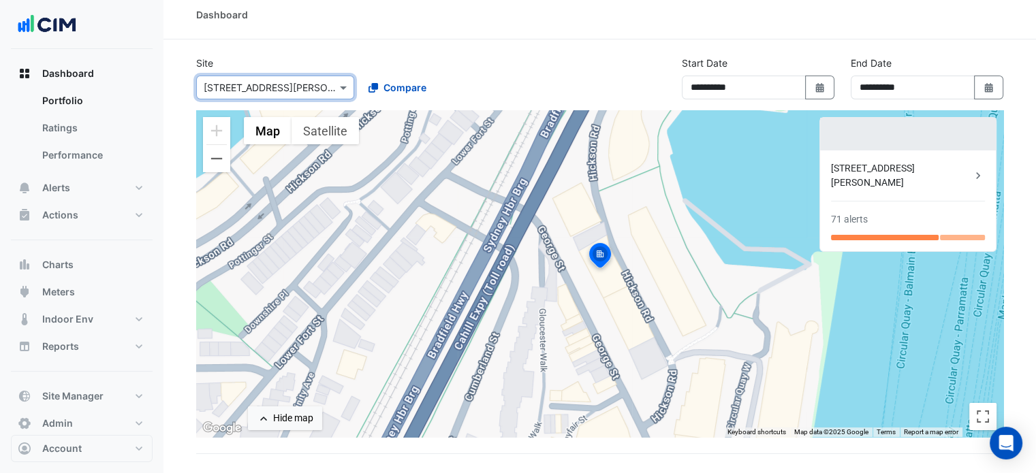
click at [922, 171] on div "[STREET_ADDRESS][PERSON_NAME]" at bounding box center [901, 175] width 140 height 29
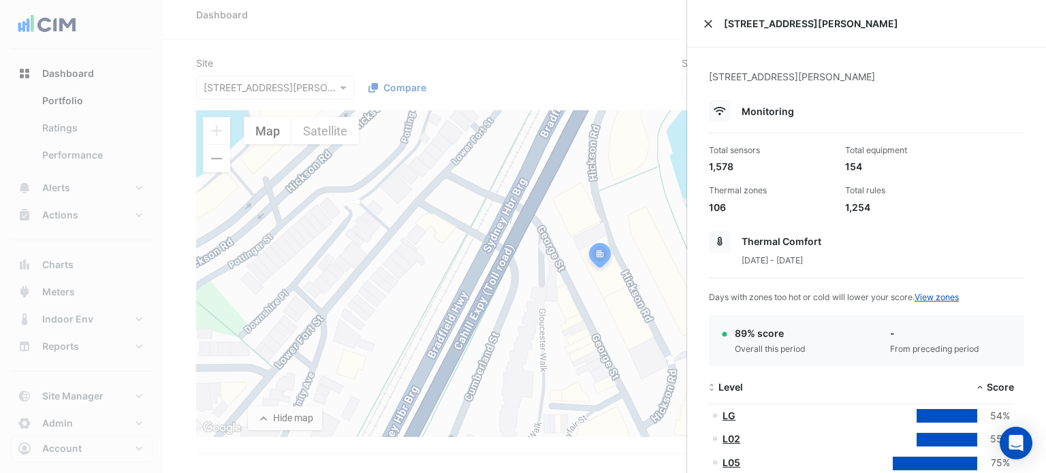
click at [711, 24] on button "Close" at bounding box center [708, 24] width 10 height 10
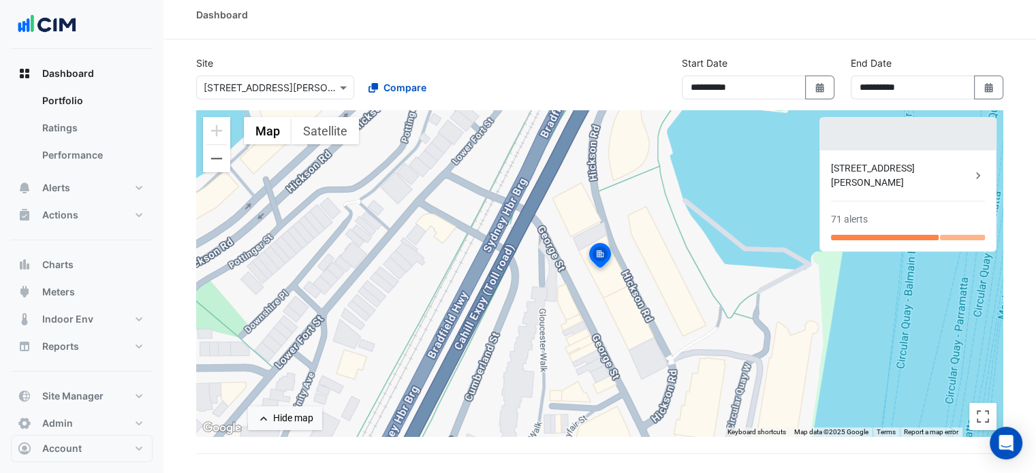
click at [266, 76] on div "Select a Site × 70, 80, 88 George Street" at bounding box center [275, 88] width 158 height 24
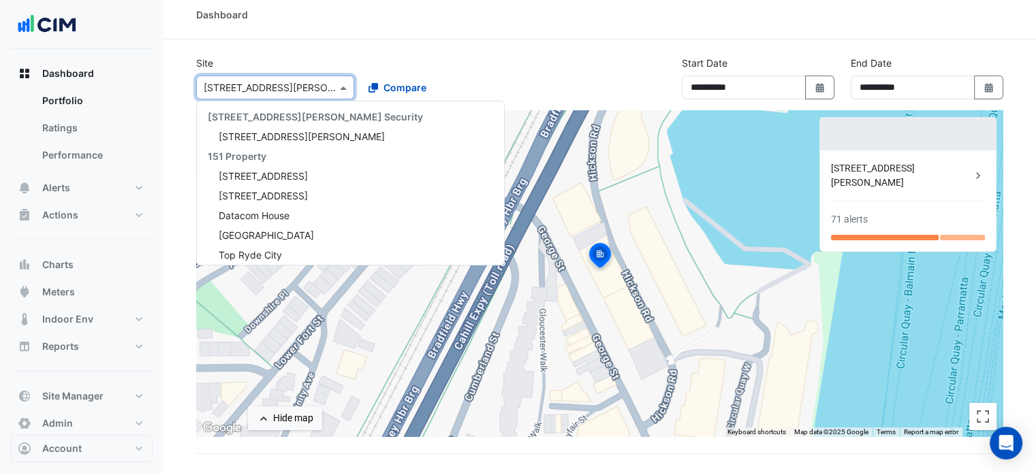
click at [264, 86] on input "text" at bounding box center [262, 88] width 116 height 14
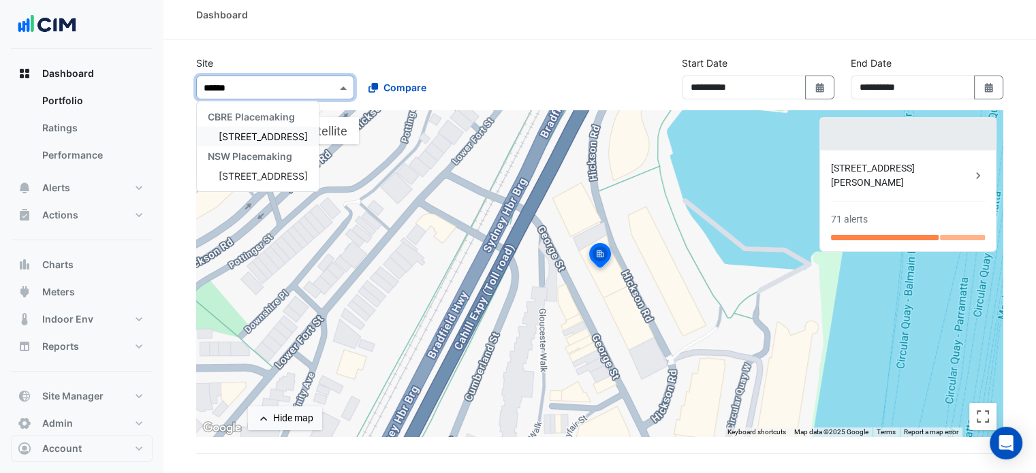
type input "*******"
click at [257, 131] on span "[STREET_ADDRESS]" at bounding box center [263, 137] width 89 height 12
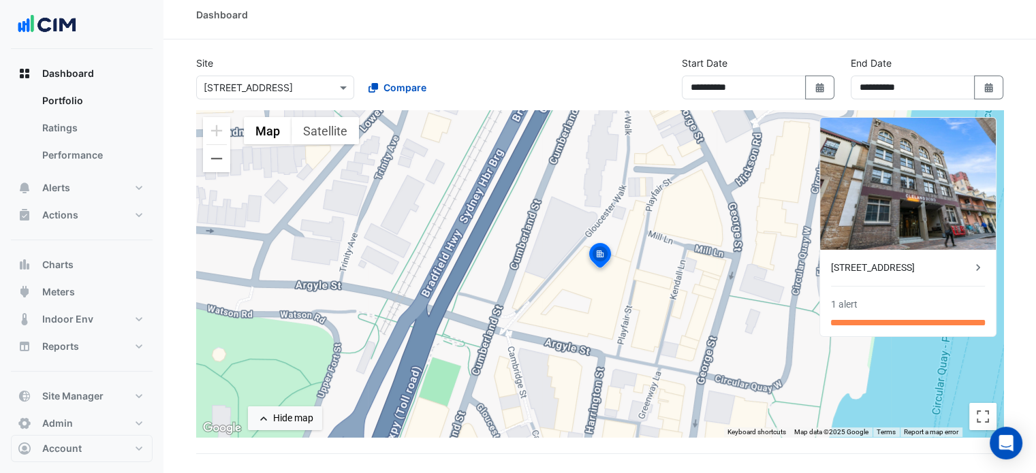
click at [919, 266] on div "[STREET_ADDRESS]" at bounding box center [901, 268] width 140 height 14
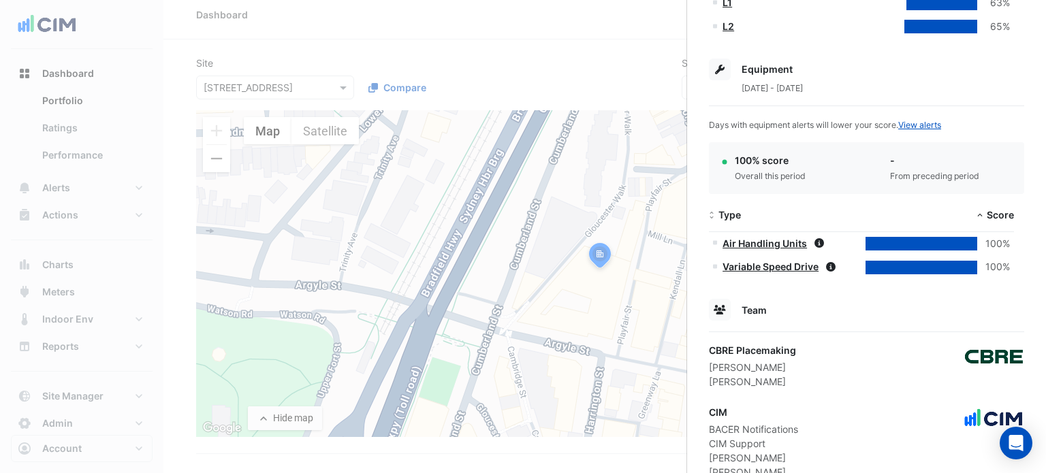
scroll to position [551, 0]
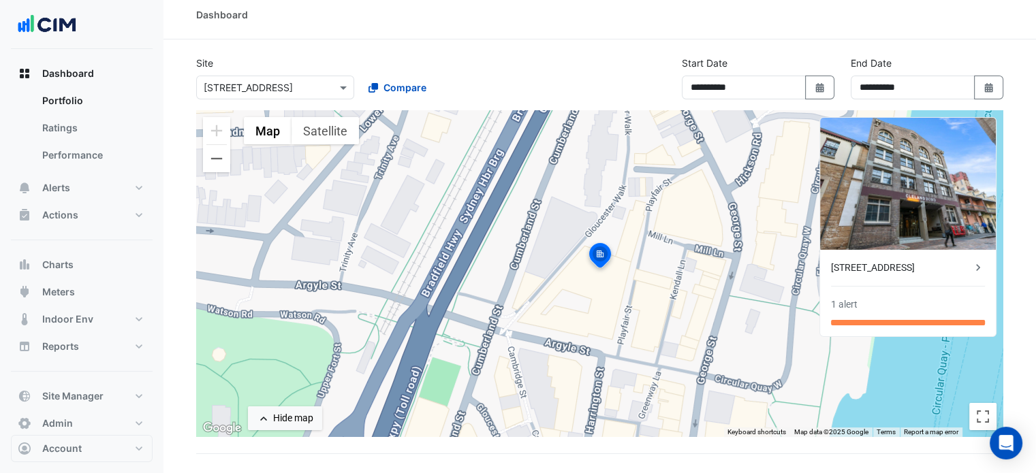
click at [882, 270] on div "[STREET_ADDRESS]" at bounding box center [901, 268] width 140 height 14
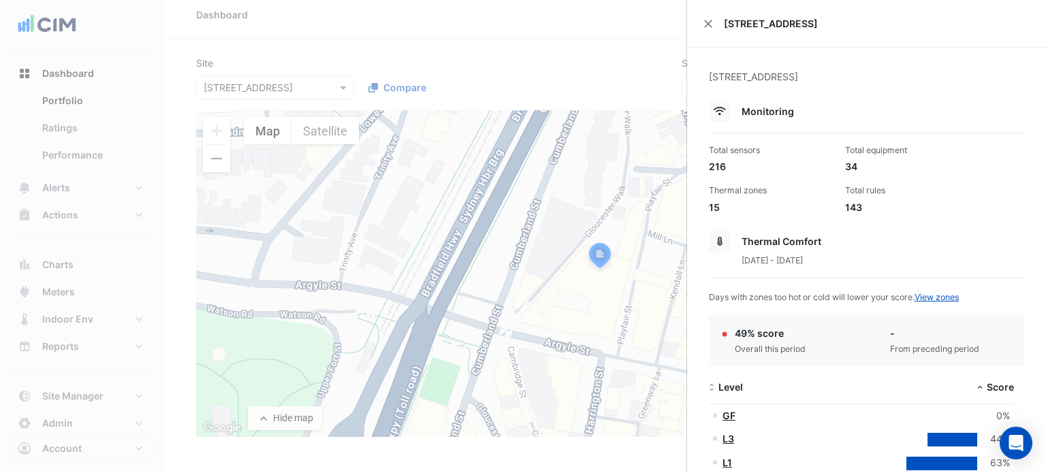
scroll to position [114, 0]
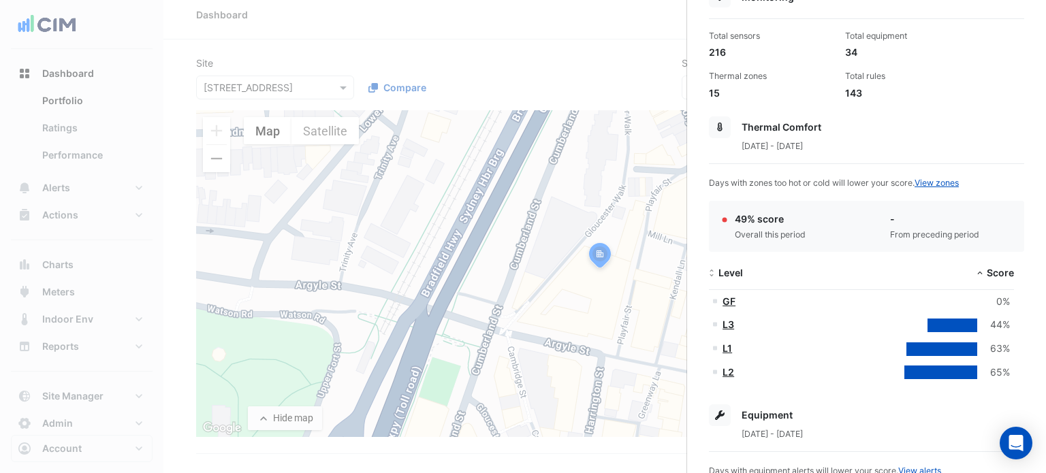
click at [731, 323] on link "L3" at bounding box center [728, 325] width 12 height 12
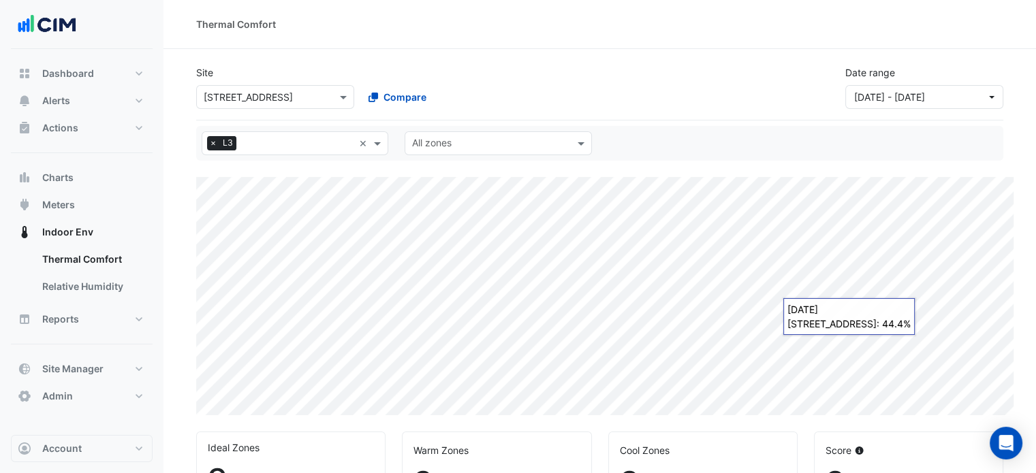
select select "***"
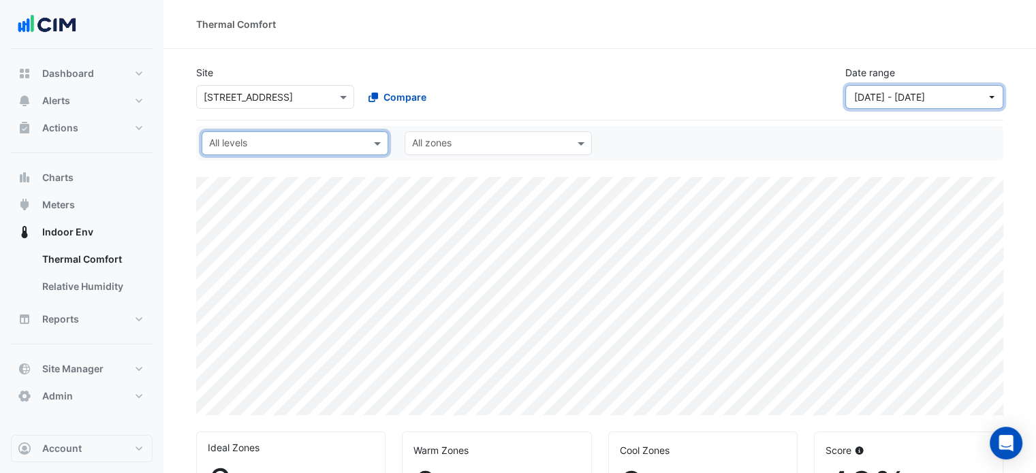
click at [975, 97] on span "[DATE] - [DATE]" at bounding box center [920, 97] width 132 height 14
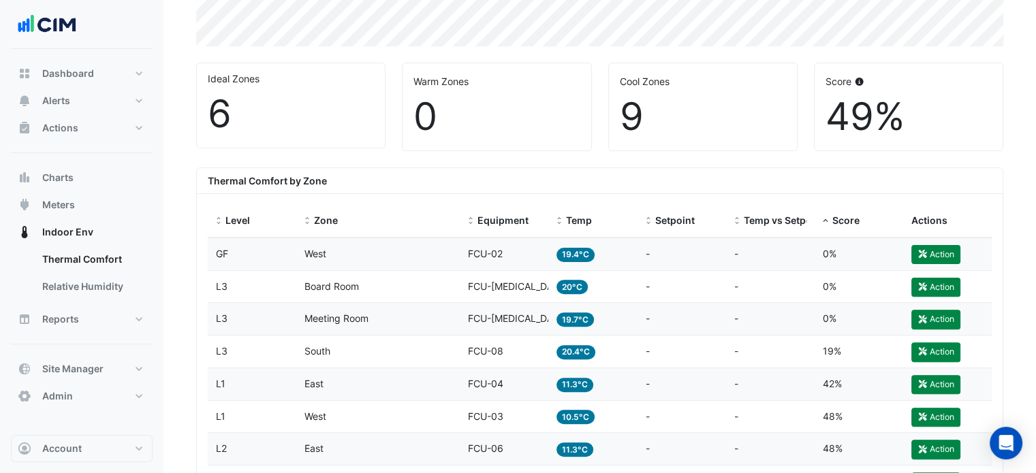
scroll to position [406, 0]
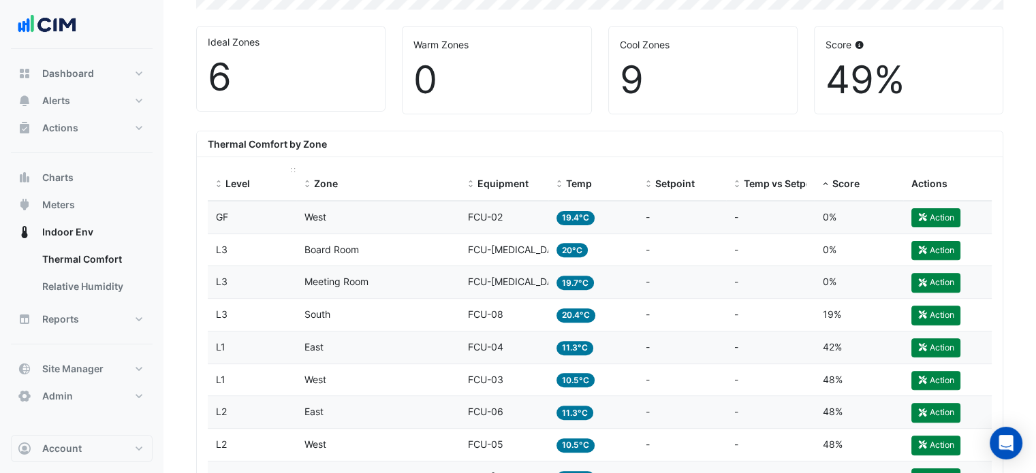
click at [219, 182] on span at bounding box center [219, 184] width 10 height 11
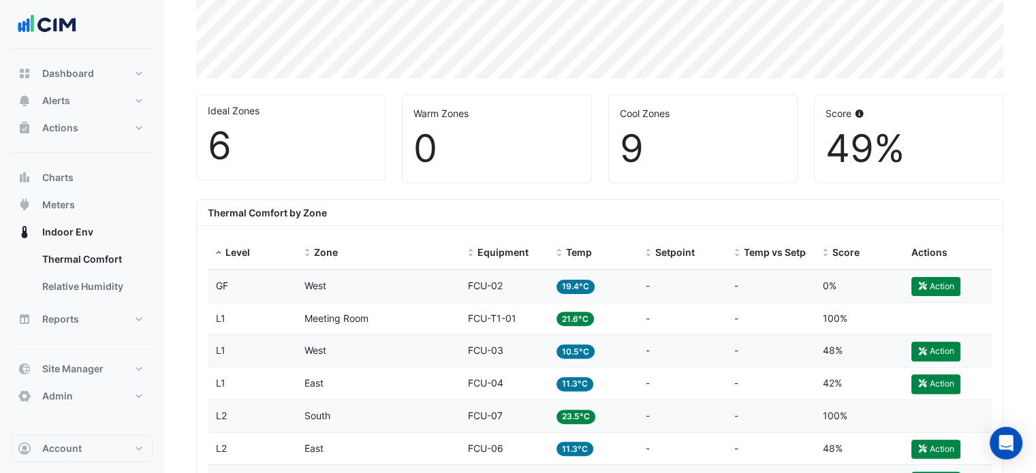
scroll to position [407, 0]
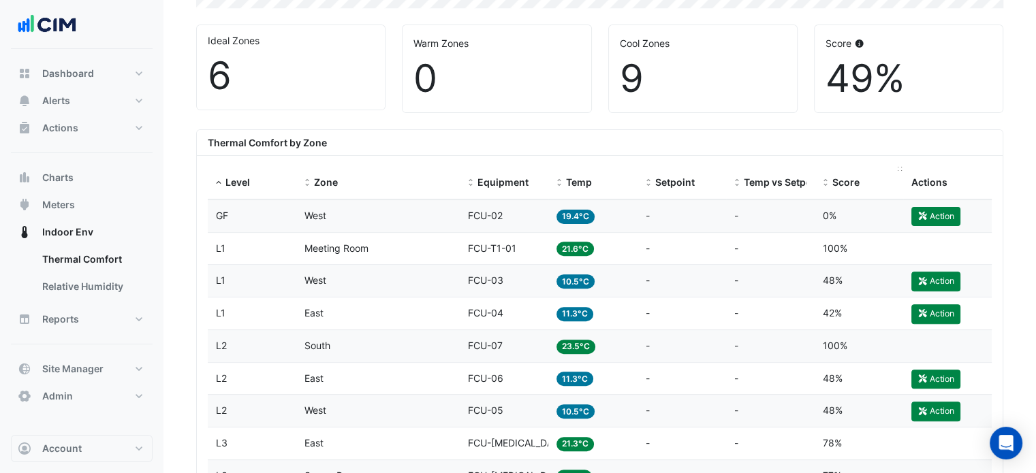
click at [825, 185] on span at bounding box center [826, 183] width 10 height 11
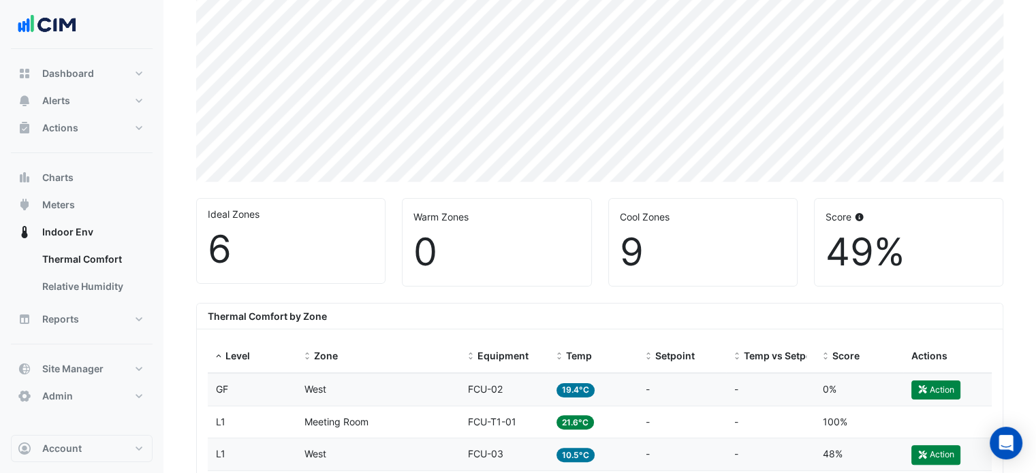
scroll to position [227, 0]
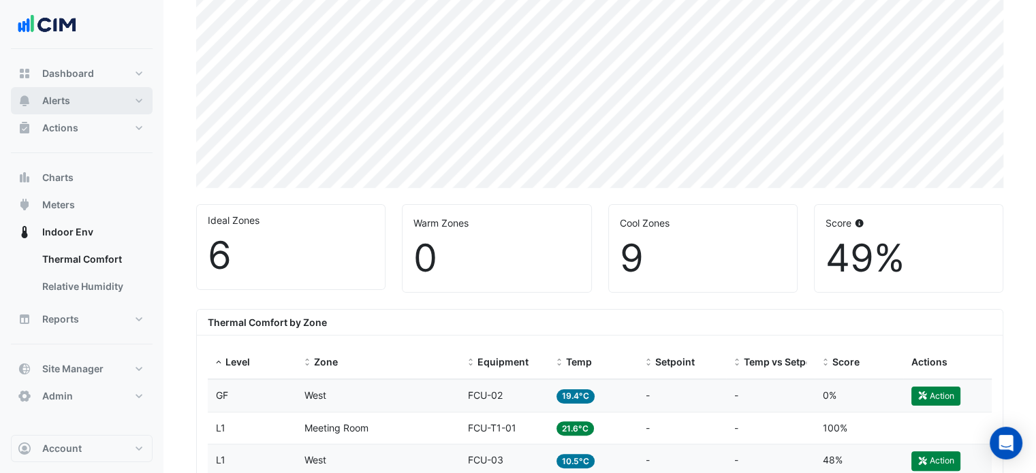
click at [73, 108] on button "Alerts" at bounding box center [82, 100] width 142 height 27
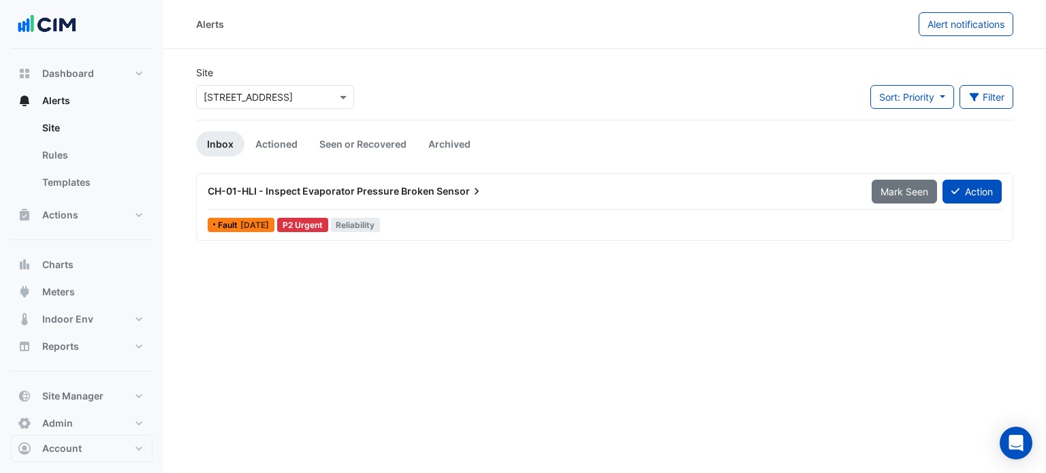
click at [251, 104] on div "Select a Site × 33 Playfair Street" at bounding box center [275, 97] width 158 height 24
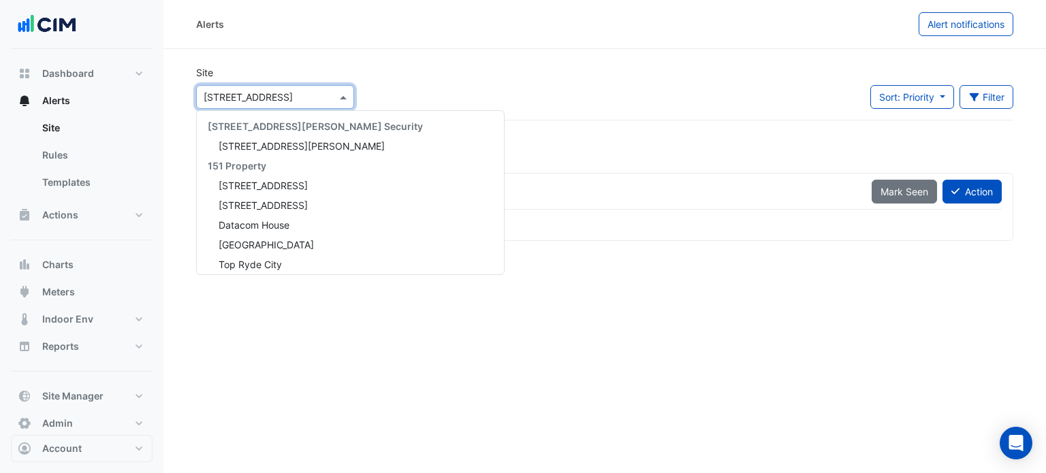
scroll to position [6344, 0]
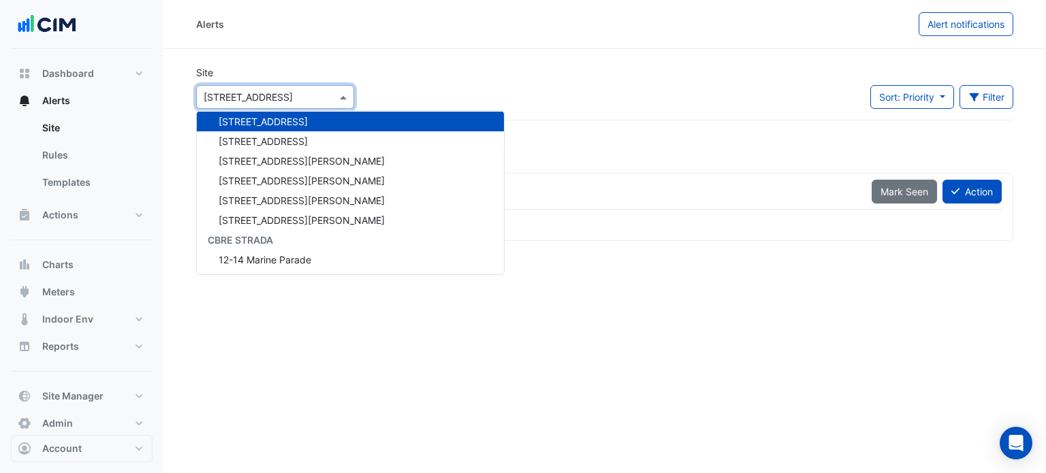
click at [440, 20] on div "Alerts" at bounding box center [557, 24] width 722 height 24
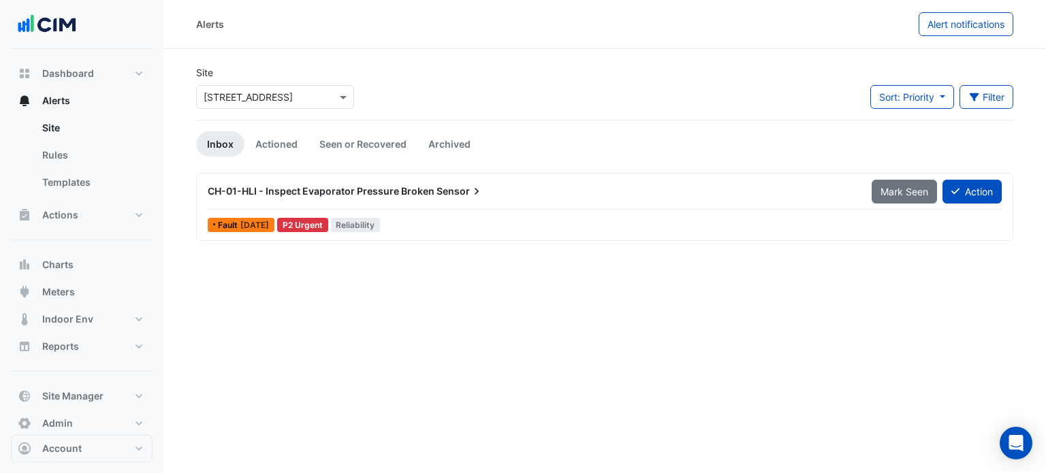
click at [243, 97] on input "text" at bounding box center [262, 98] width 116 height 14
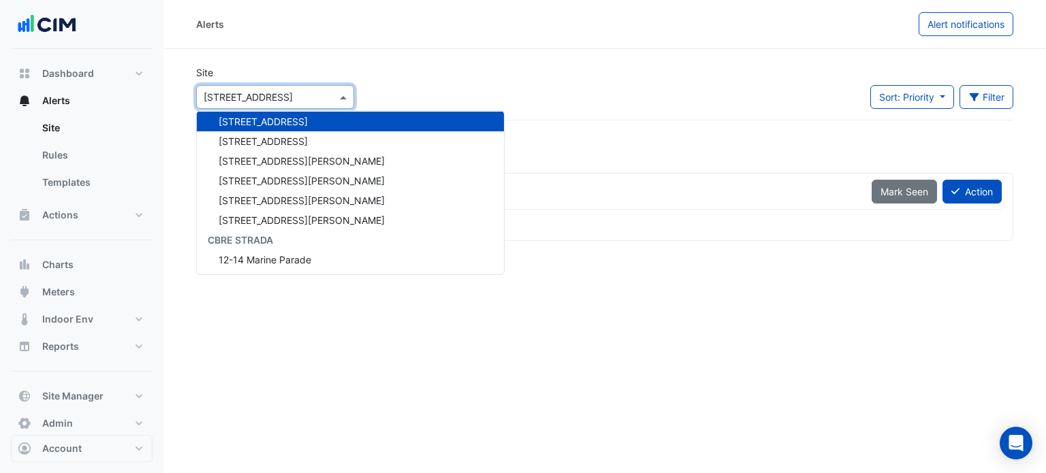
click at [172, 130] on section "Site Select a Site × 33 Playfair Street 141 Walker Street Security 141 Walker S…" at bounding box center [604, 144] width 883 height 191
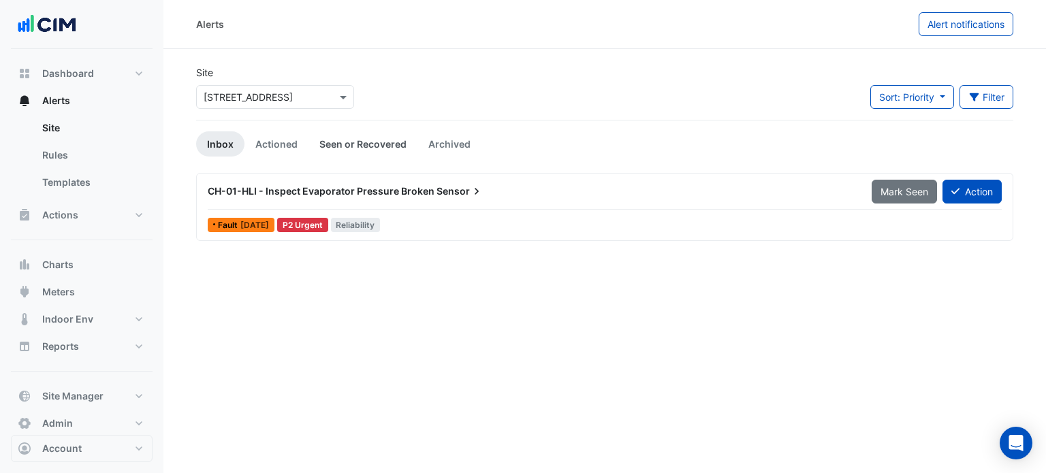
click at [360, 146] on link "Seen or Recovered" at bounding box center [362, 143] width 109 height 25
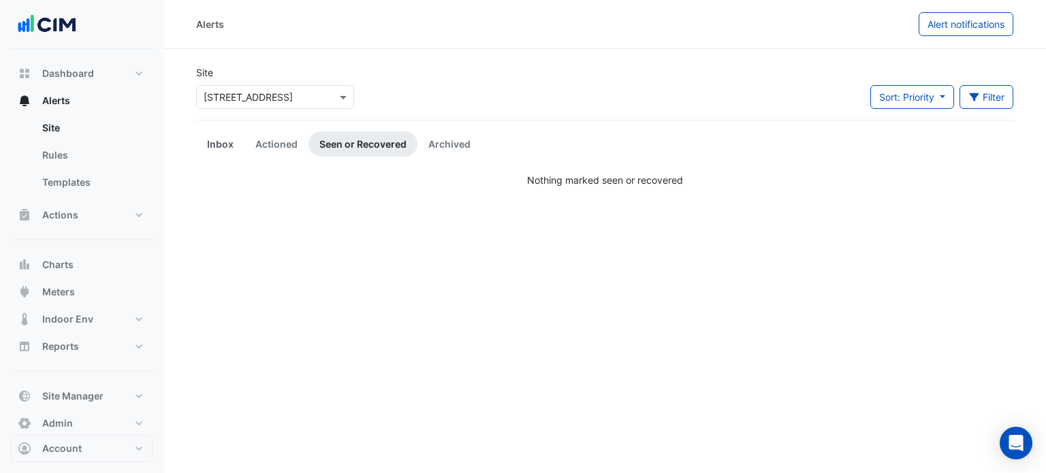
click at [212, 151] on link "Inbox" at bounding box center [220, 143] width 48 height 25
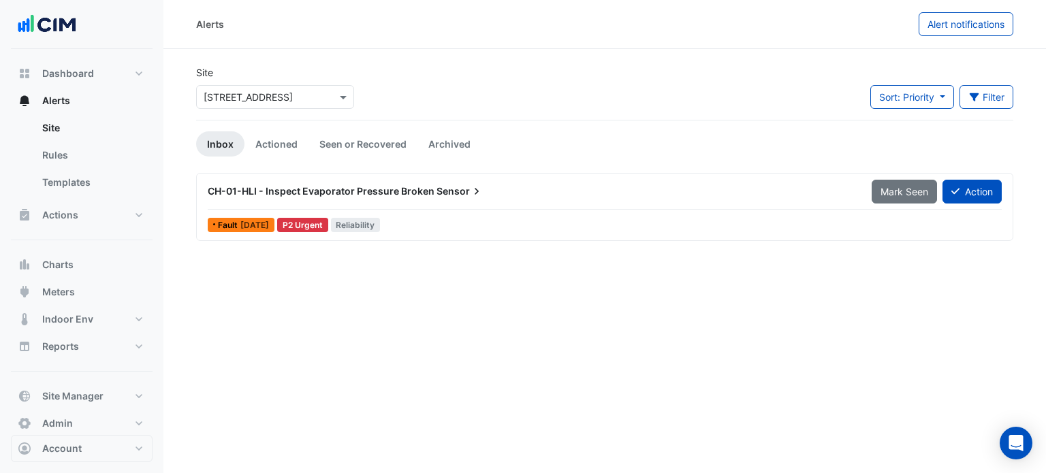
click at [264, 105] on div "Select a Site × 33 Playfair Street" at bounding box center [275, 97] width 158 height 24
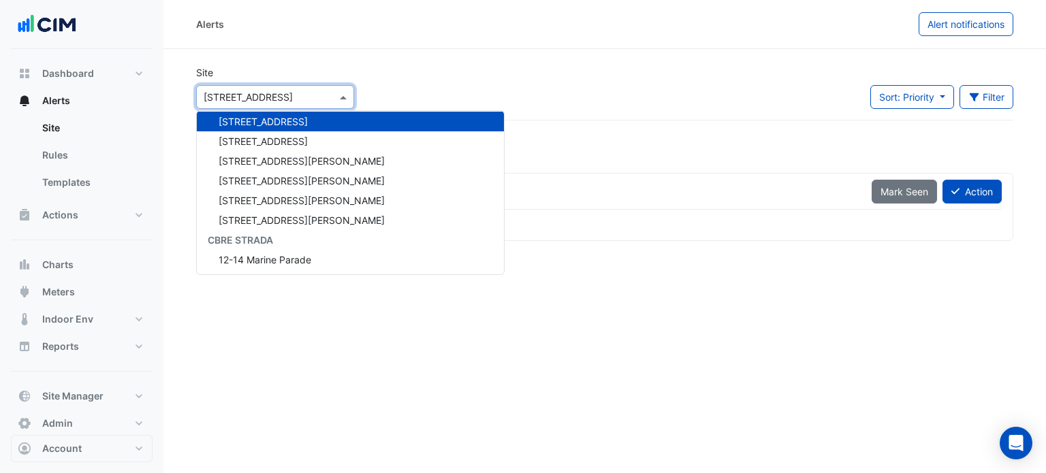
click at [456, 76] on div "Site Select a Site × 33 Playfair Street 141 Walker Street Security 141 Walker S…" at bounding box center [604, 92] width 833 height 54
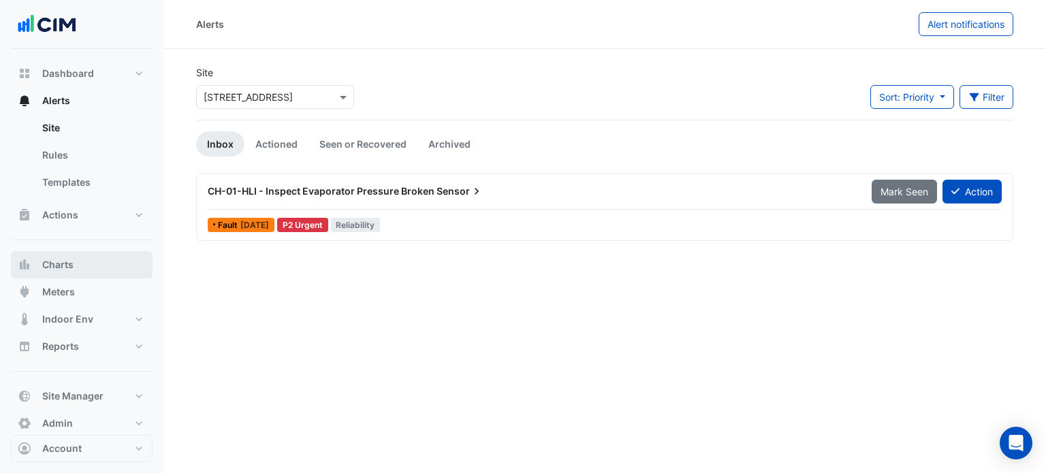
click at [106, 274] on button "Charts" at bounding box center [82, 264] width 142 height 27
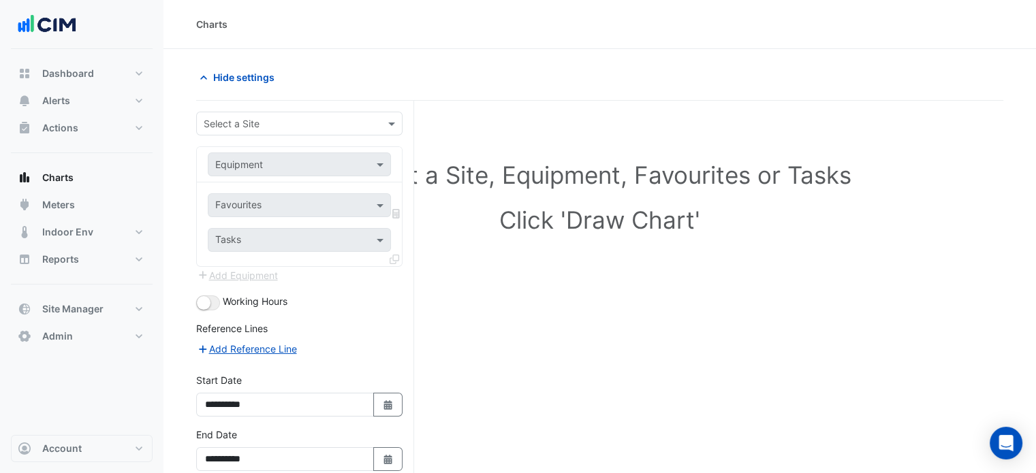
click at [240, 123] on input "text" at bounding box center [286, 124] width 164 height 14
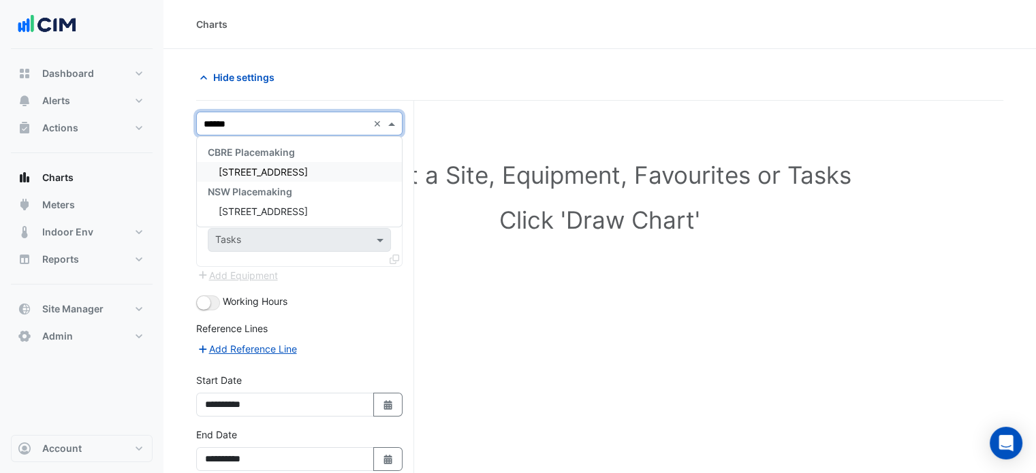
type input "*******"
click at [248, 178] on div "[STREET_ADDRESS]" at bounding box center [299, 172] width 205 height 20
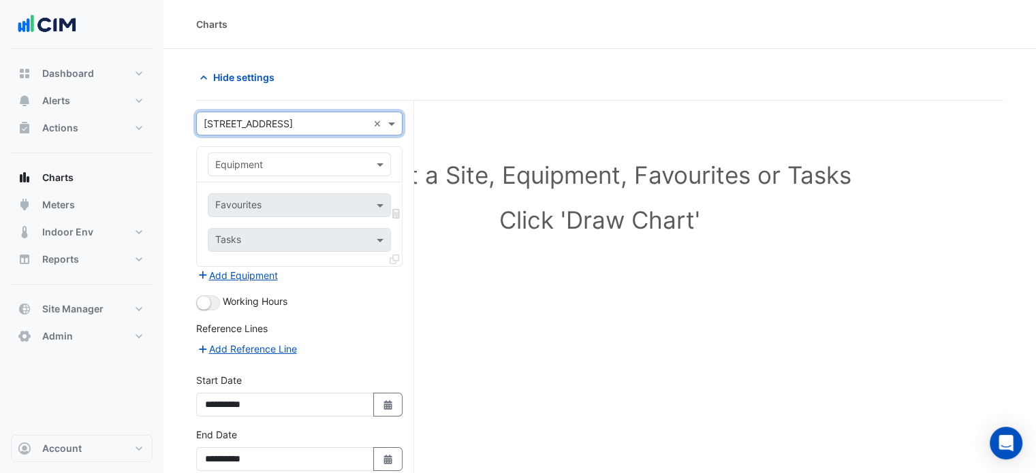
click at [255, 163] on input "text" at bounding box center [285, 165] width 141 height 14
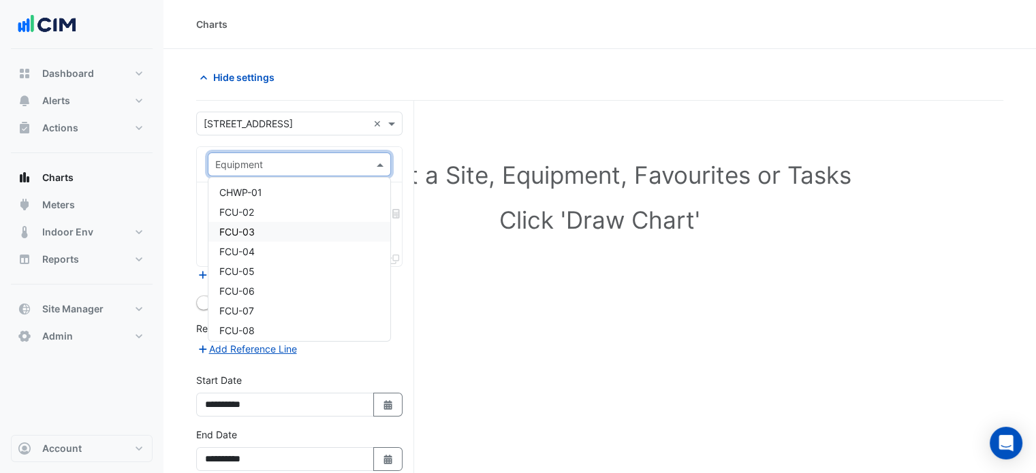
scroll to position [54, 0]
click at [272, 215] on div "FCU-02" at bounding box center [299, 218] width 182 height 20
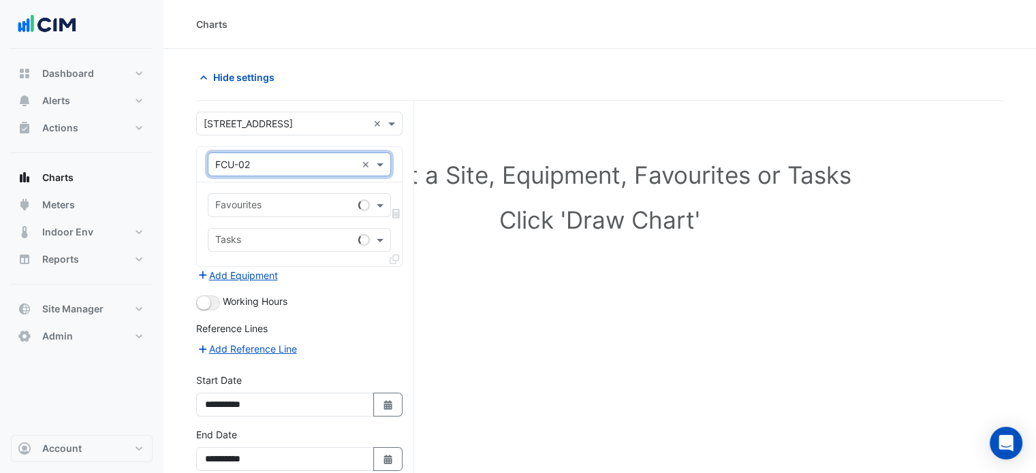
click at [291, 201] on input "text" at bounding box center [284, 207] width 138 height 14
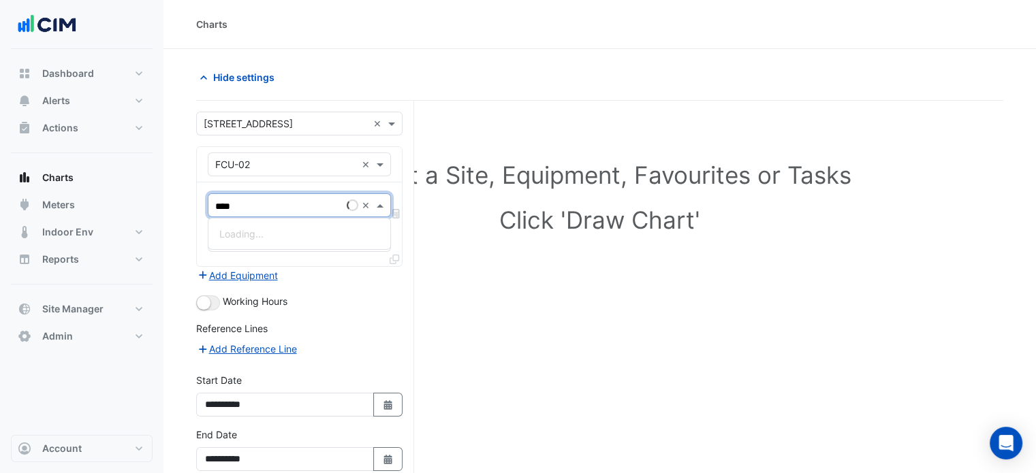
type input "*****"
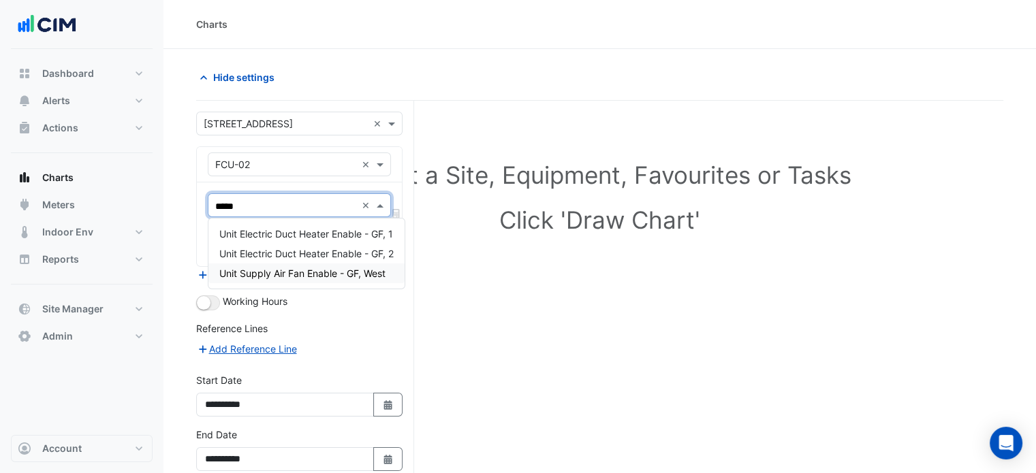
click at [302, 273] on span "Unit Supply Air Fan Enable - GF, West" at bounding box center [302, 274] width 166 height 12
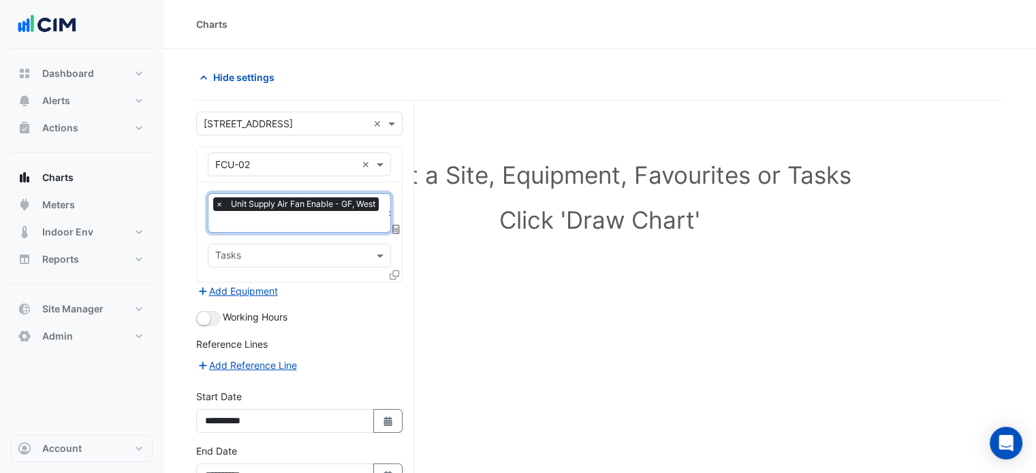
click at [392, 272] on icon at bounding box center [395, 275] width 10 height 10
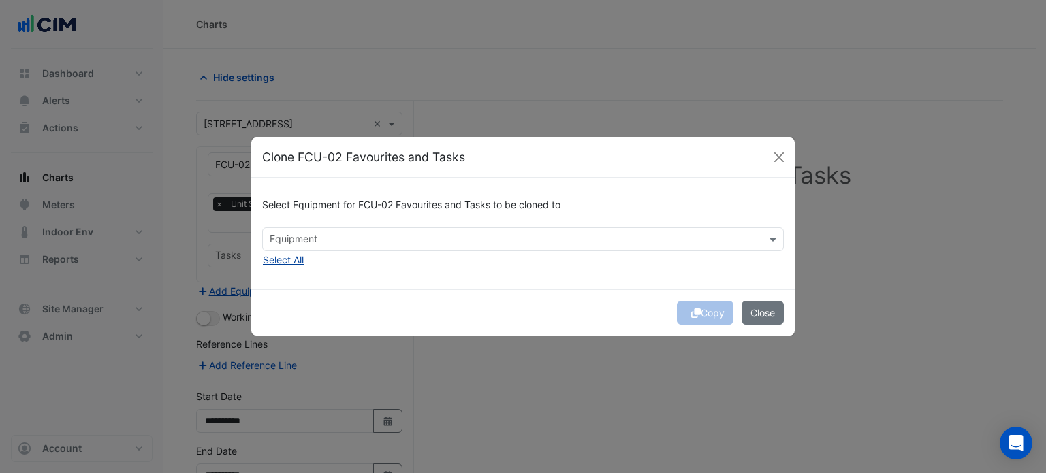
click at [291, 262] on button "Select All" at bounding box center [283, 260] width 42 height 16
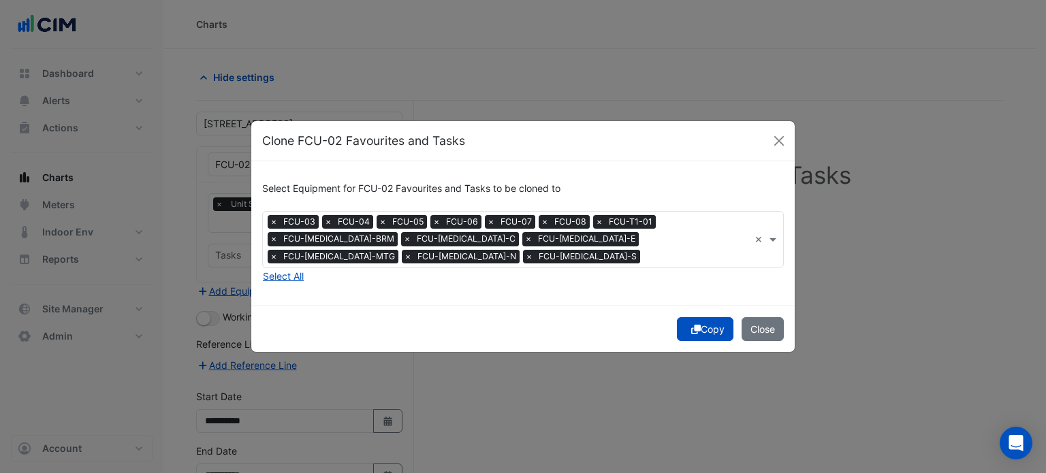
click at [697, 325] on icon "submit" at bounding box center [696, 330] width 10 height 10
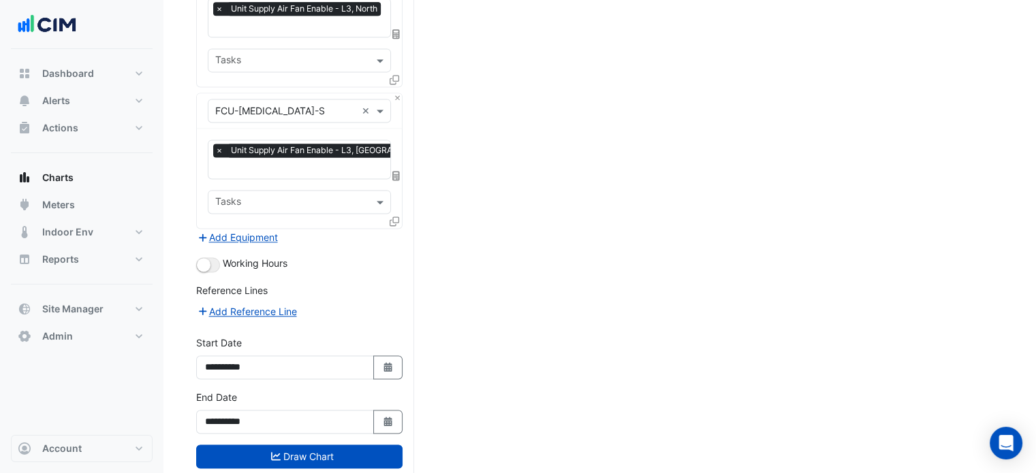
scroll to position [1899, 0]
click at [306, 445] on button "Draw Chart" at bounding box center [299, 457] width 206 height 24
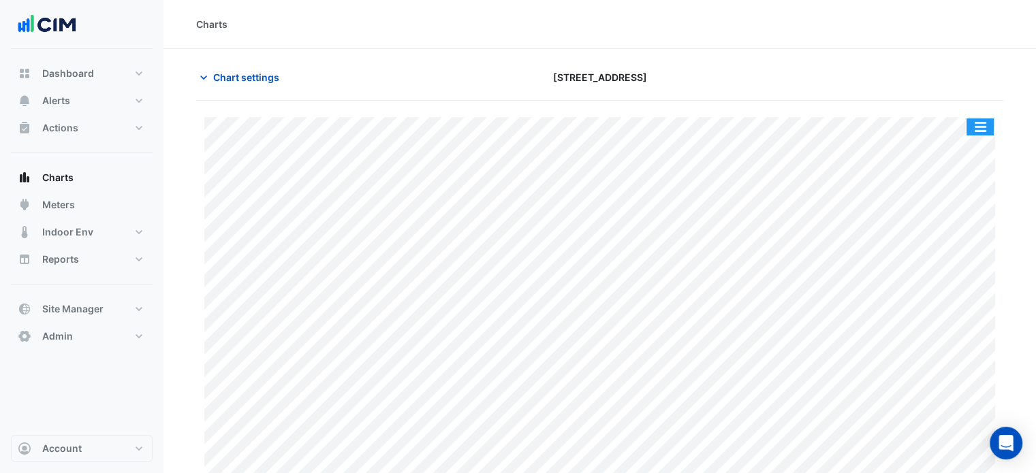
click at [982, 131] on button "button" at bounding box center [979, 126] width 27 height 17
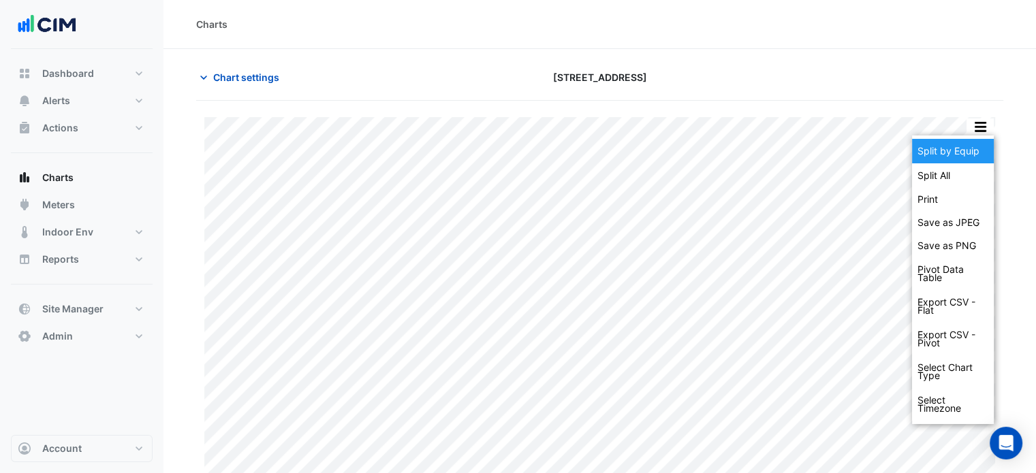
drag, startPoint x: 966, startPoint y: 148, endPoint x: 1005, endPoint y: 112, distance: 53.5
click at [966, 148] on div "Split by Equip" at bounding box center [953, 151] width 82 height 25
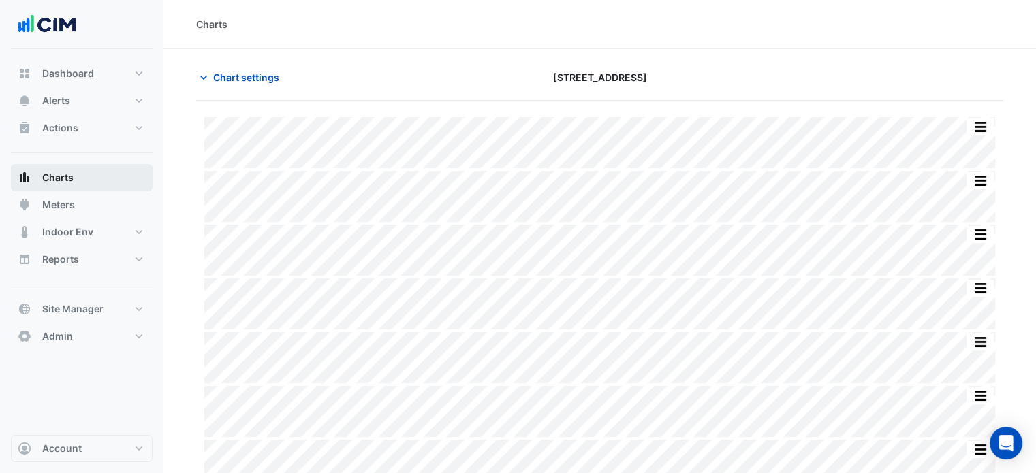
click at [93, 181] on button "Charts" at bounding box center [82, 177] width 142 height 27
click at [66, 178] on span "Charts" at bounding box center [57, 178] width 31 height 14
click at [252, 79] on span "Chart settings" at bounding box center [246, 77] width 66 height 14
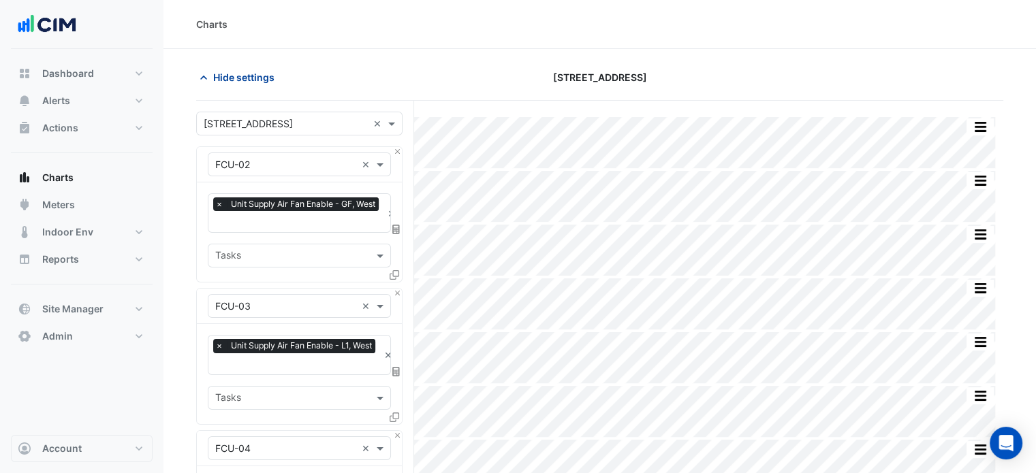
click at [238, 81] on span "Hide settings" at bounding box center [243, 77] width 61 height 14
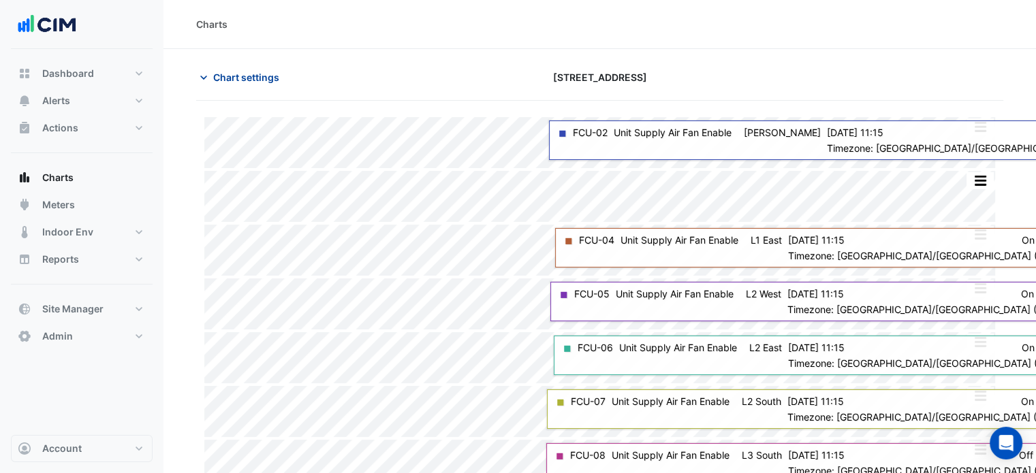
click at [244, 76] on span "Chart settings" at bounding box center [246, 77] width 66 height 14
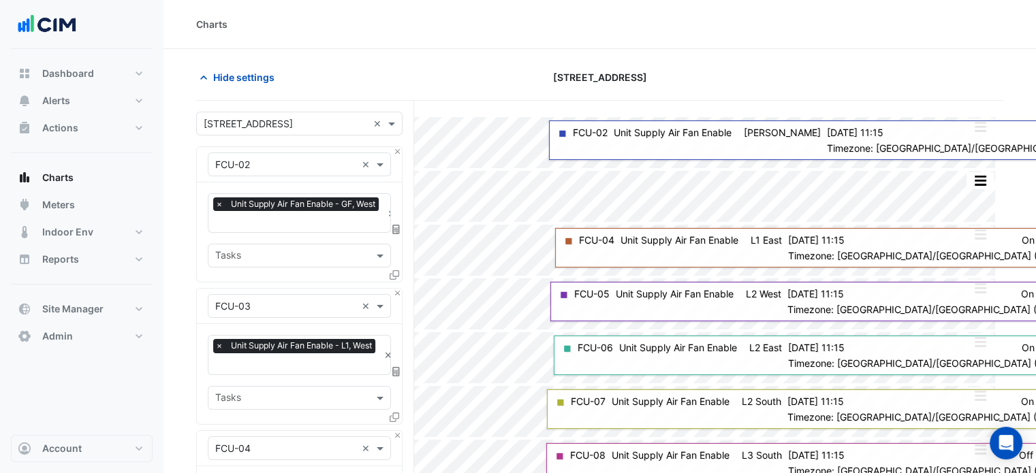
click at [253, 223] on input "text" at bounding box center [298, 223] width 167 height 14
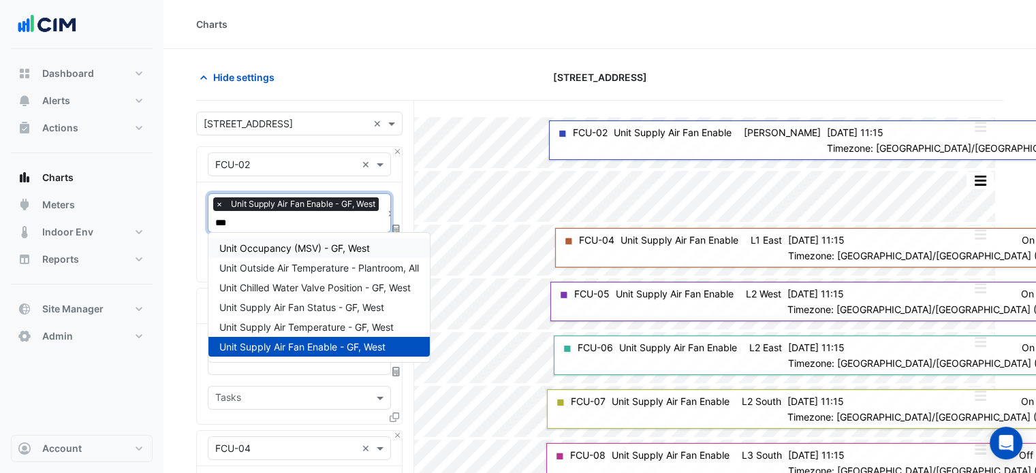
type input "****"
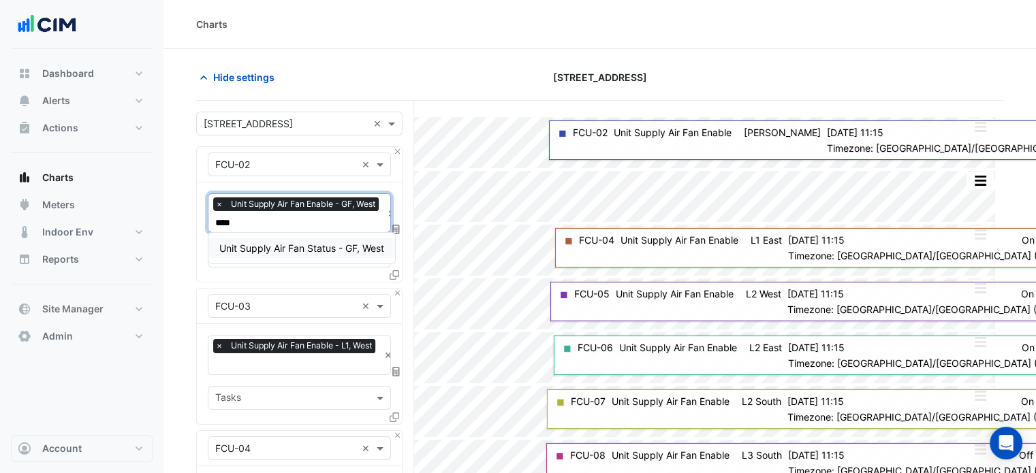
click at [256, 252] on span "Unit Supply Air Fan Status - GF, West" at bounding box center [301, 248] width 165 height 12
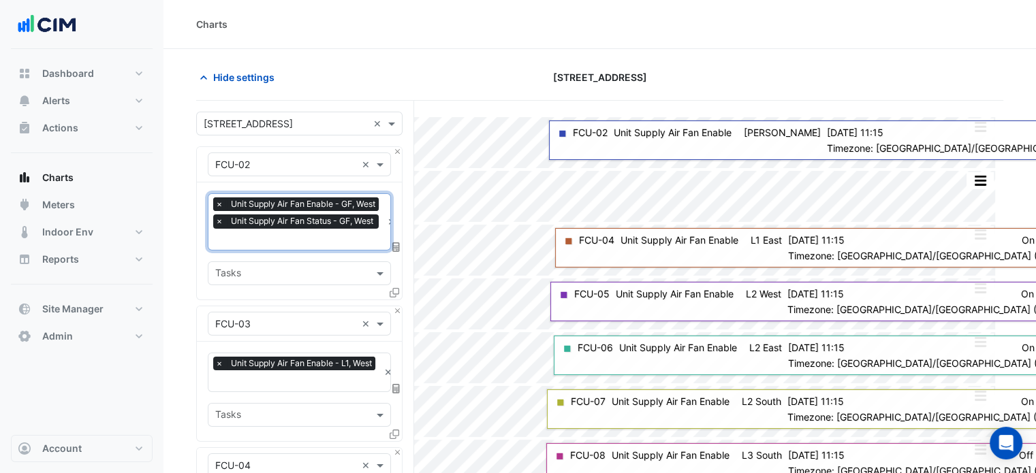
click at [219, 203] on span "×" at bounding box center [219, 204] width 12 height 14
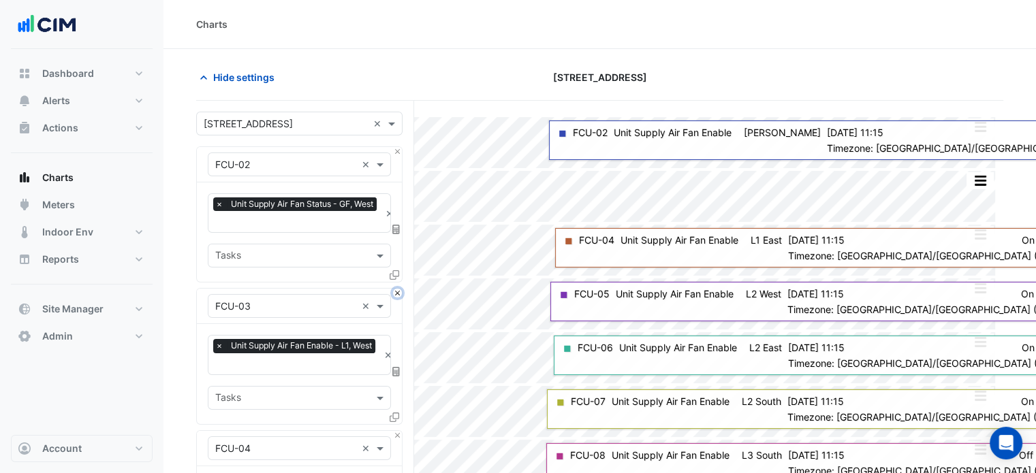
click at [396, 293] on button "Close" at bounding box center [397, 293] width 9 height 9
click at [396, 431] on button "Close" at bounding box center [397, 435] width 9 height 9
click at [396, 293] on button "Close" at bounding box center [397, 293] width 9 height 9
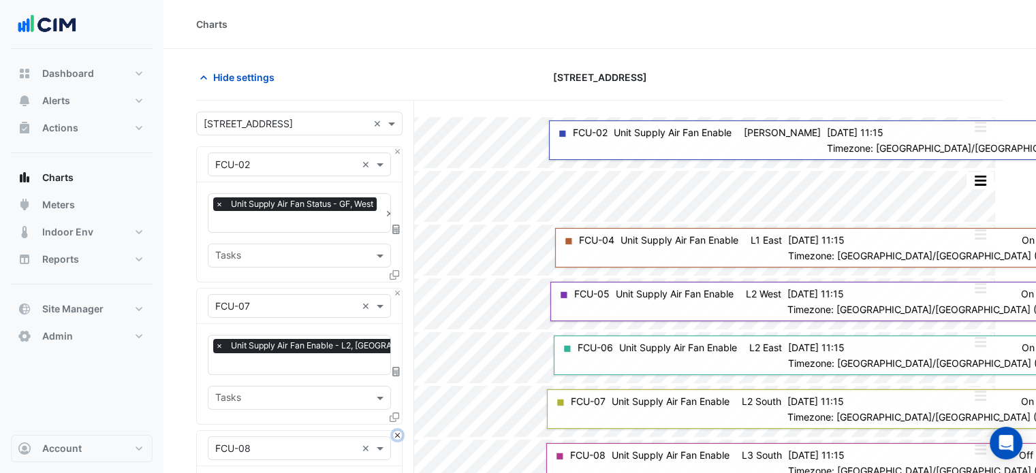
click at [396, 431] on button "Close" at bounding box center [397, 435] width 9 height 9
click at [396, 293] on button "Close" at bounding box center [397, 293] width 9 height 9
click at [396, 431] on button "Close" at bounding box center [397, 435] width 9 height 9
click at [396, 293] on button "Close" at bounding box center [397, 293] width 9 height 9
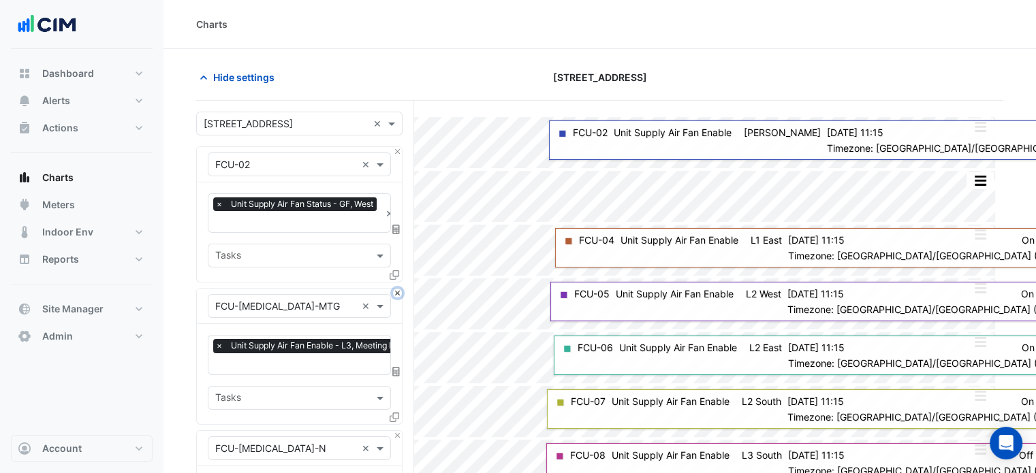
click at [396, 293] on button "Close" at bounding box center [397, 293] width 9 height 9
click at [396, 431] on button "Close" at bounding box center [397, 435] width 9 height 9
click at [396, 293] on button "Close" at bounding box center [397, 293] width 9 height 9
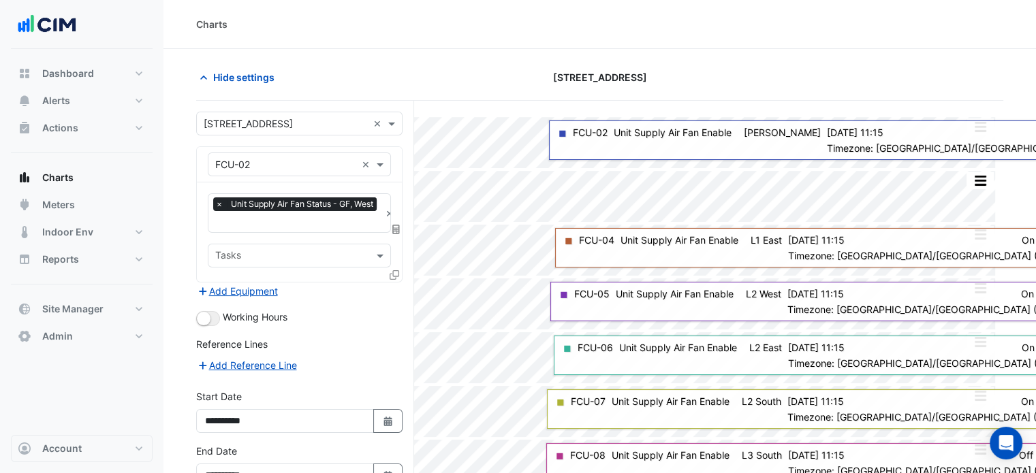
click at [396, 293] on div "Add Equipment" at bounding box center [299, 291] width 206 height 16
click at [397, 270] on icon at bounding box center [395, 275] width 10 height 10
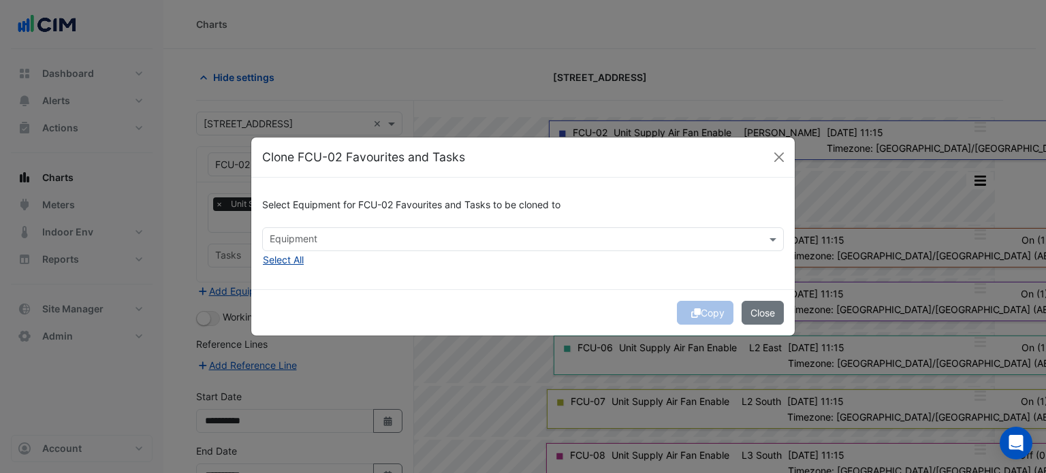
click at [286, 262] on button "Select All" at bounding box center [283, 260] width 42 height 16
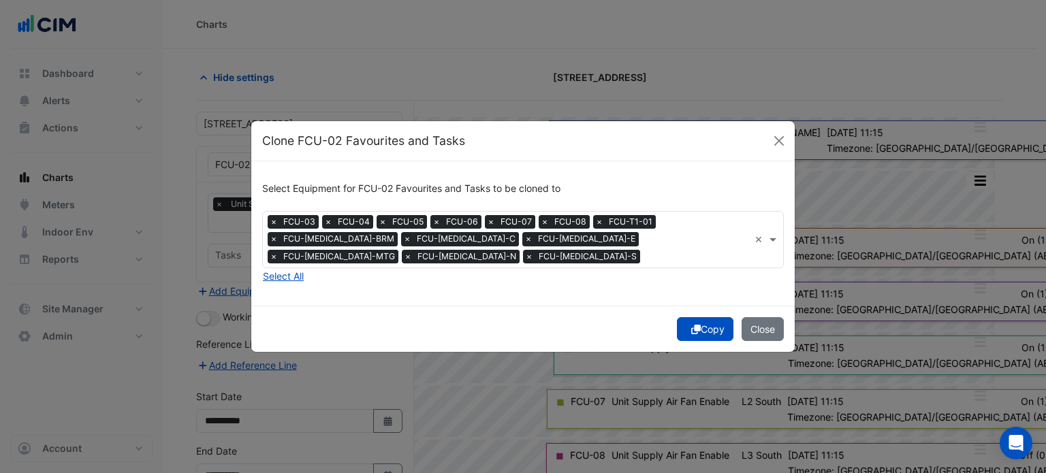
click at [680, 317] on button "Copy" at bounding box center [705, 329] width 57 height 24
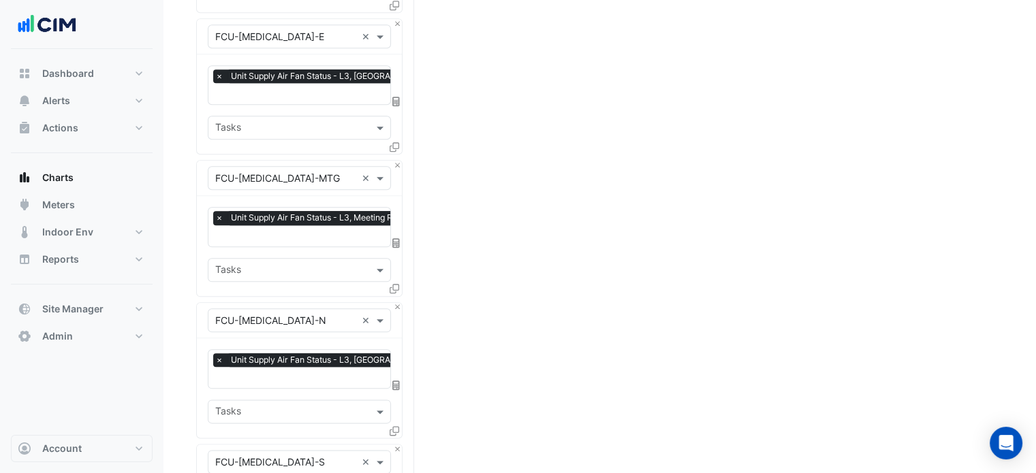
scroll to position [1899, 0]
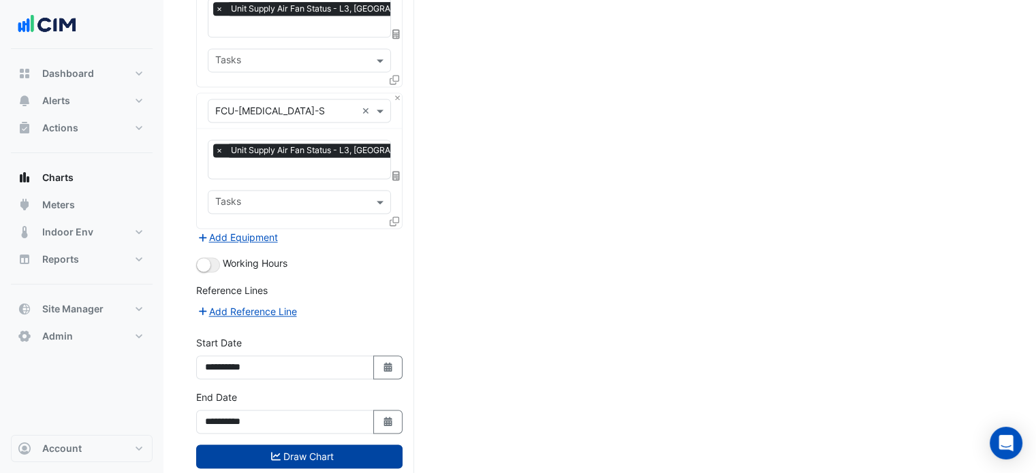
click at [322, 445] on button "Draw Chart" at bounding box center [299, 457] width 206 height 24
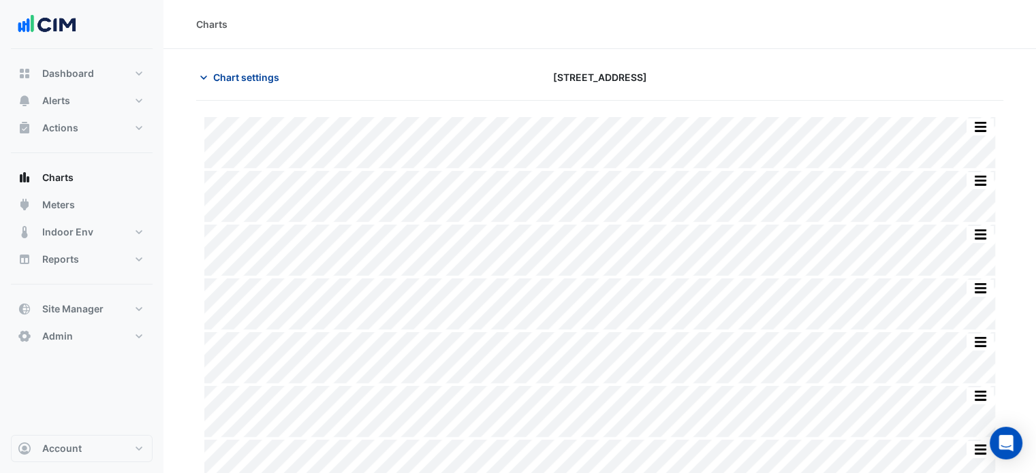
click at [225, 78] on span "Chart settings" at bounding box center [246, 77] width 66 height 14
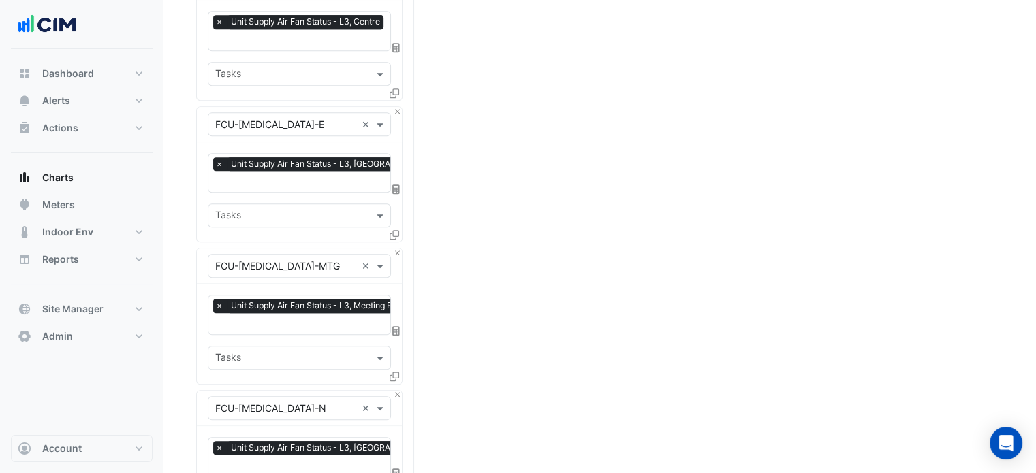
scroll to position [1899, 0]
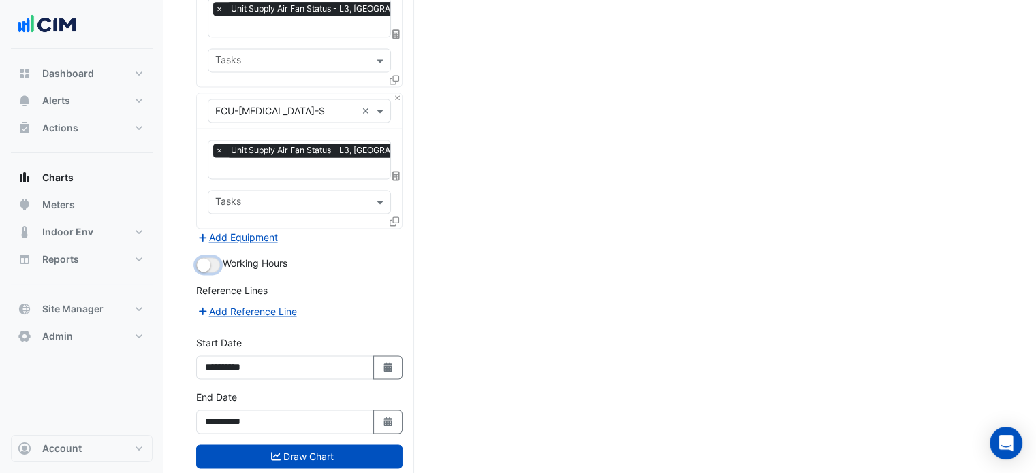
click at [212, 257] on button "button" at bounding box center [208, 264] width 24 height 15
click at [261, 445] on button "Draw Chart" at bounding box center [299, 457] width 206 height 24
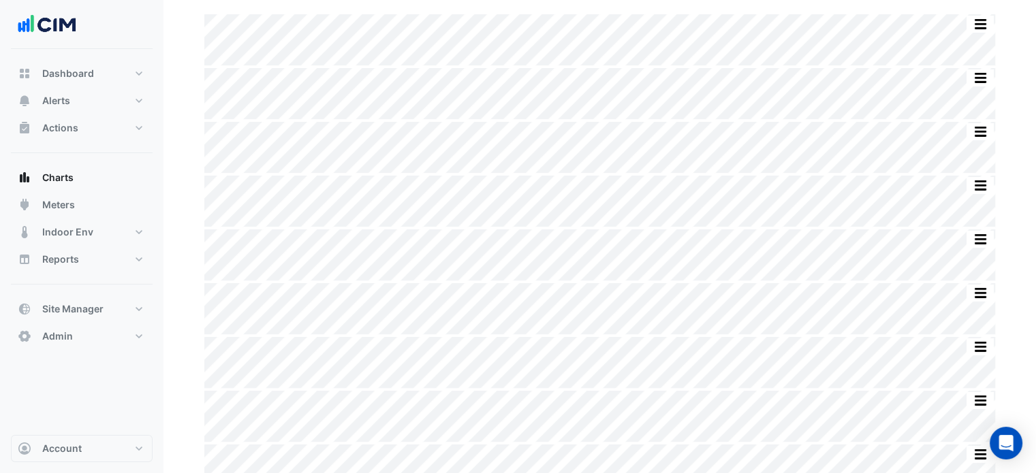
scroll to position [104, 0]
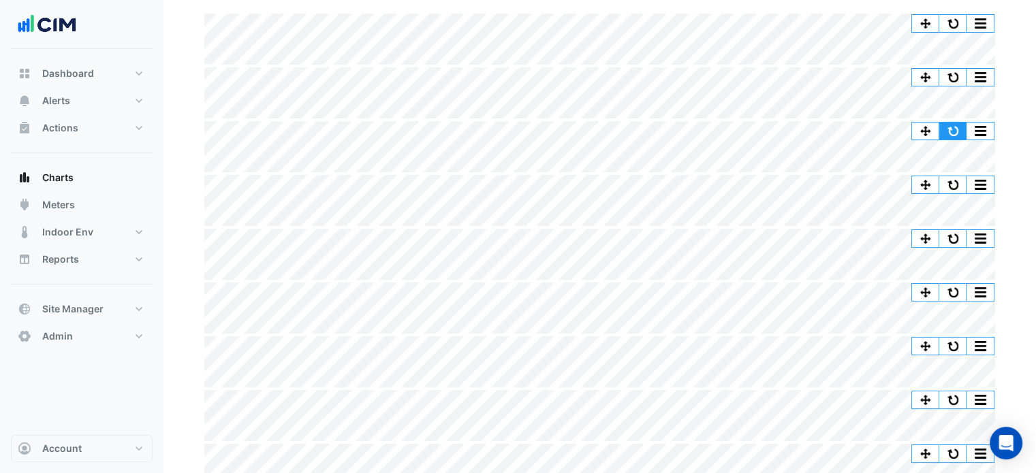
click at [951, 131] on button "button" at bounding box center [952, 131] width 27 height 17
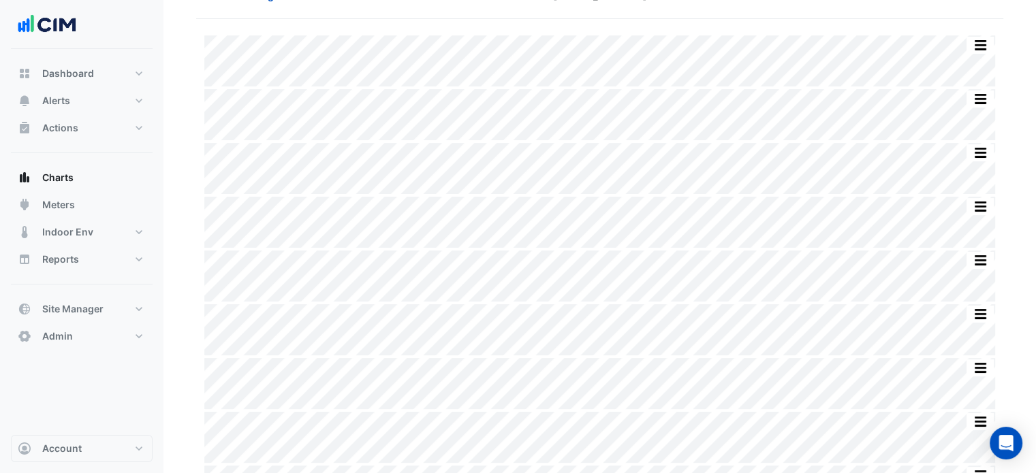
scroll to position [82, 0]
click at [1017, 164] on section "Chart settings 33 Playfair Street Split All Split None Print Save as JPEG Save …" at bounding box center [599, 377] width 872 height 821
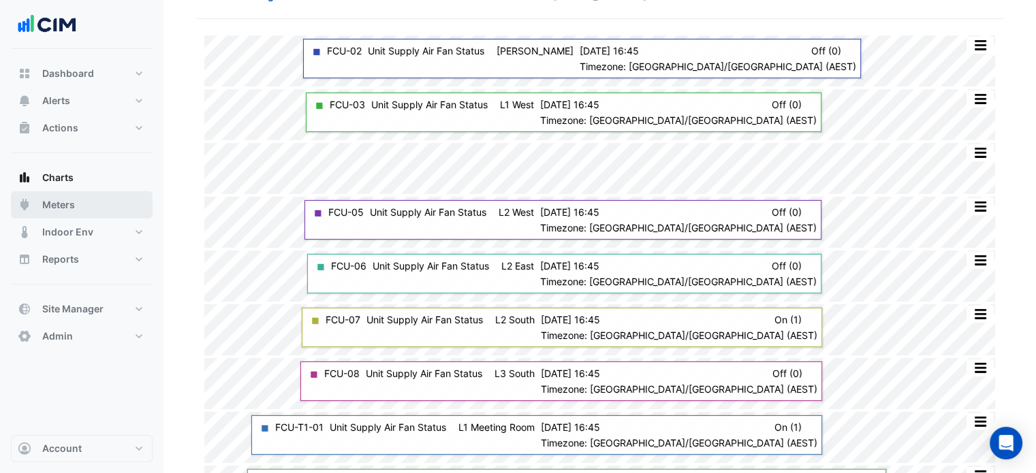
click at [49, 212] on button "Meters" at bounding box center [82, 204] width 142 height 27
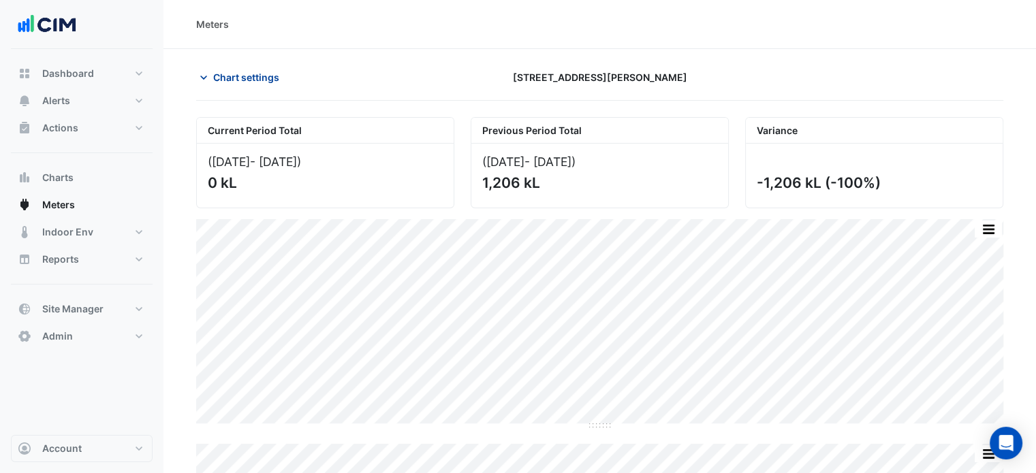
click at [249, 80] on span "Chart settings" at bounding box center [246, 77] width 66 height 14
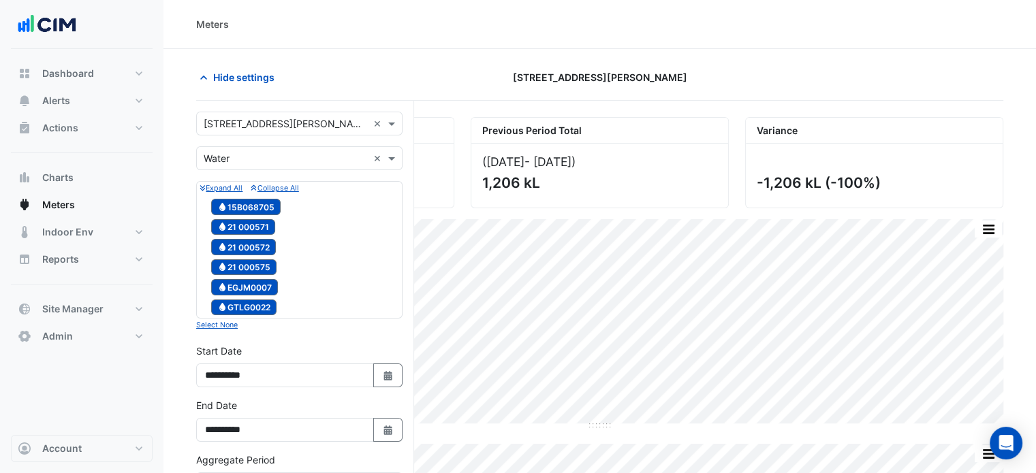
click at [240, 122] on input "text" at bounding box center [286, 124] width 164 height 14
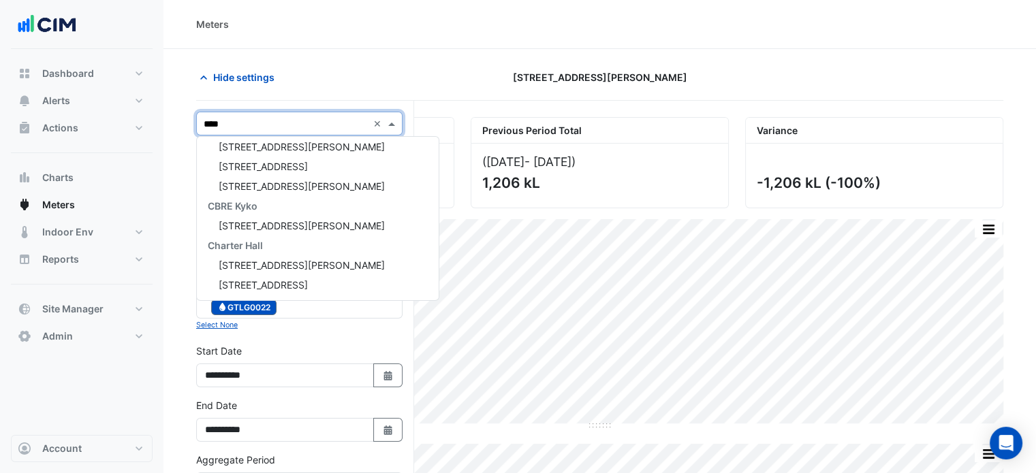
scroll to position [84, 0]
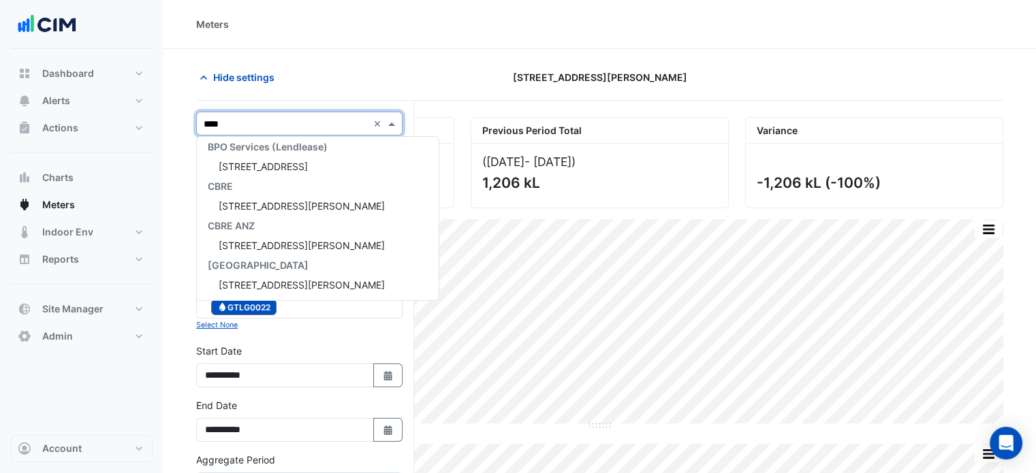
type input "*****"
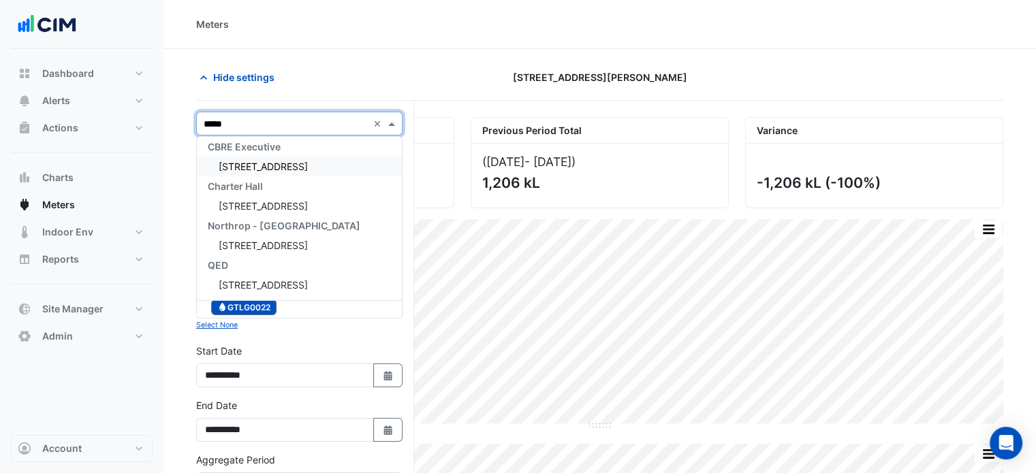
click at [245, 165] on span "[STREET_ADDRESS]" at bounding box center [263, 167] width 89 height 12
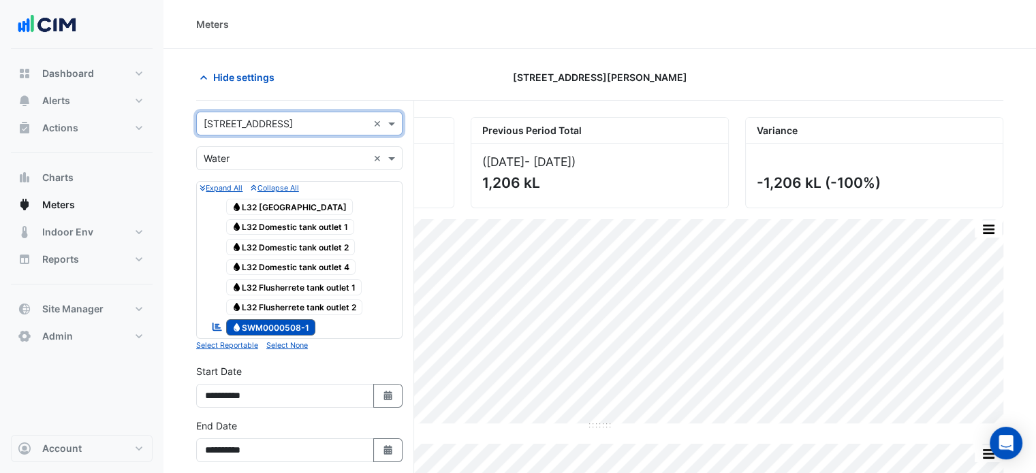
click at [226, 164] on div "× Water" at bounding box center [217, 158] width 26 height 14
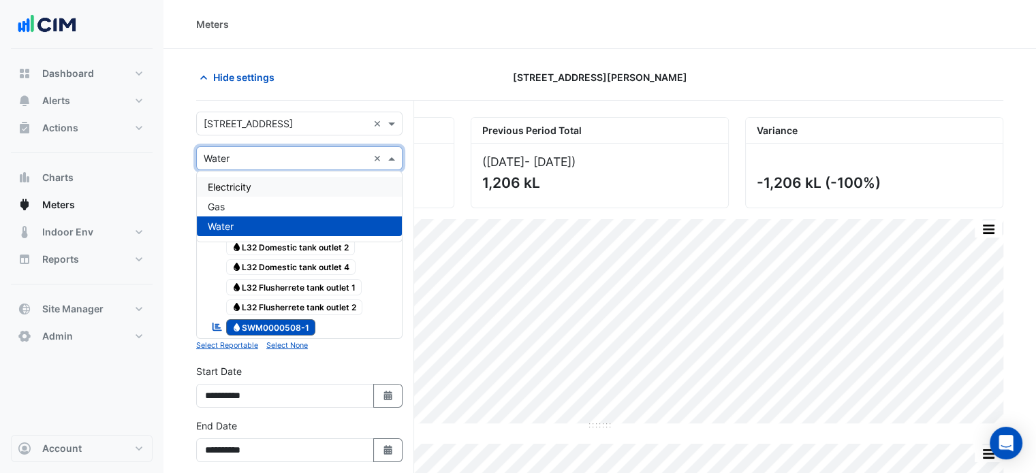
click at [222, 188] on span "Electricity" at bounding box center [230, 187] width 44 height 12
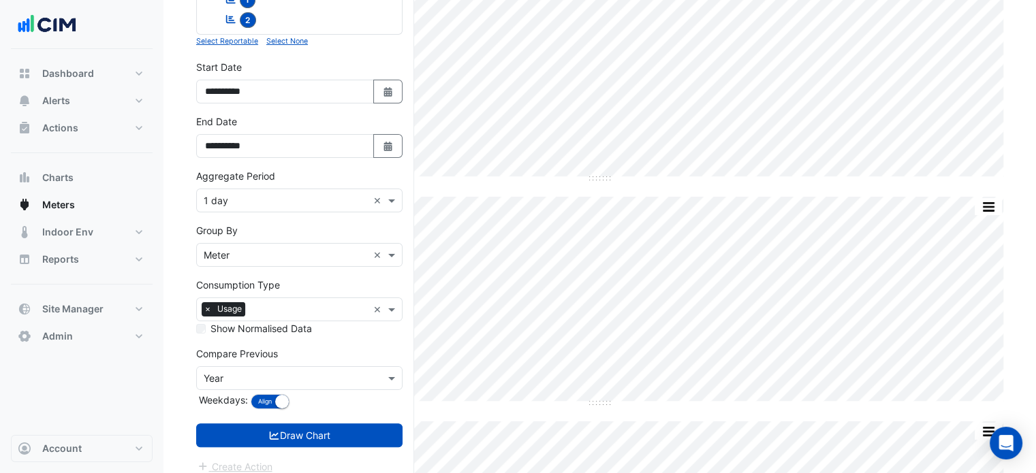
scroll to position [257, 0]
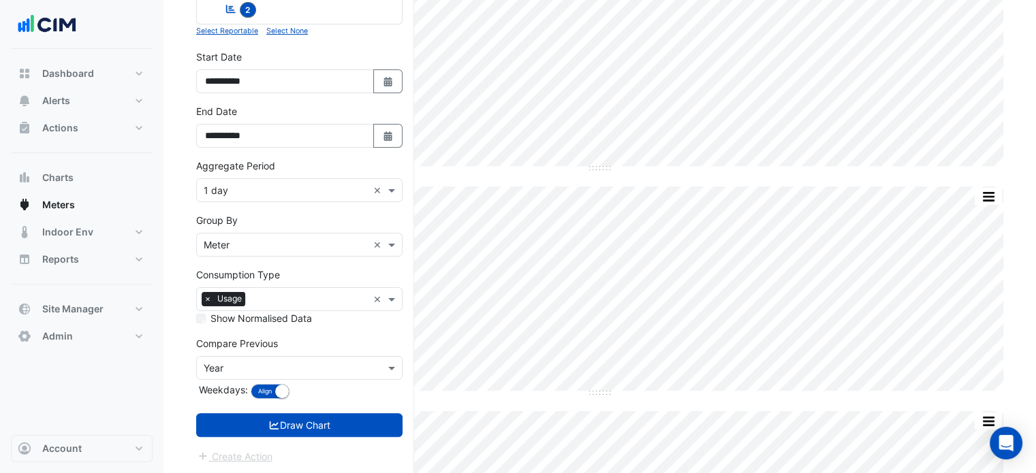
click at [247, 189] on input "text" at bounding box center [286, 191] width 164 height 14
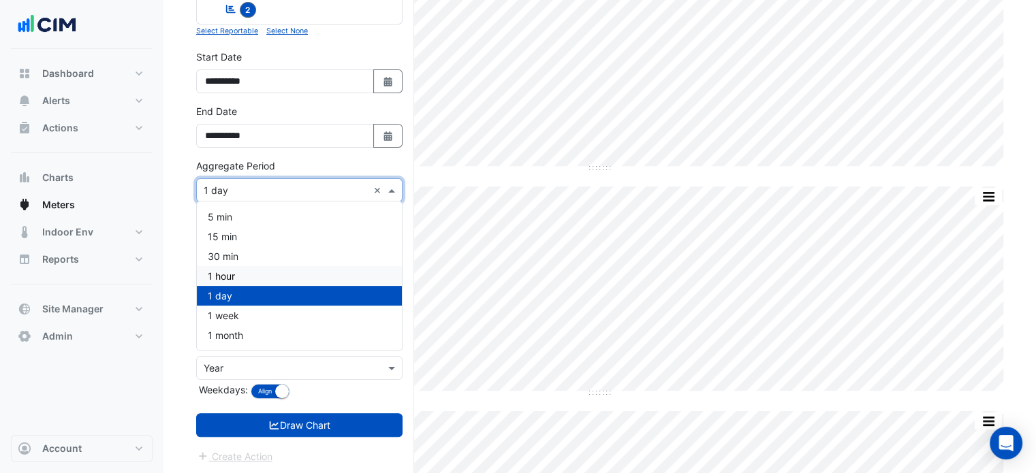
click at [234, 273] on span "1 hour" at bounding box center [221, 276] width 27 height 12
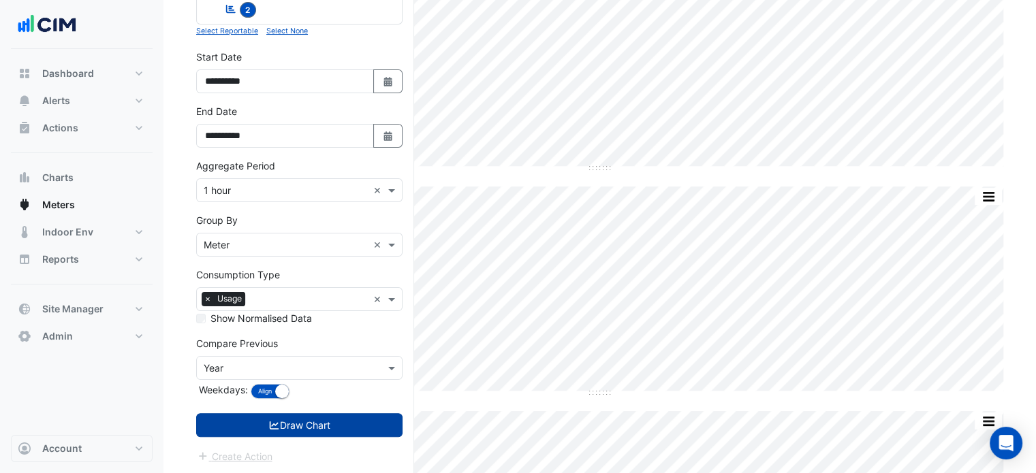
click at [229, 416] on button "Draw Chart" at bounding box center [299, 425] width 206 height 24
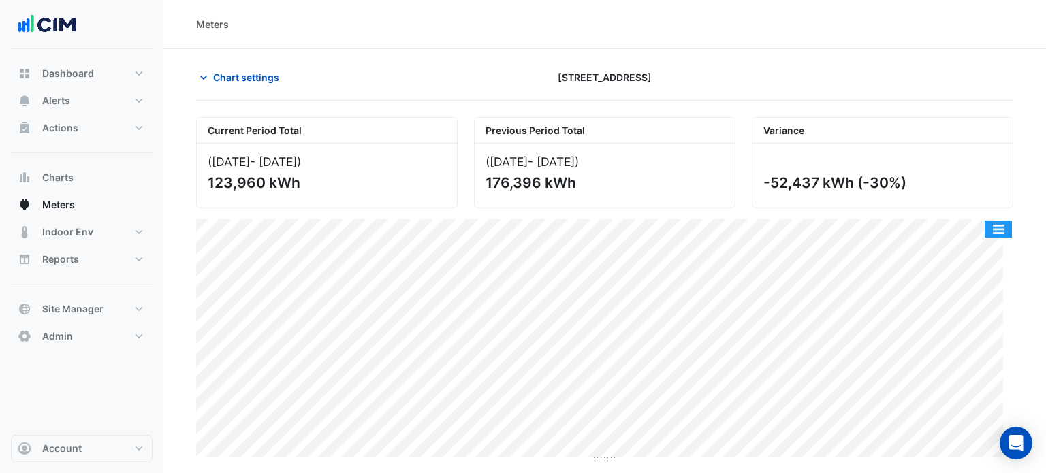
click at [1002, 229] on button "button" at bounding box center [998, 229] width 27 height 17
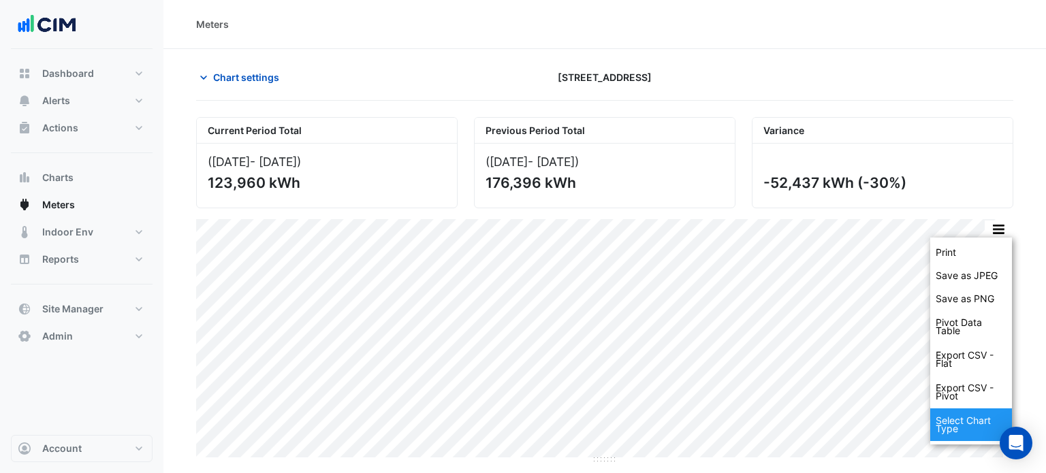
click at [962, 419] on div "Select Chart Type" at bounding box center [971, 425] width 82 height 33
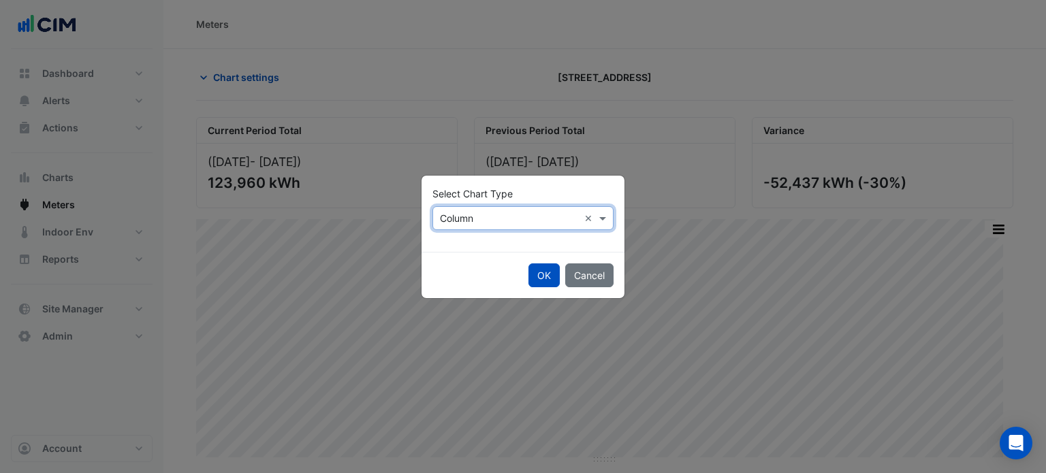
click at [463, 212] on input "text" at bounding box center [509, 219] width 139 height 14
click at [464, 249] on div "Line" at bounding box center [462, 248] width 59 height 20
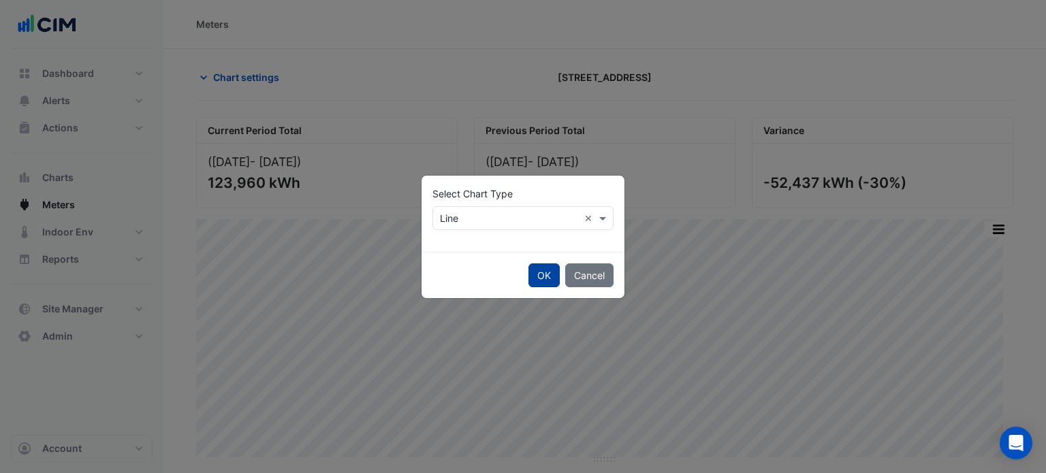
click at [543, 274] on button "OK" at bounding box center [543, 276] width 31 height 24
